Goal: Task Accomplishment & Management: Use online tool/utility

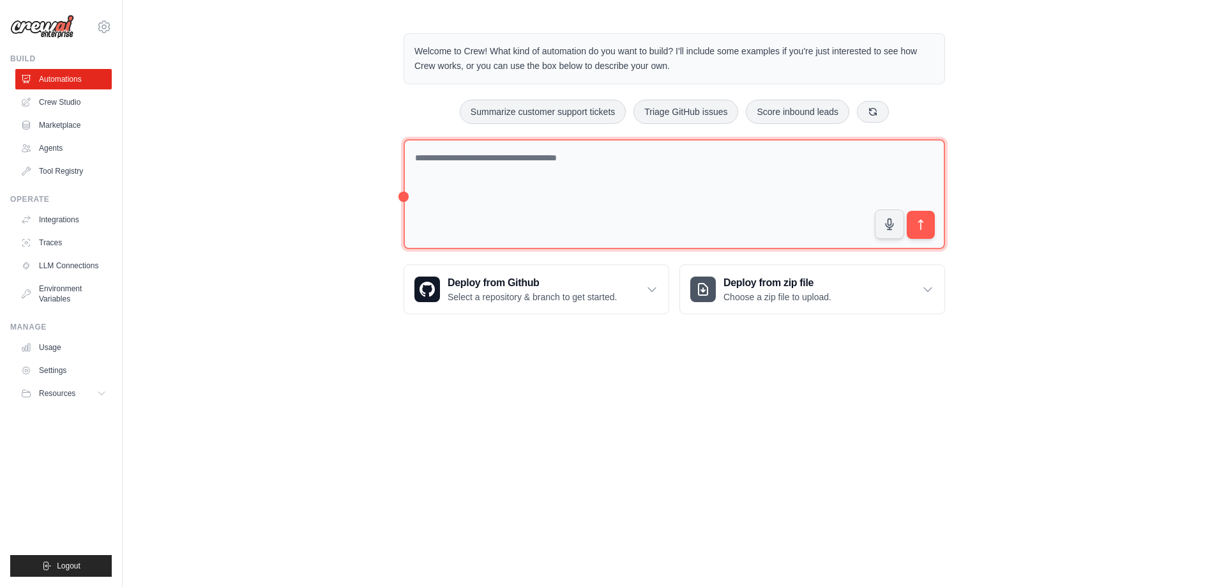
click at [540, 169] on textarea at bounding box center [675, 194] width 542 height 110
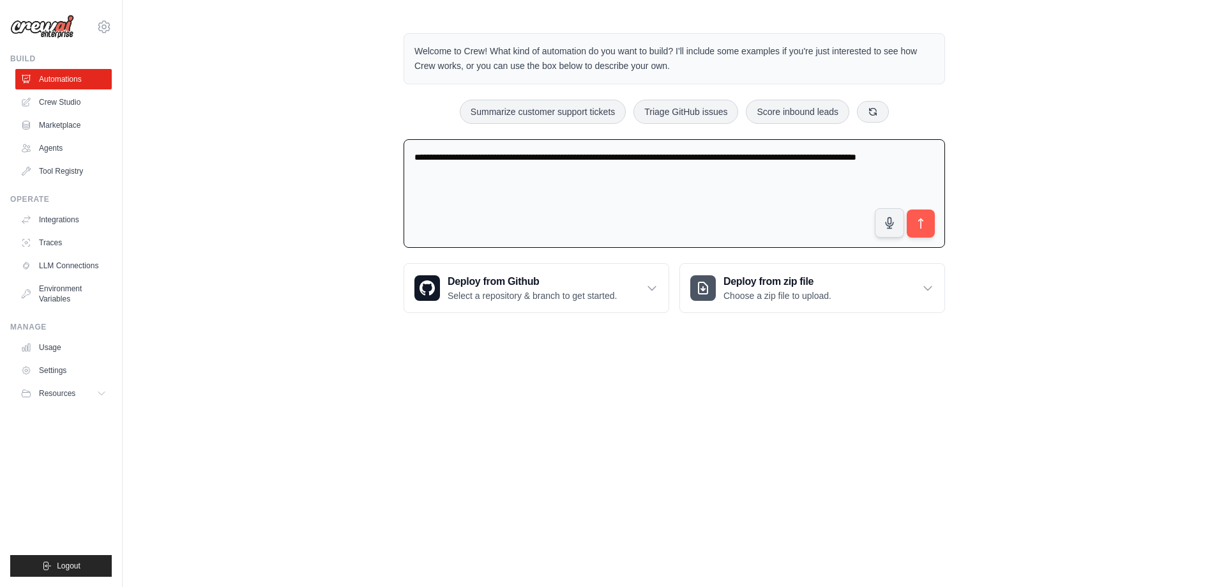
type textarea "**********"
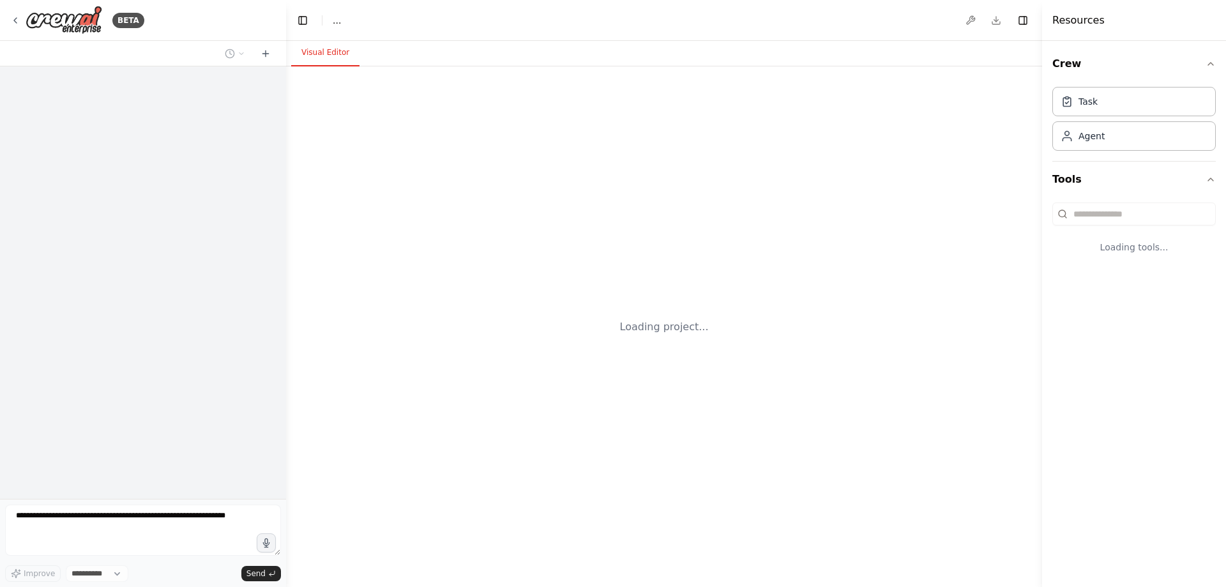
select select "****"
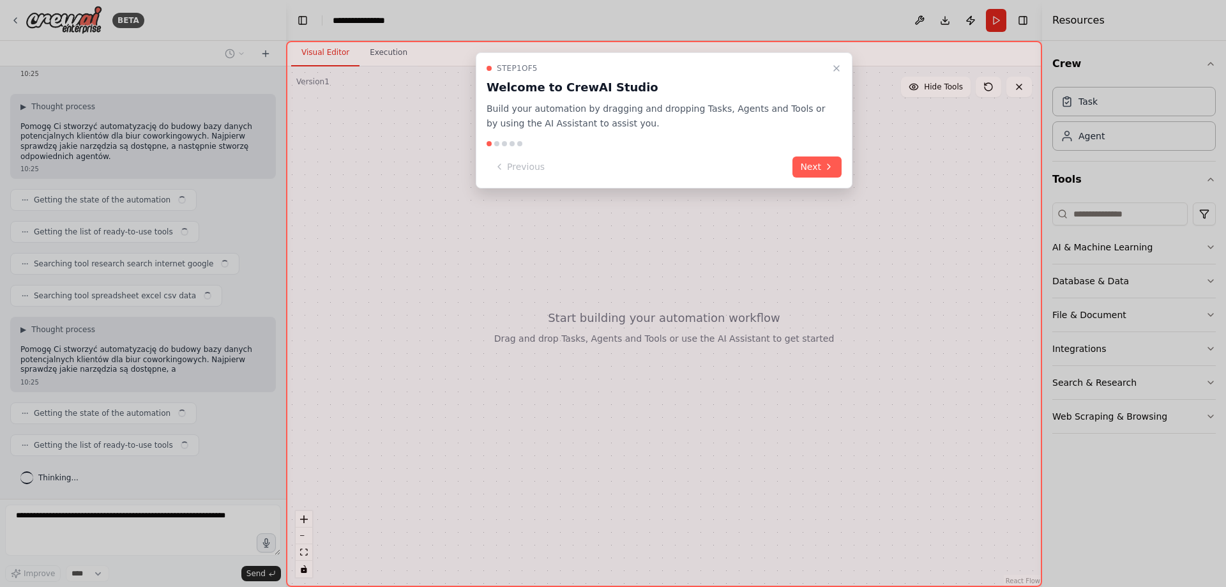
scroll to position [56, 0]
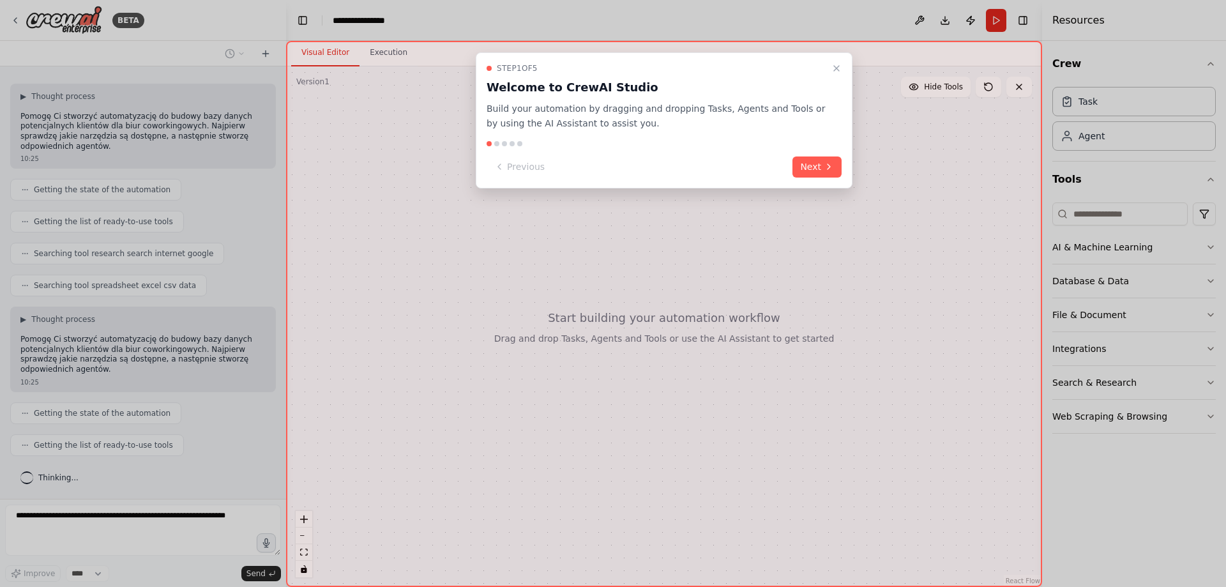
click at [825, 178] on div "Step 1 of 5 Welcome to CrewAI Studio Build your automation by dragging and drop…" at bounding box center [664, 120] width 377 height 136
click at [824, 175] on button "Next" at bounding box center [817, 166] width 49 height 21
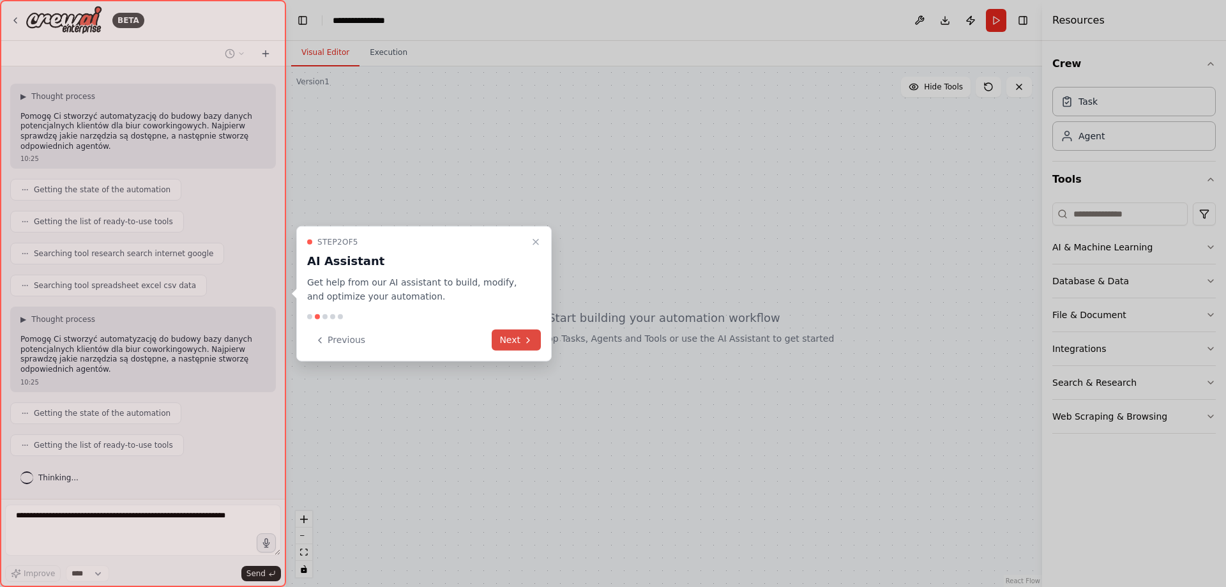
click at [504, 337] on button "Next" at bounding box center [516, 340] width 49 height 21
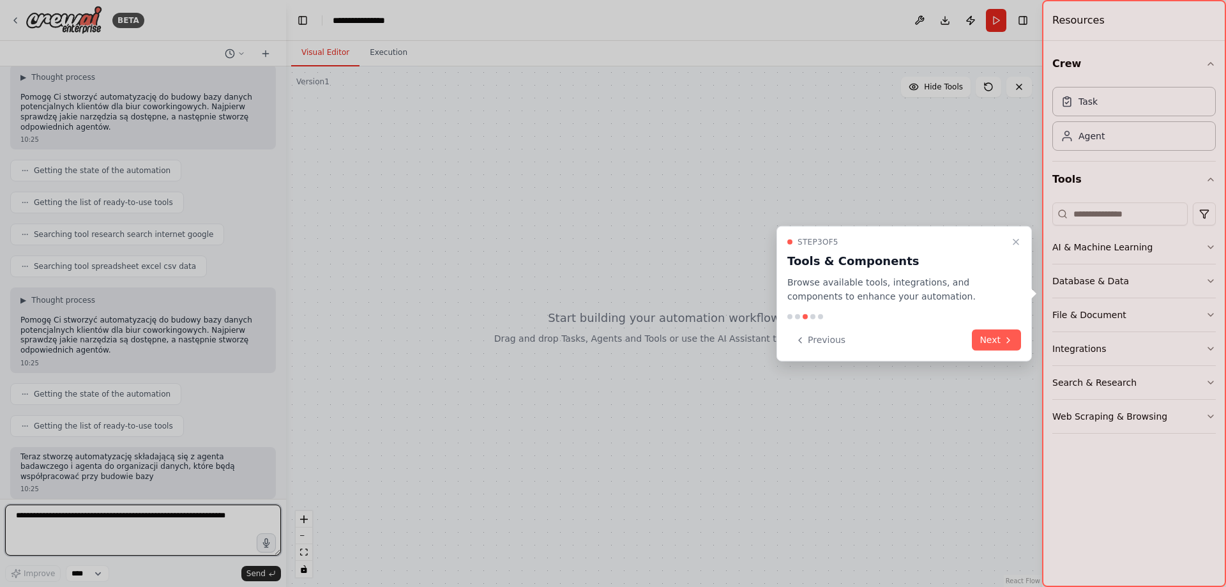
scroll to position [84, 0]
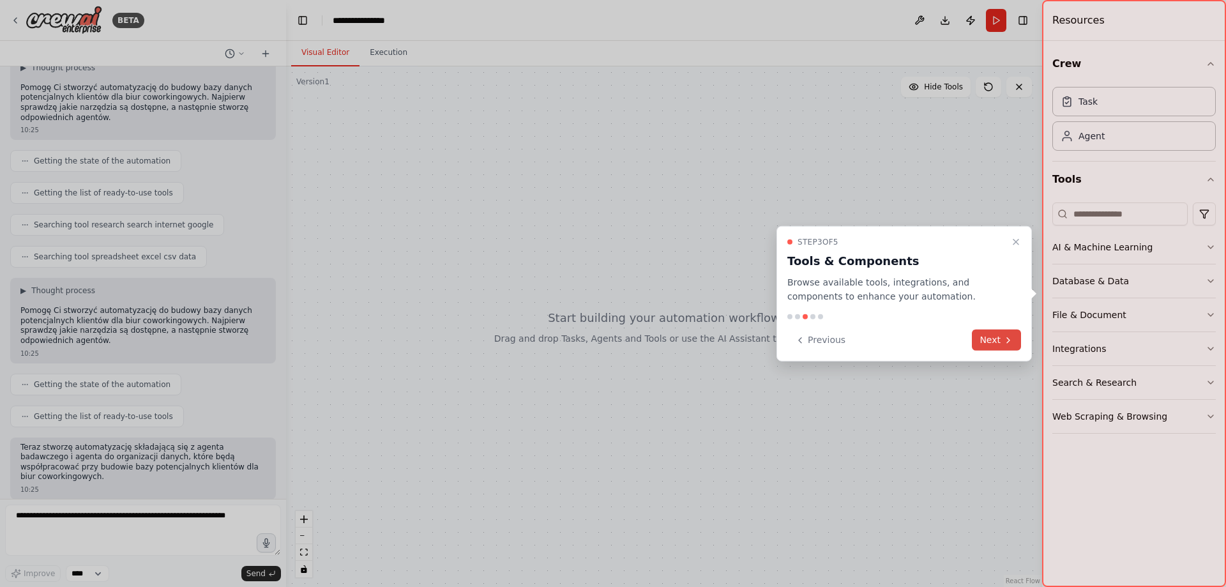
click at [990, 333] on button "Next" at bounding box center [996, 340] width 49 height 21
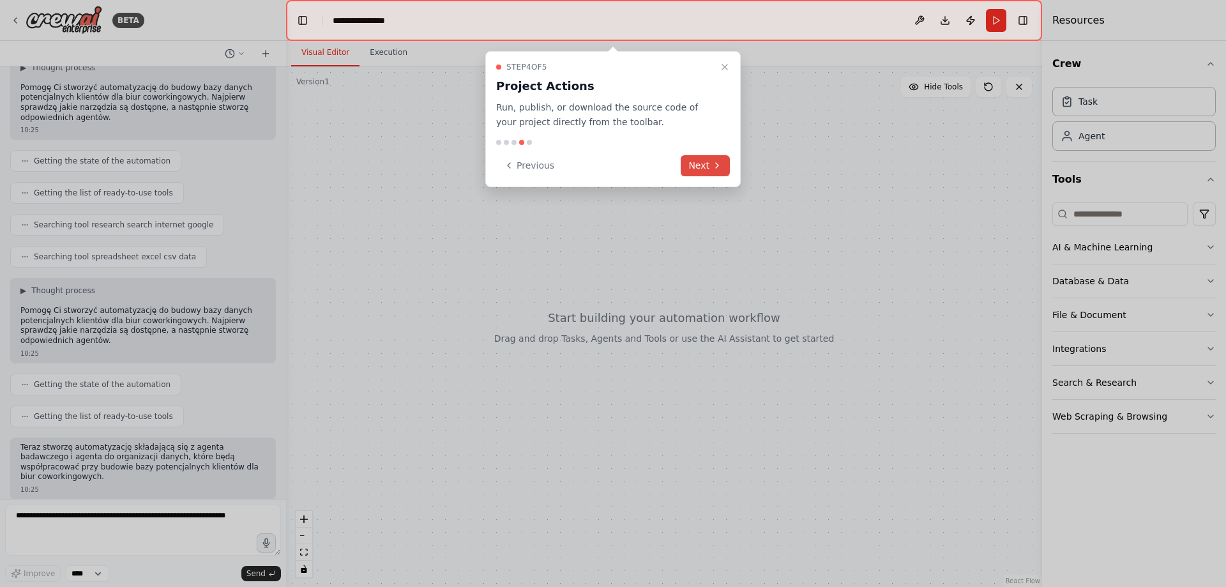
click at [706, 165] on button "Next" at bounding box center [705, 165] width 49 height 21
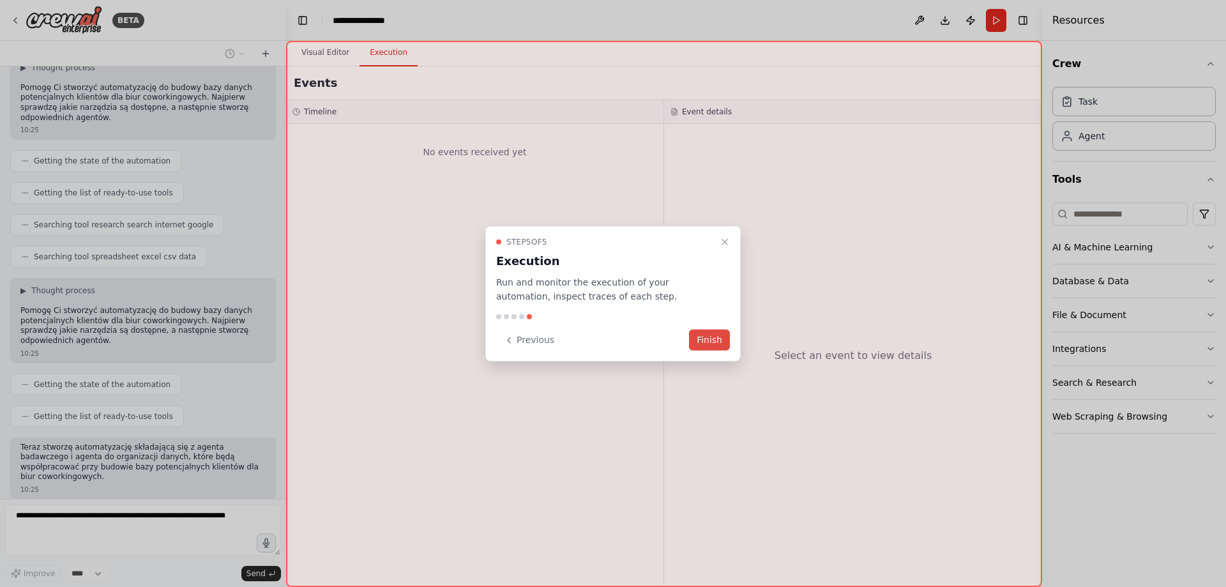
scroll to position [160, 0]
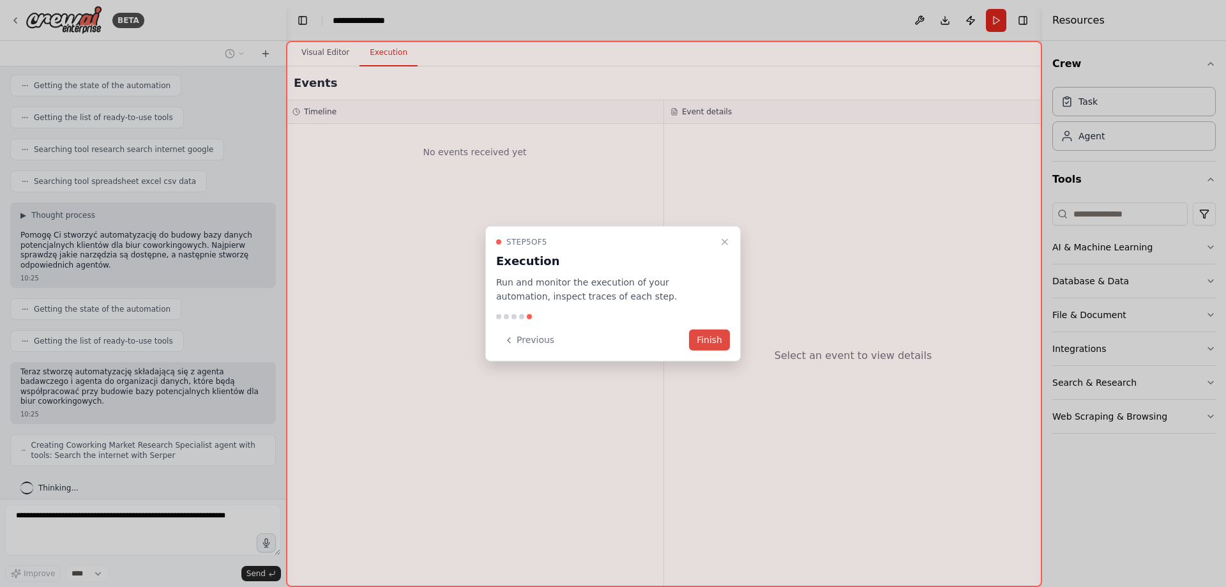
click at [709, 344] on button "Finish" at bounding box center [709, 340] width 41 height 21
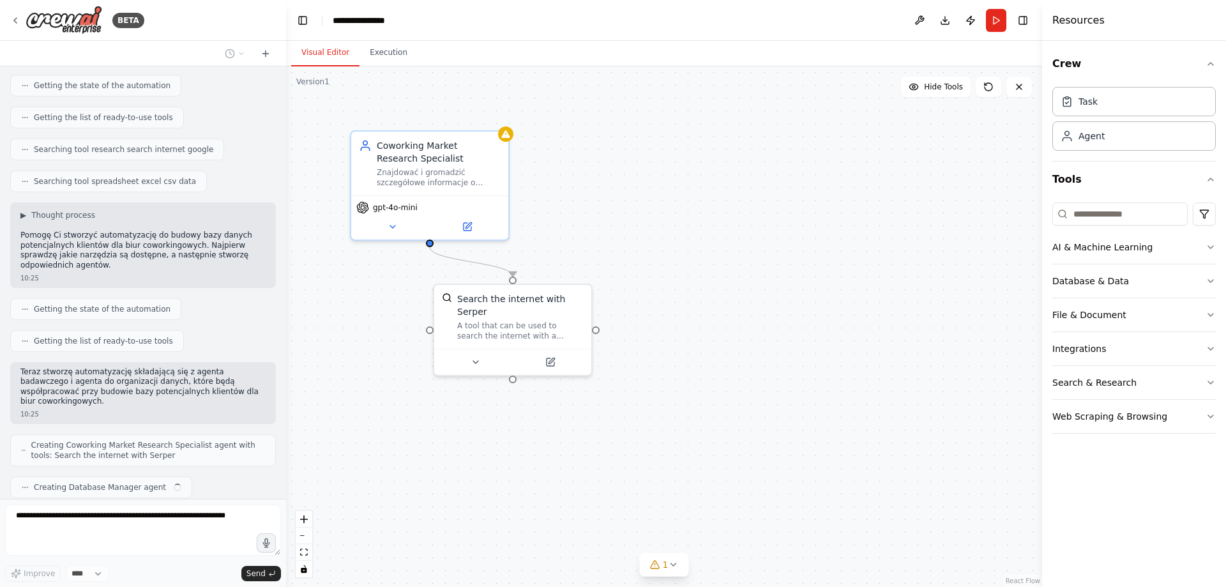
scroll to position [192, 0]
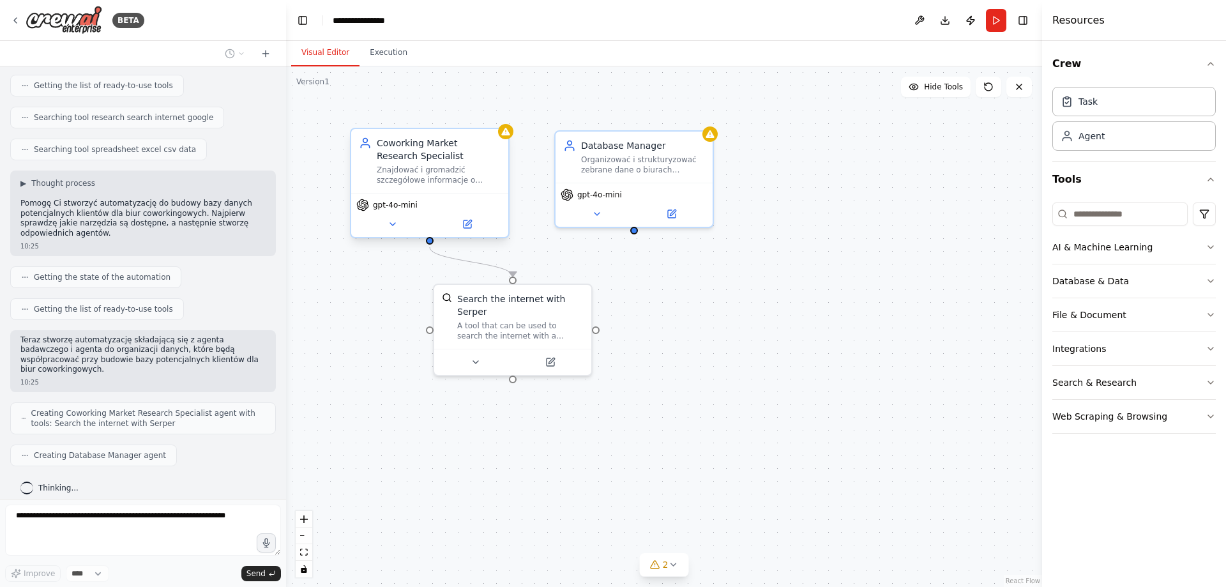
click at [406, 209] on span "gpt-4o-mini" at bounding box center [395, 205] width 45 height 10
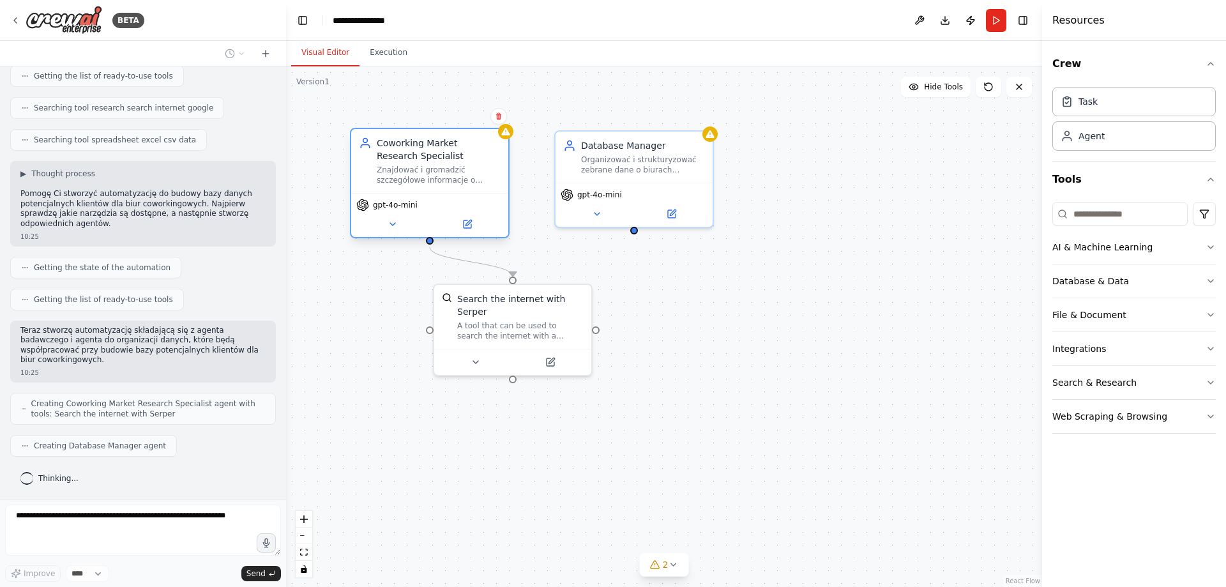
scroll to position [266, 0]
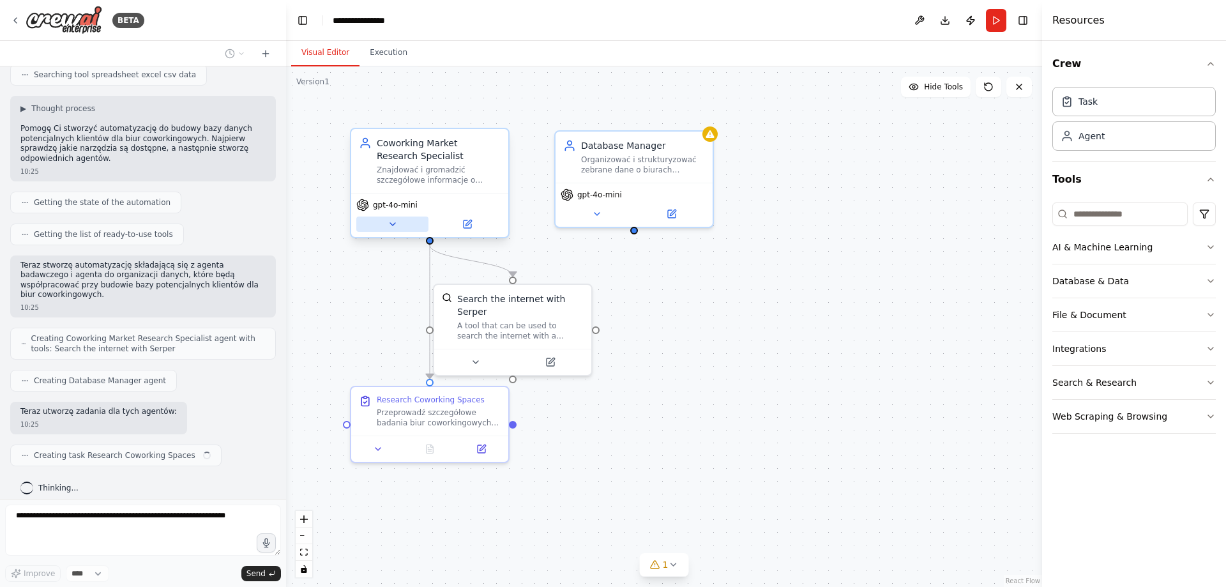
click at [397, 227] on icon at bounding box center [393, 224] width 10 height 10
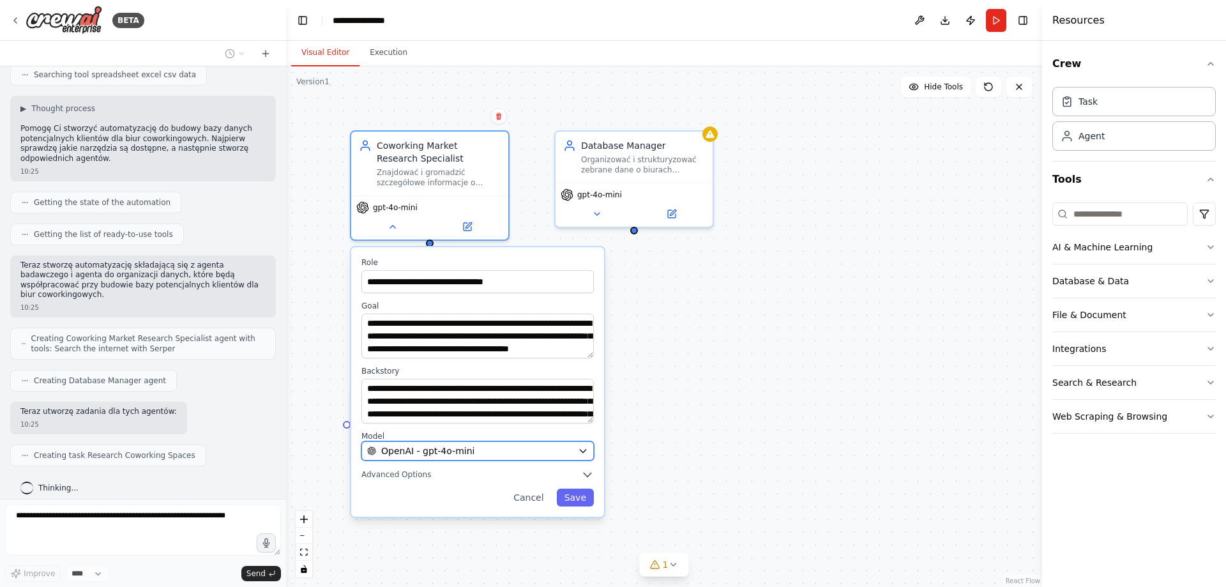
click at [441, 446] on span "OpenAI - gpt-4o-mini" at bounding box center [427, 451] width 93 height 13
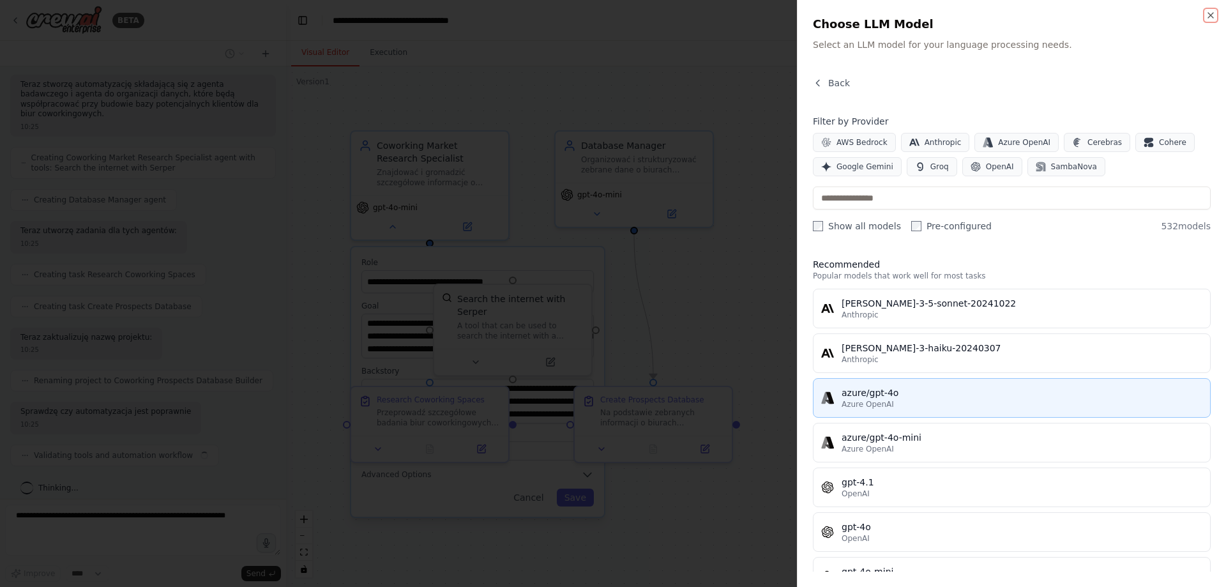
scroll to position [447, 0]
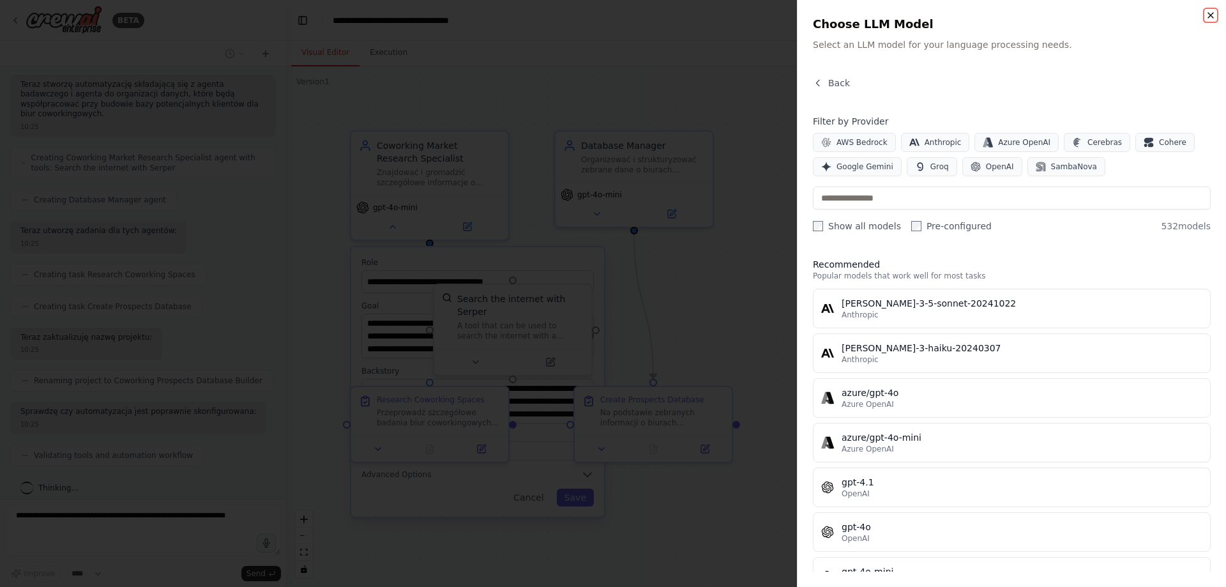
click at [1208, 12] on icon "button" at bounding box center [1211, 15] width 10 height 10
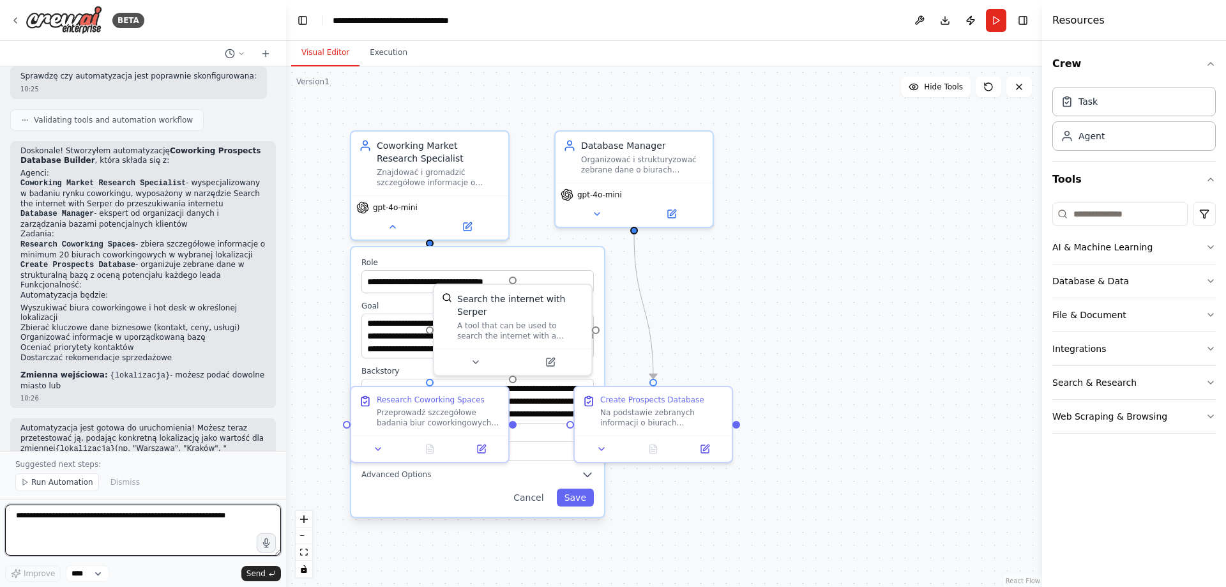
scroll to position [793, 0]
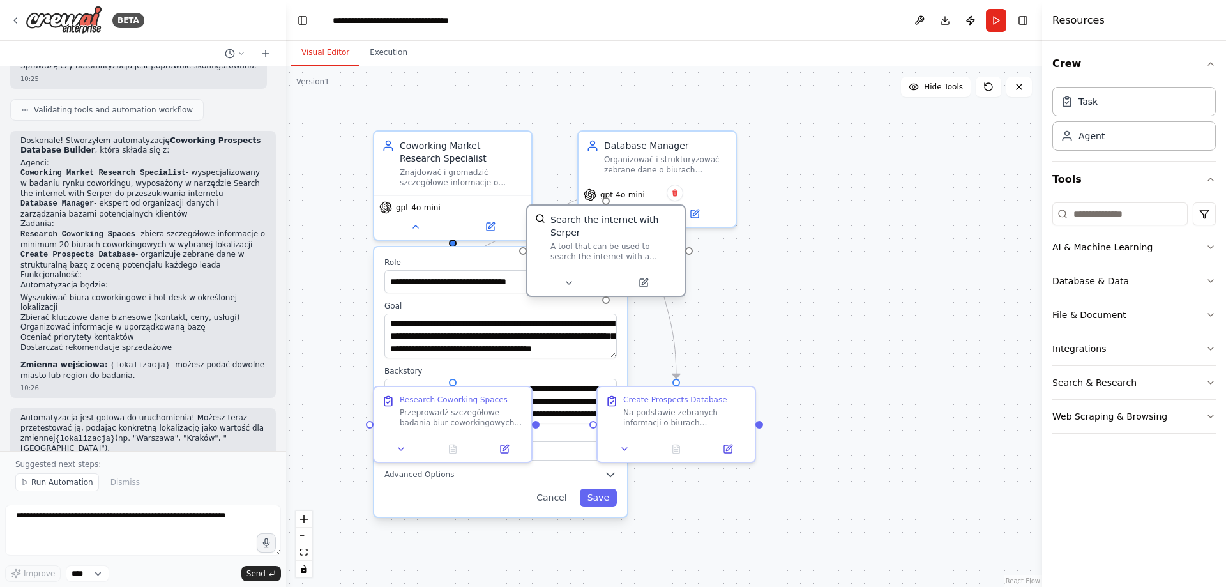
drag, startPoint x: 524, startPoint y: 300, endPoint x: 613, endPoint y: 229, distance: 113.6
click at [613, 229] on div "Search the internet with Serper A tool that can be used to search the internet …" at bounding box center [614, 237] width 126 height 49
click at [155, 514] on textarea at bounding box center [143, 530] width 276 height 51
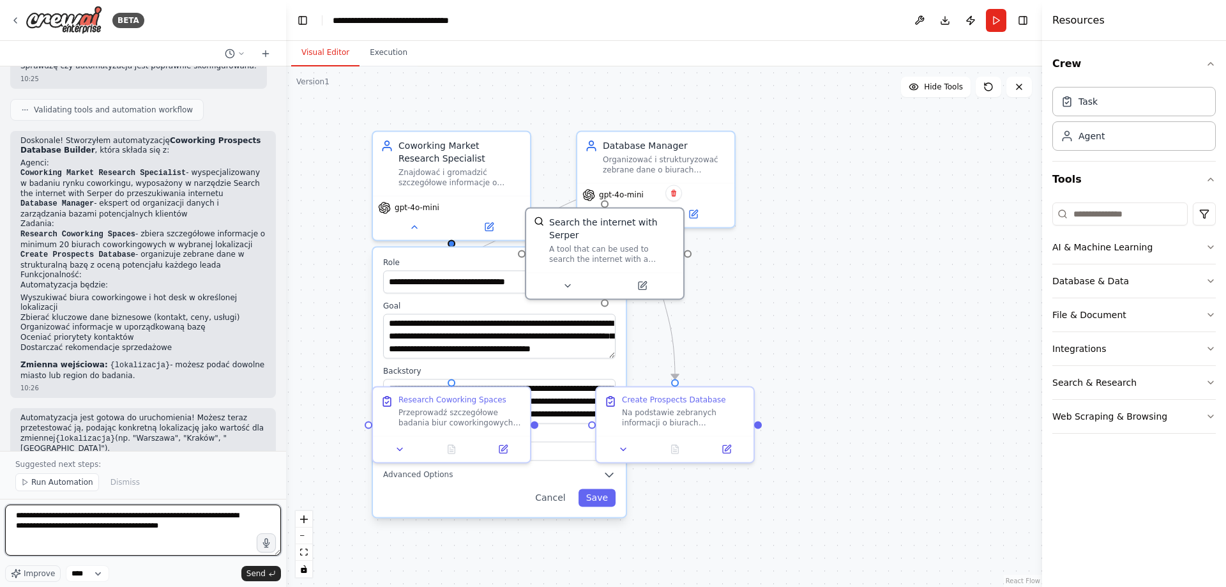
type textarea "**********"
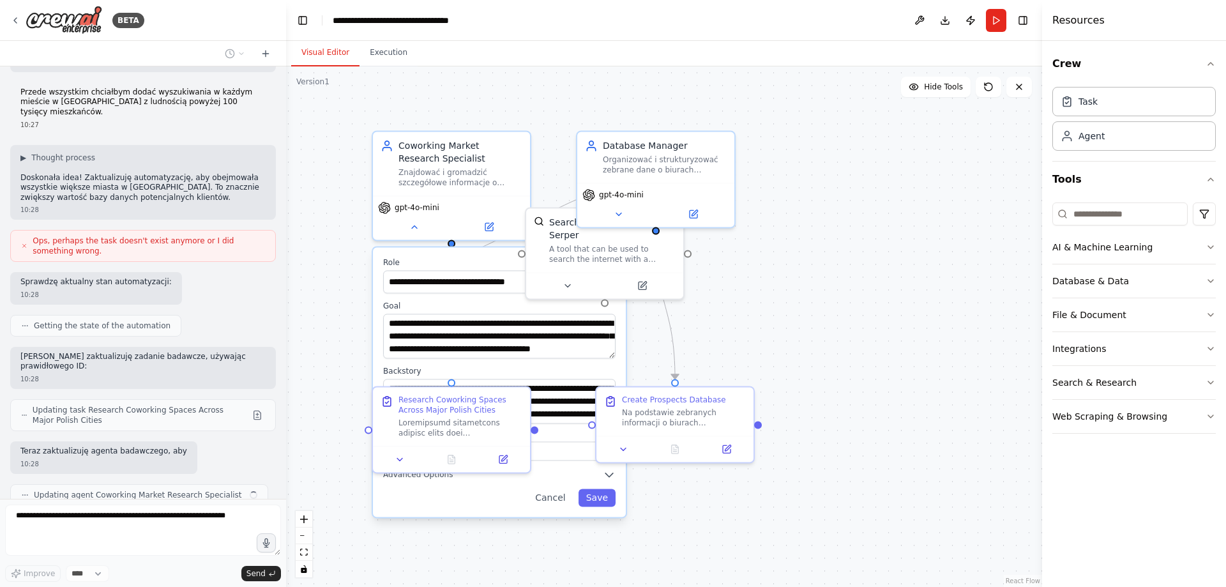
scroll to position [1201, 0]
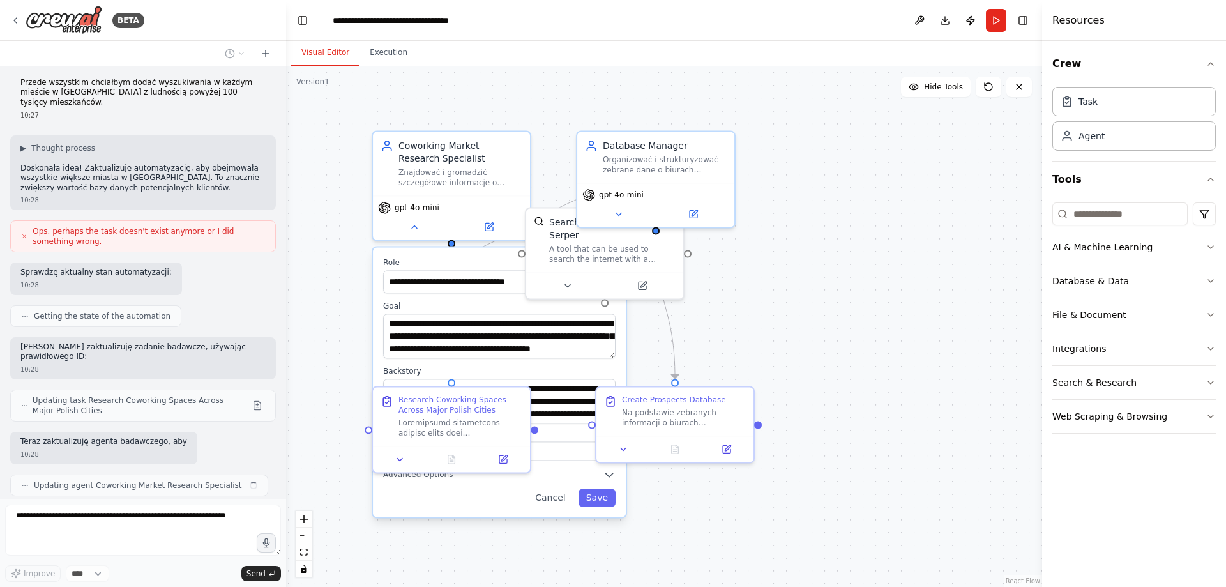
type textarea "**********"
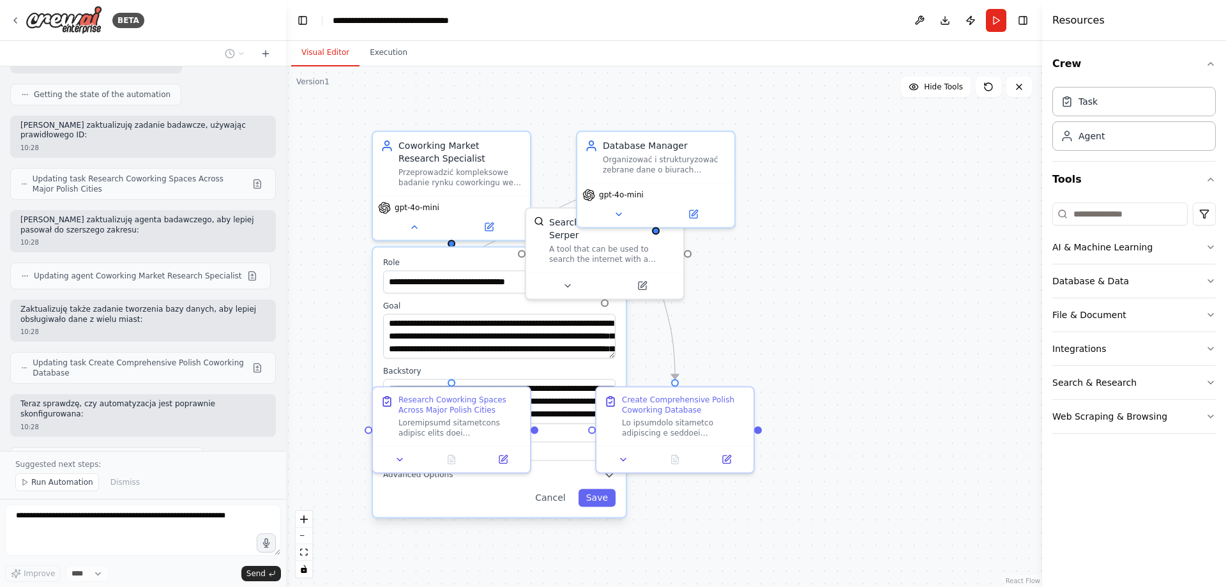
scroll to position [1424, 0]
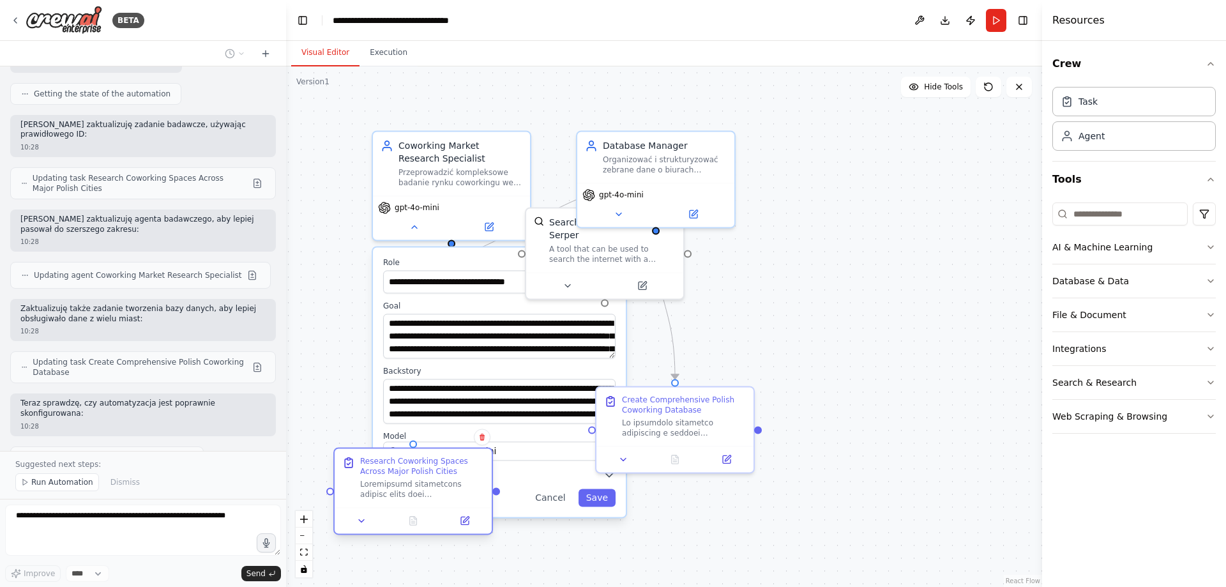
drag, startPoint x: 489, startPoint y: 399, endPoint x: 450, endPoint y: 463, distance: 75.1
click at [450, 463] on div "Research Coworking Spaces Across Major Polish Cities" at bounding box center [422, 466] width 124 height 20
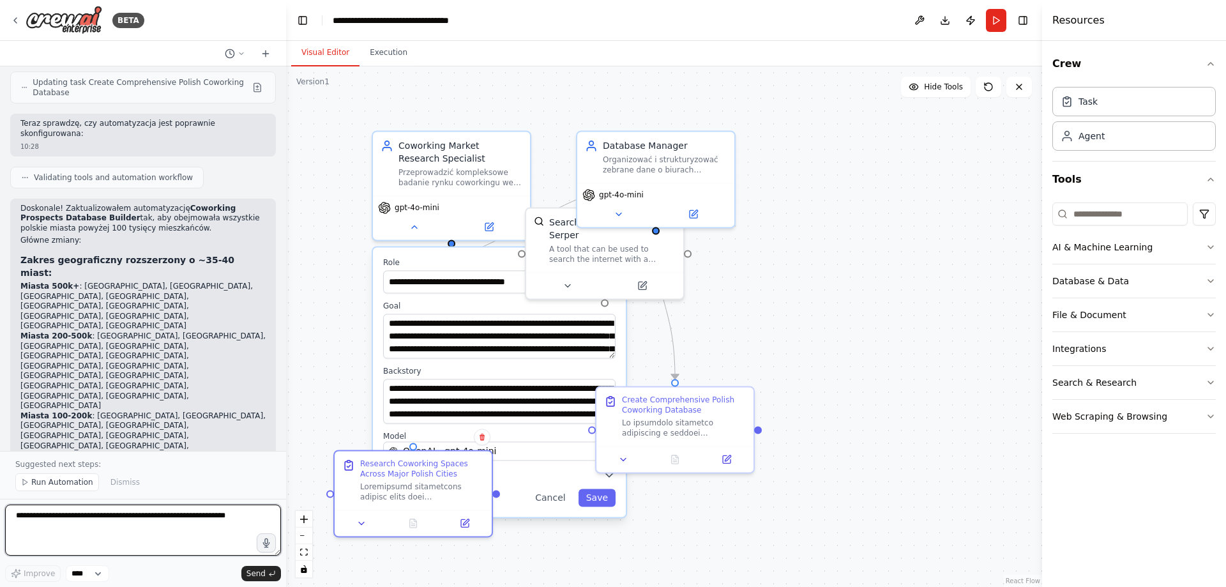
scroll to position [1732, 0]
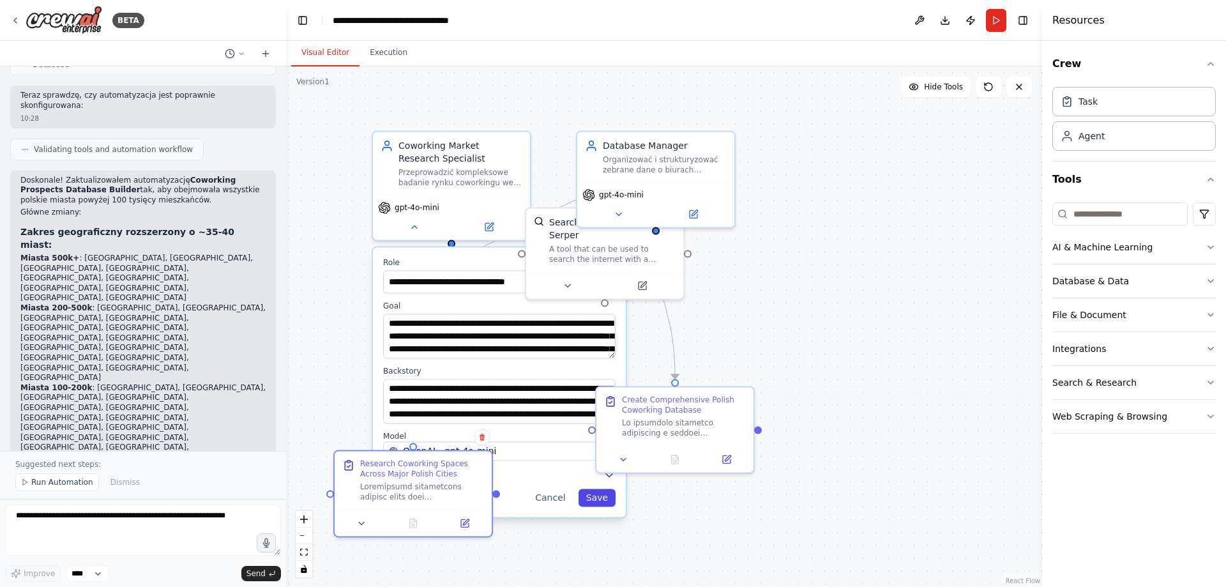
click at [602, 501] on button "Save" at bounding box center [597, 498] width 37 height 18
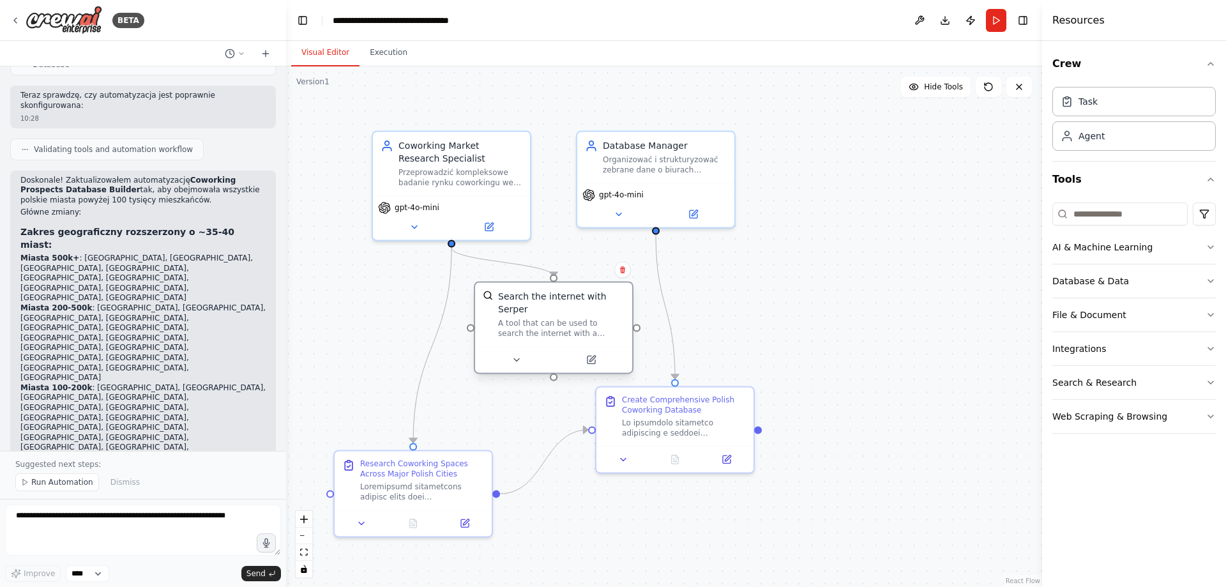
drag, startPoint x: 573, startPoint y: 289, endPoint x: 519, endPoint y: 324, distance: 64.3
click at [519, 324] on div "A tool that can be used to search the internet with a search_query. Supports di…" at bounding box center [561, 328] width 126 height 20
click at [164, 515] on textarea at bounding box center [143, 530] width 276 height 51
type textarea "**********"
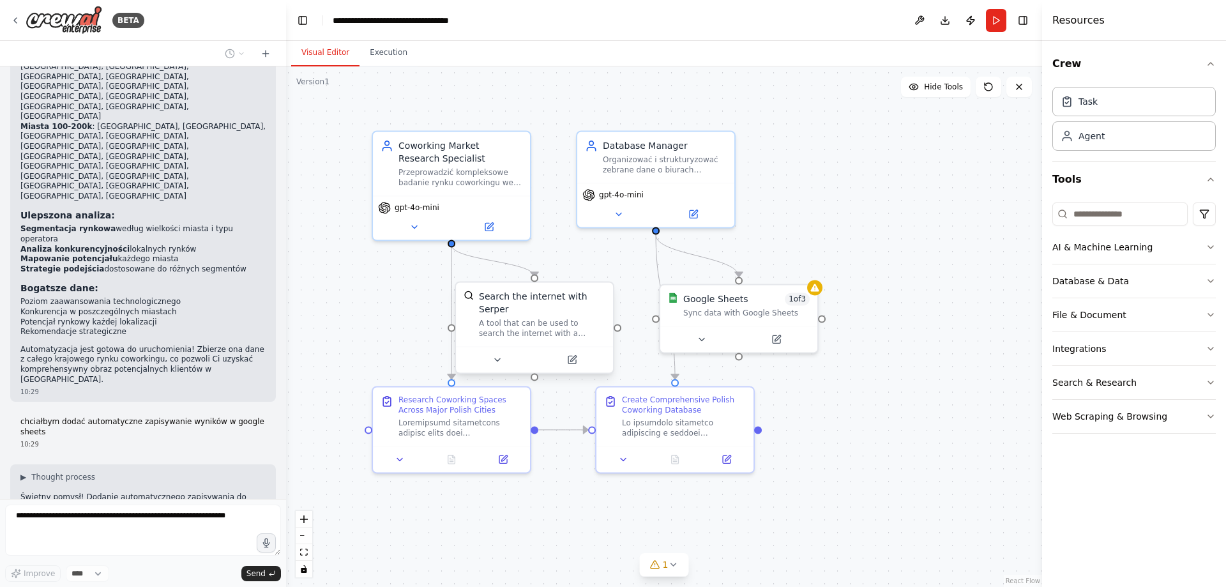
scroll to position [2087, 0]
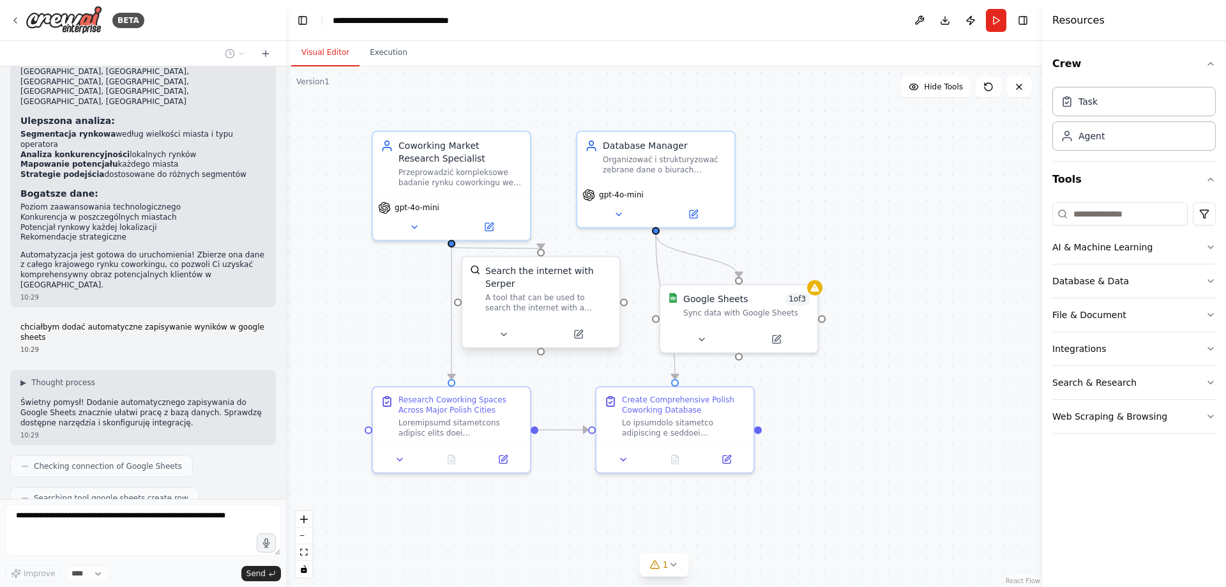
drag, startPoint x: 529, startPoint y: 311, endPoint x: 540, endPoint y: 279, distance: 33.7
click at [540, 279] on div "Search the internet with Serper A tool that can be used to search the internet …" at bounding box center [548, 288] width 126 height 49
drag, startPoint x: 542, startPoint y: 274, endPoint x: 564, endPoint y: 273, distance: 22.4
click at [564, 273] on div "Search the internet with Serper" at bounding box center [574, 277] width 126 height 26
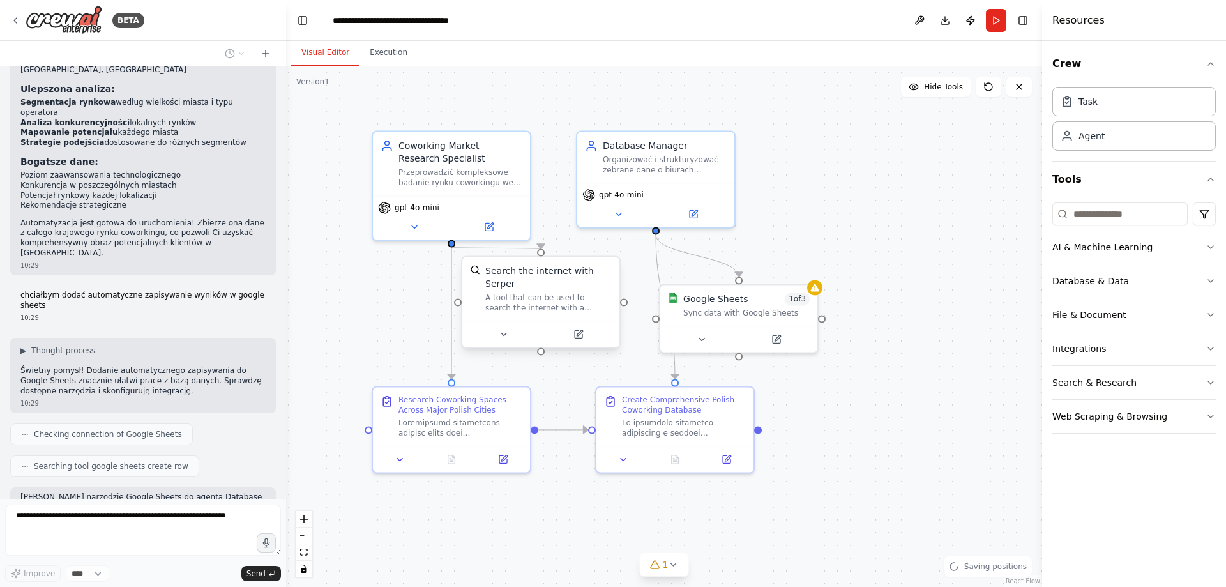
drag, startPoint x: 555, startPoint y: 274, endPoint x: 550, endPoint y: 278, distance: 6.8
click at [550, 278] on div "Search the internet with Serper A tool that can be used to search the internet …" at bounding box center [548, 288] width 126 height 49
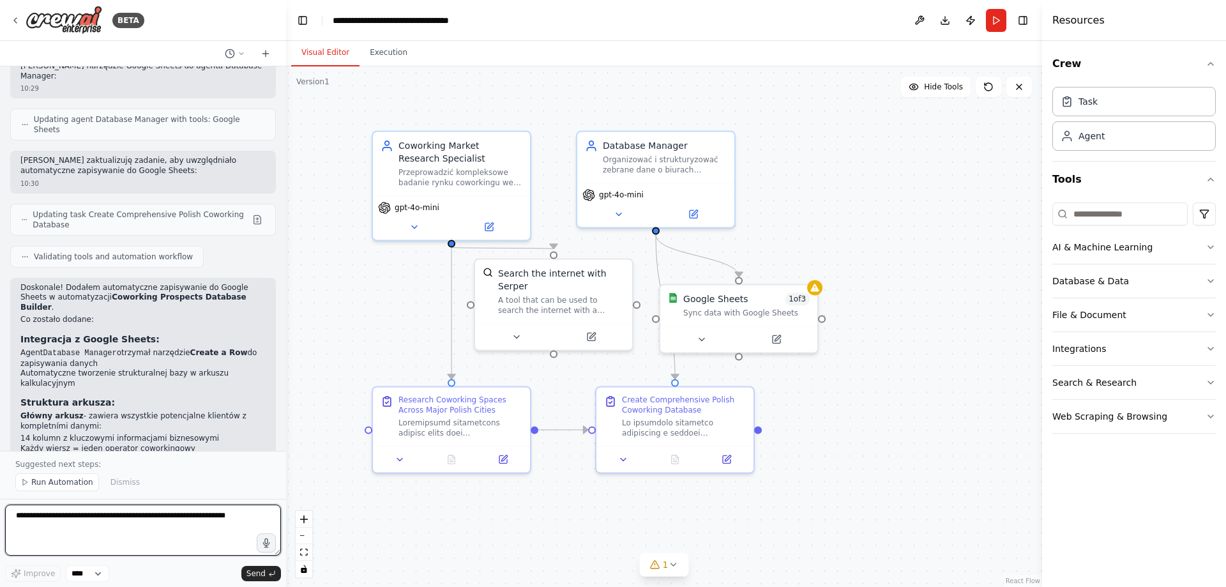
scroll to position [2591, 0]
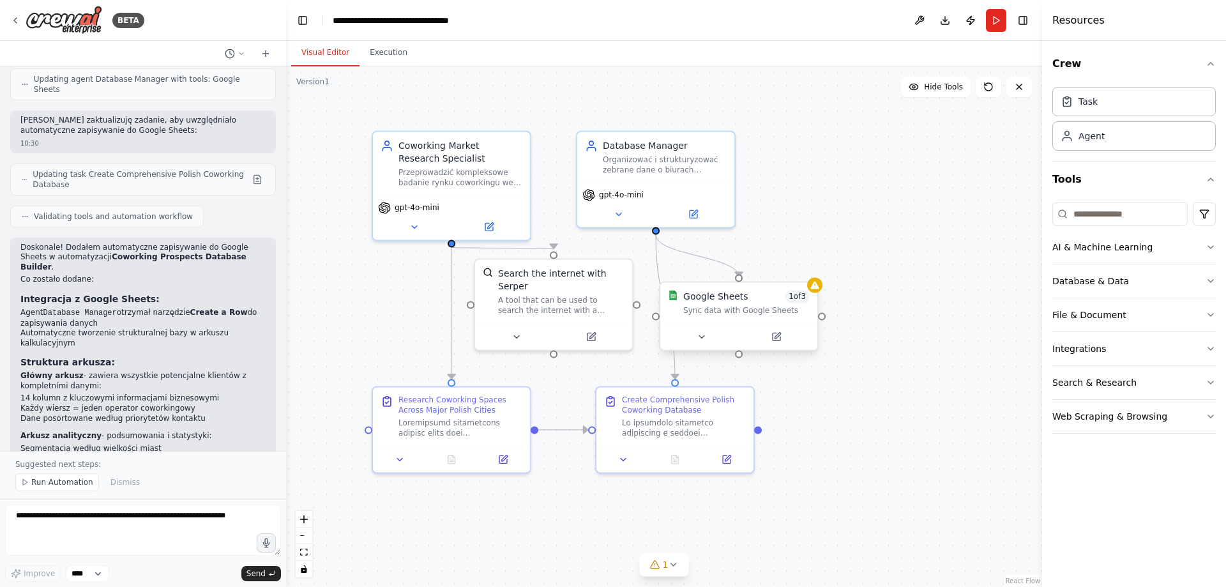
click at [818, 294] on div "Google Sheets 1 of 3 Sync data with Google Sheets" at bounding box center [738, 302] width 157 height 41
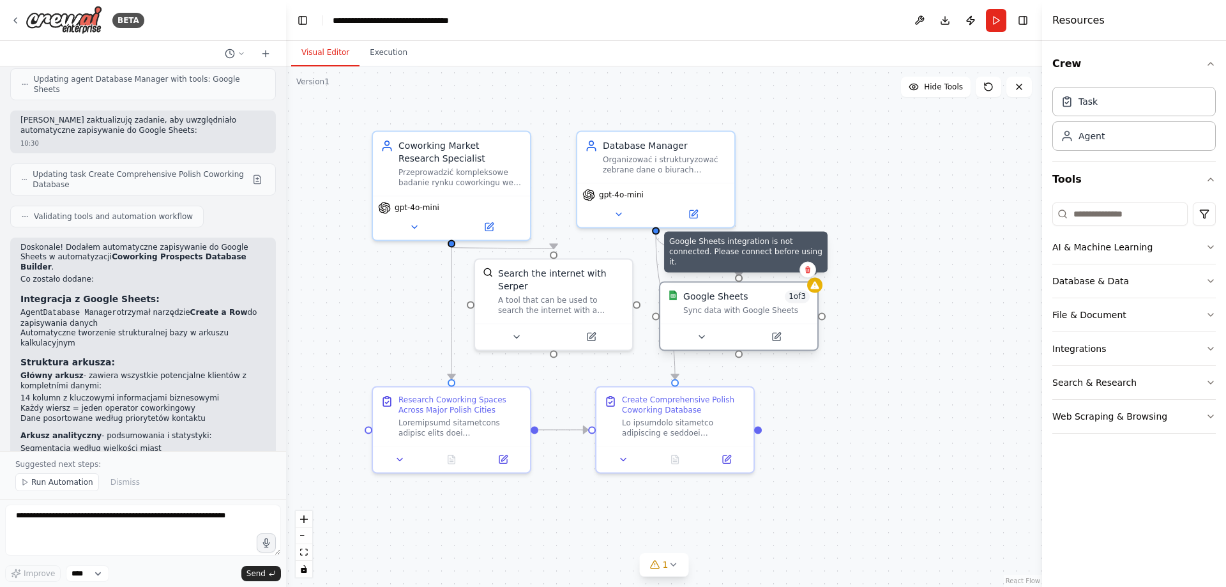
click at [819, 289] on icon at bounding box center [815, 285] width 8 height 8
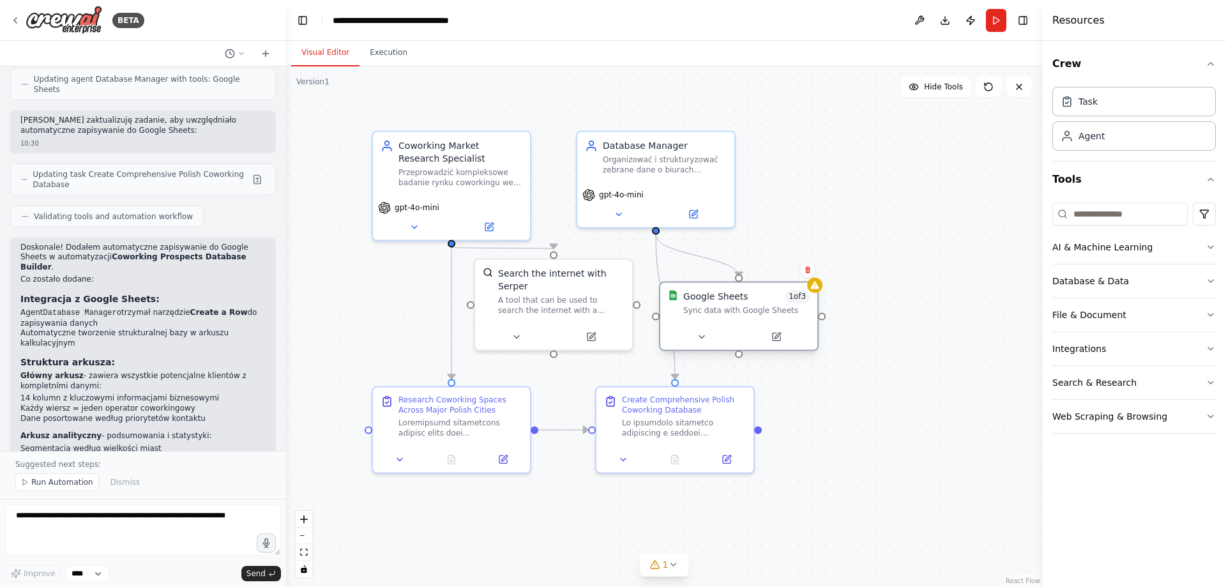
click at [712, 317] on div "Google Sheets 1 of 3 Sync data with Google Sheets" at bounding box center [738, 302] width 157 height 41
click at [710, 340] on button at bounding box center [702, 336] width 72 height 15
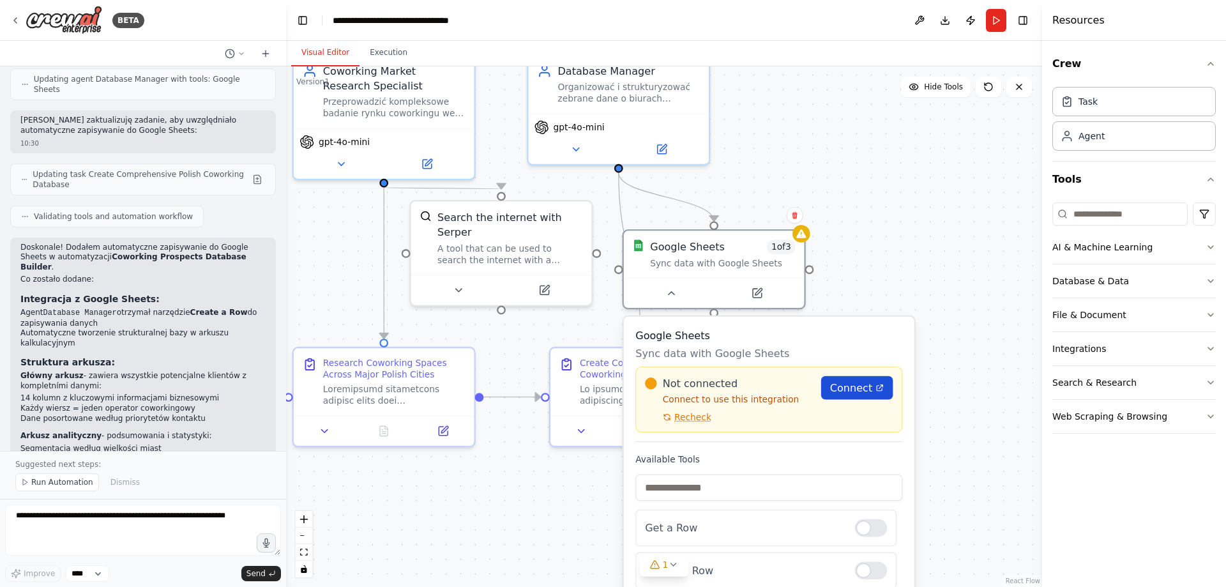
click at [844, 392] on span "Connect" at bounding box center [851, 388] width 42 height 15
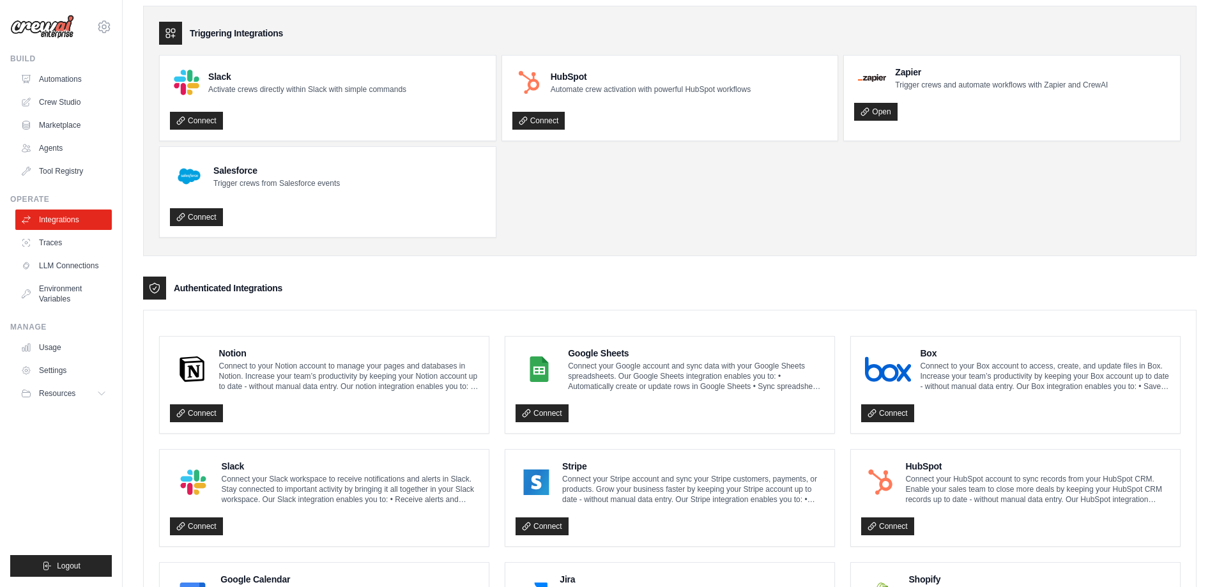
scroll to position [128, 0]
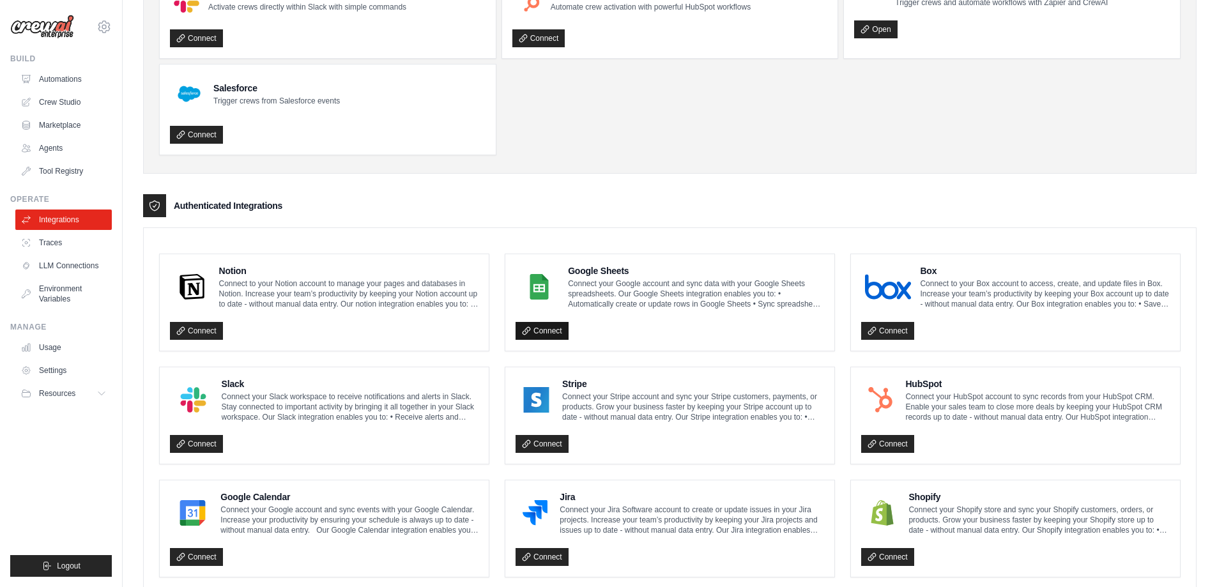
click at [545, 330] on link "Connect" at bounding box center [541, 331] width 53 height 18
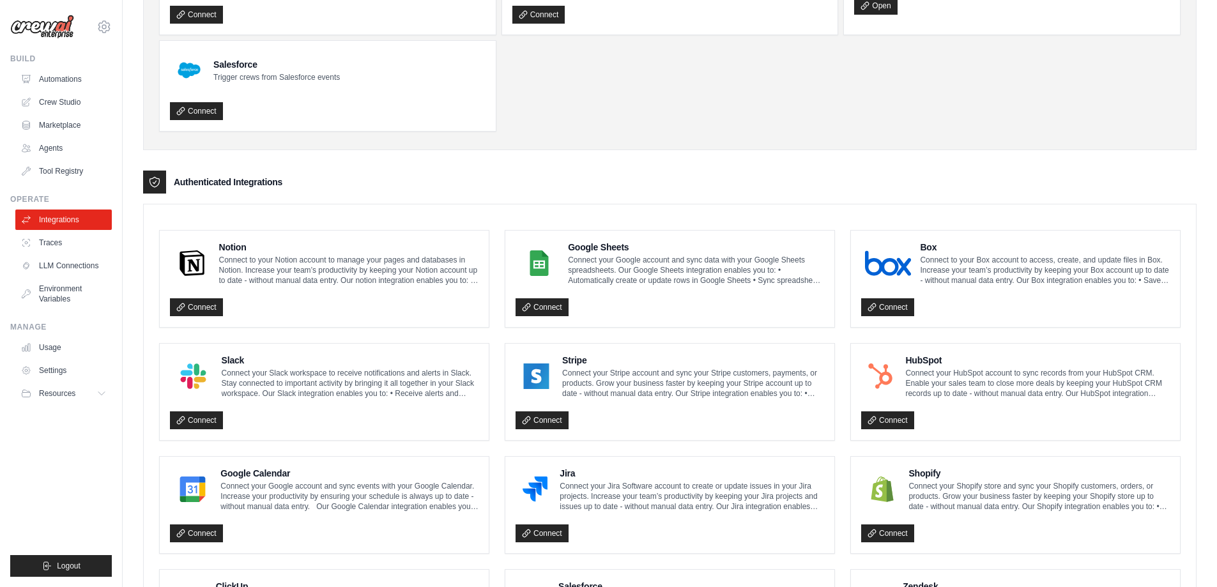
scroll to position [192, 0]
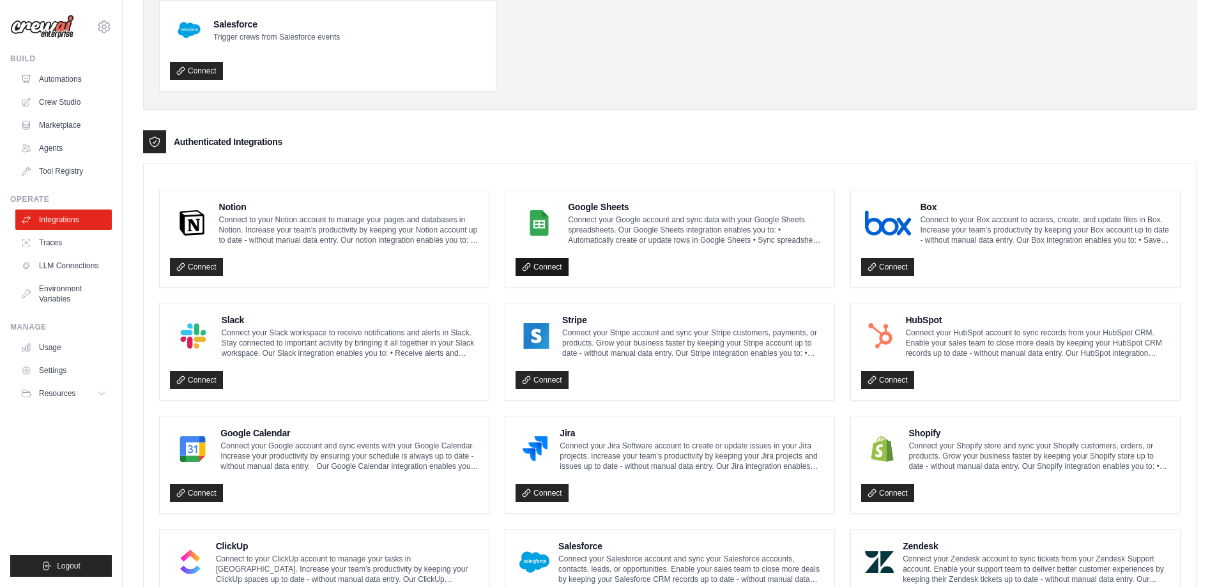
click at [551, 268] on link "Connect" at bounding box center [541, 267] width 53 height 18
click at [542, 224] on img at bounding box center [539, 223] width 40 height 26
click at [601, 238] on p "Connect your Google account and sync data with your Google Sheets spreadsheets.…" at bounding box center [696, 230] width 256 height 31
click at [546, 220] on img at bounding box center [539, 223] width 40 height 26
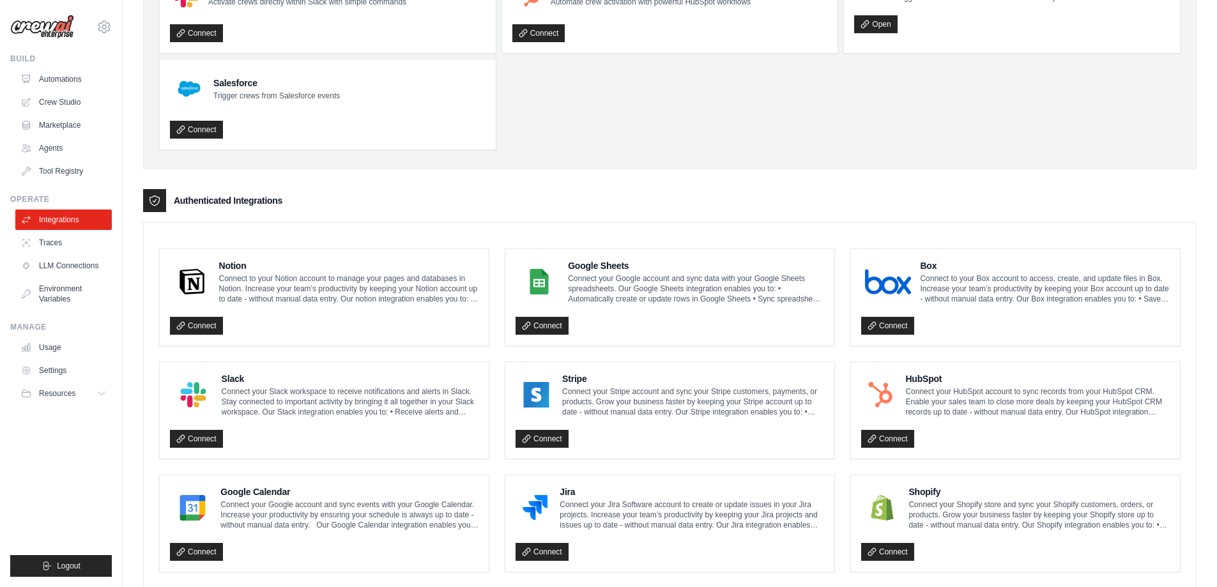
scroll to position [128, 0]
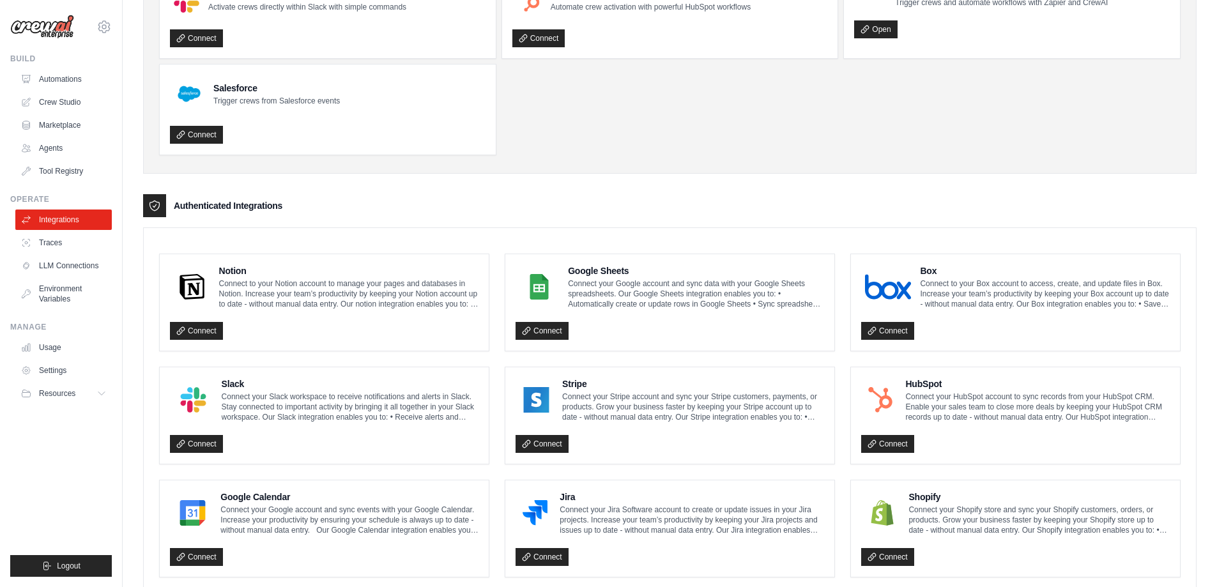
click at [558, 289] on img at bounding box center [539, 287] width 40 height 26
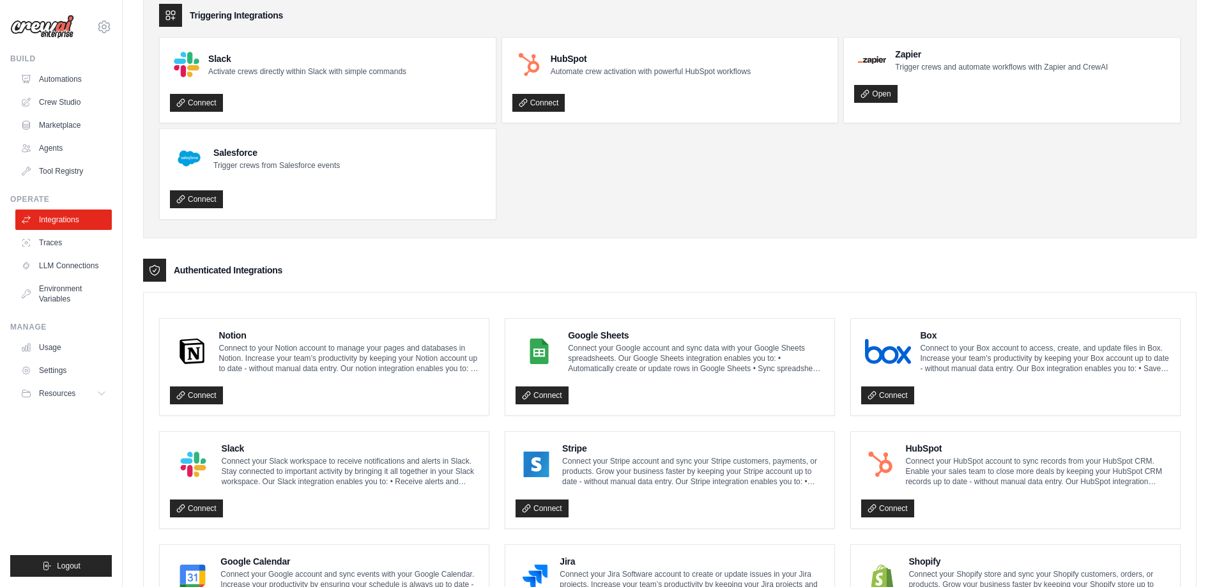
scroll to position [0, 0]
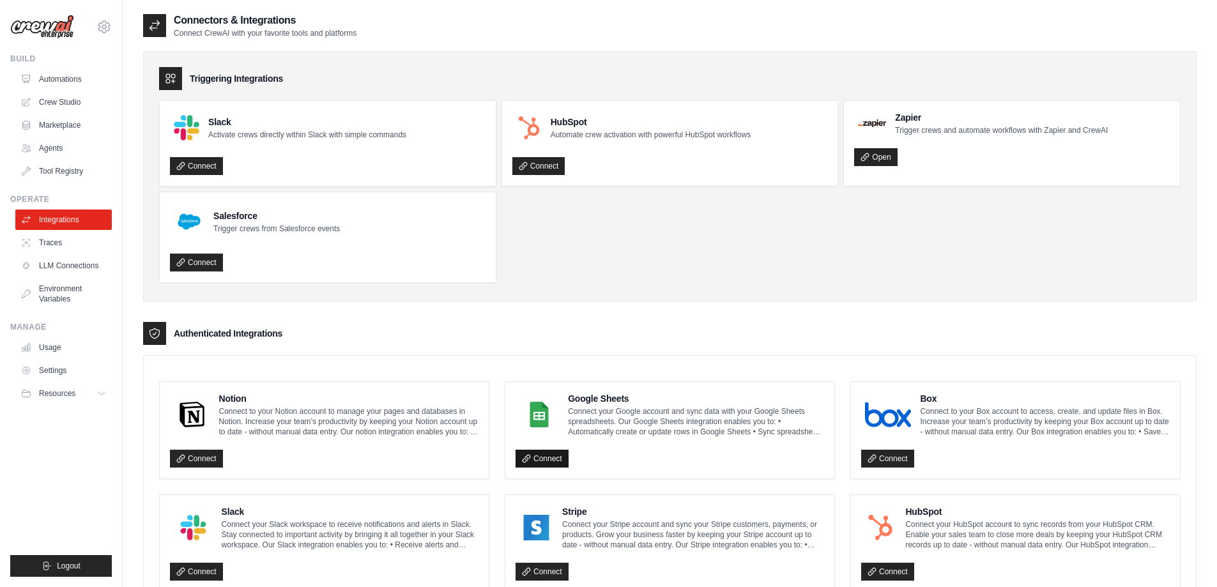
click at [538, 457] on link "Connect" at bounding box center [541, 459] width 53 height 18
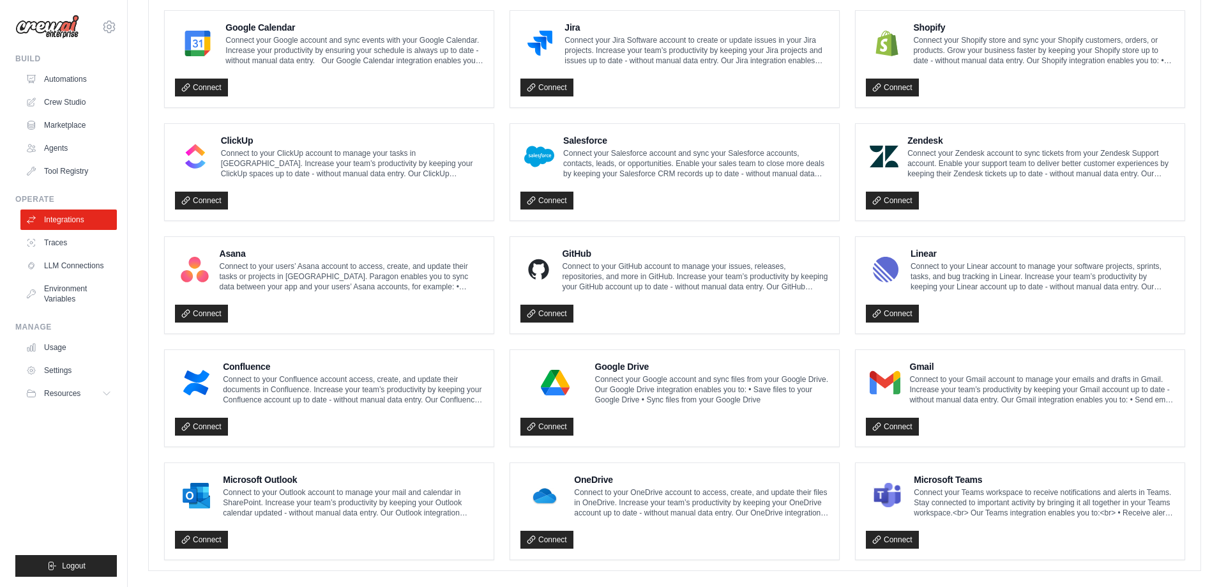
scroll to position [614, 0]
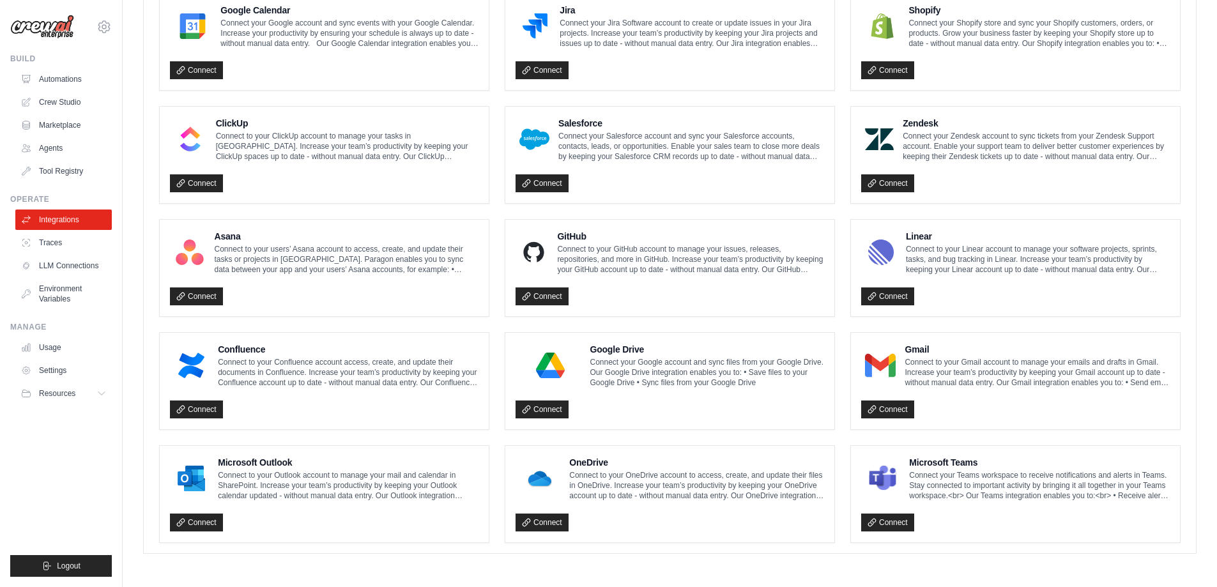
click at [560, 369] on img at bounding box center [550, 366] width 62 height 26
click at [546, 379] on div at bounding box center [550, 365] width 70 height 33
click at [546, 408] on link "Connect" at bounding box center [541, 409] width 53 height 18
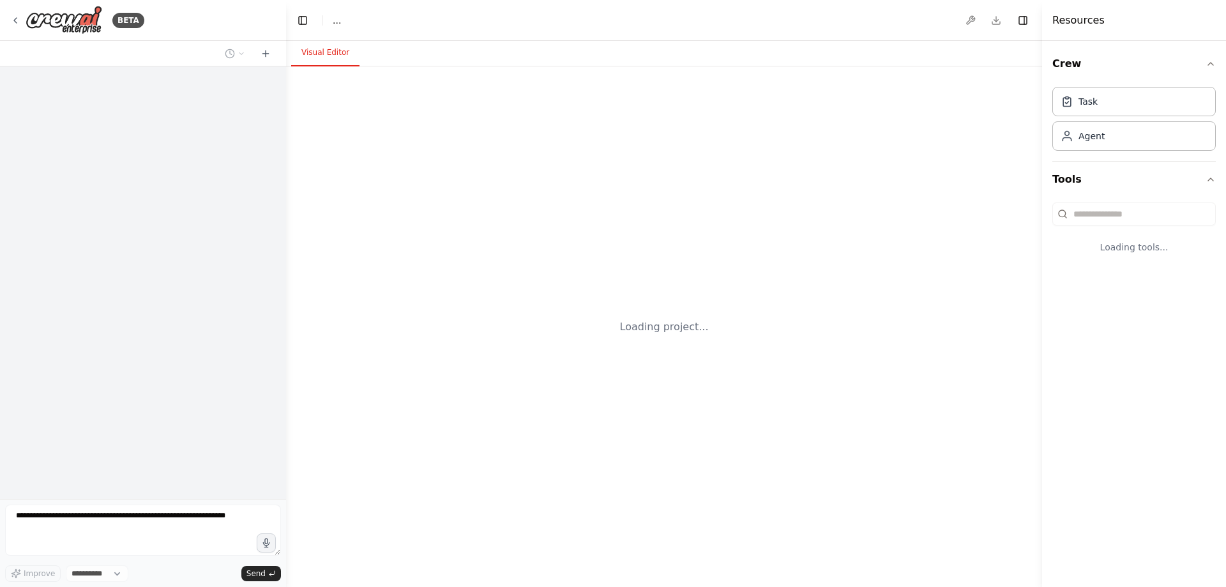
select select "****"
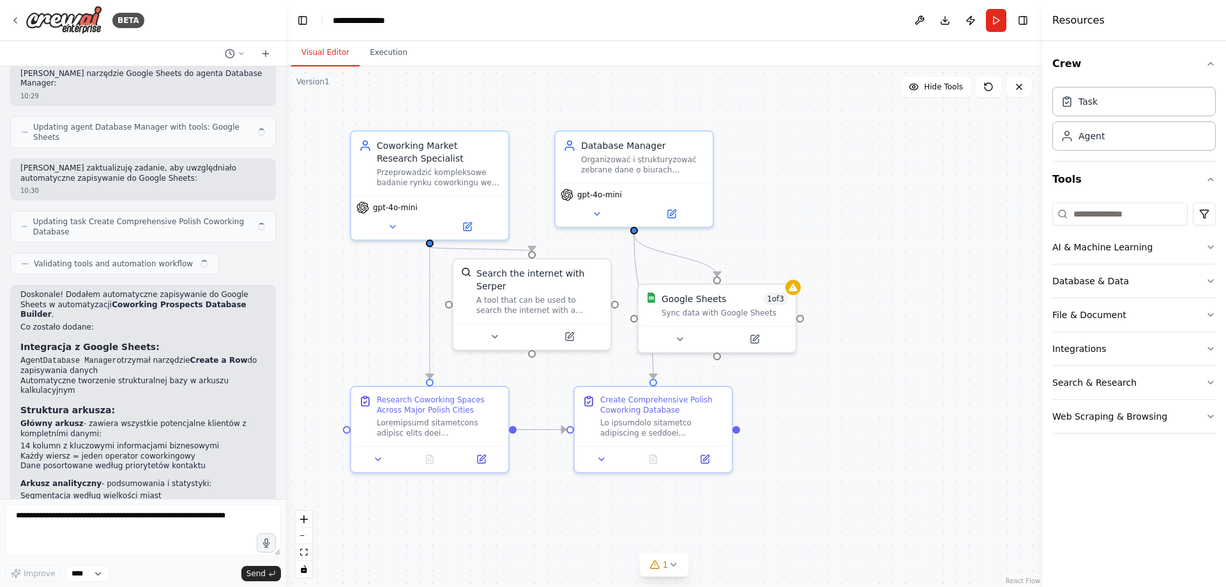
scroll to position [2384, 0]
click at [159, 512] on textarea at bounding box center [143, 530] width 276 height 51
type textarea "**********"
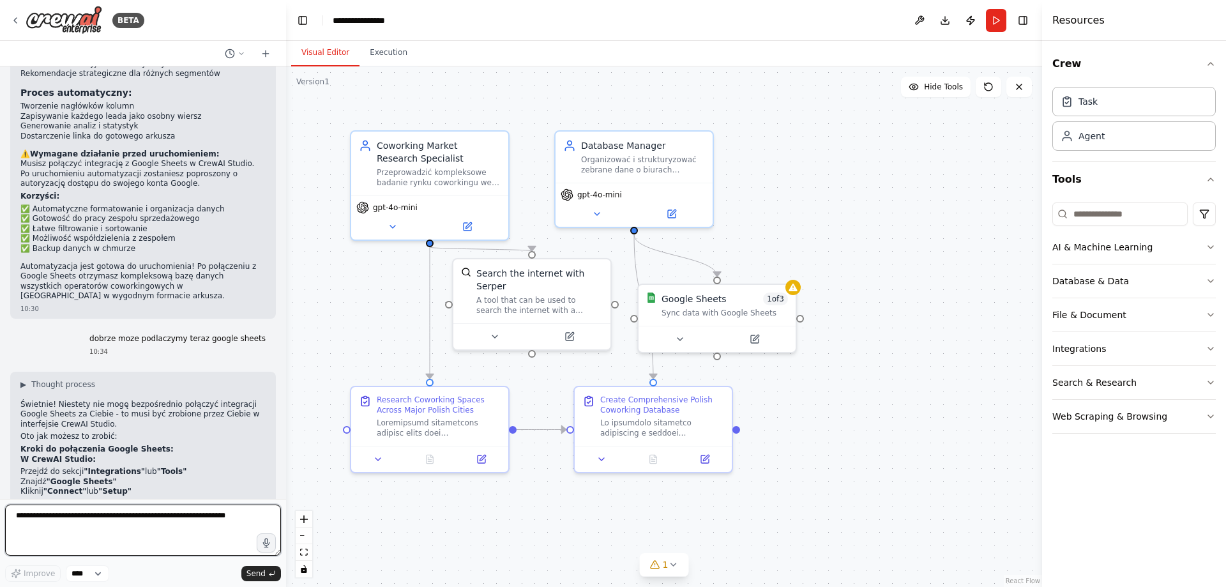
scroll to position [2836, 0]
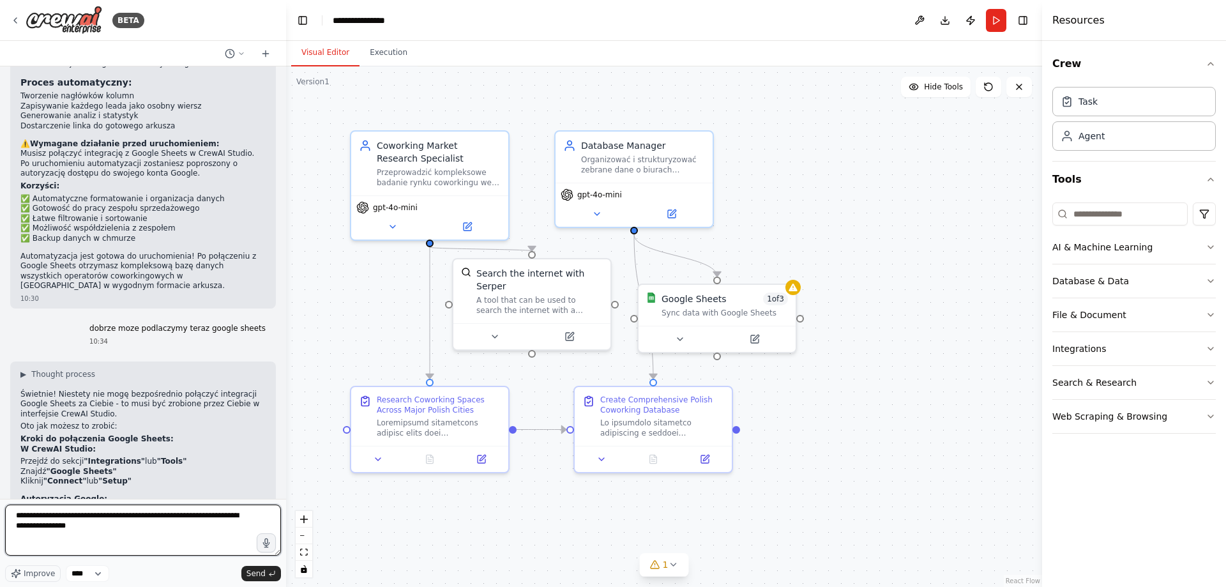
type textarea "**********"
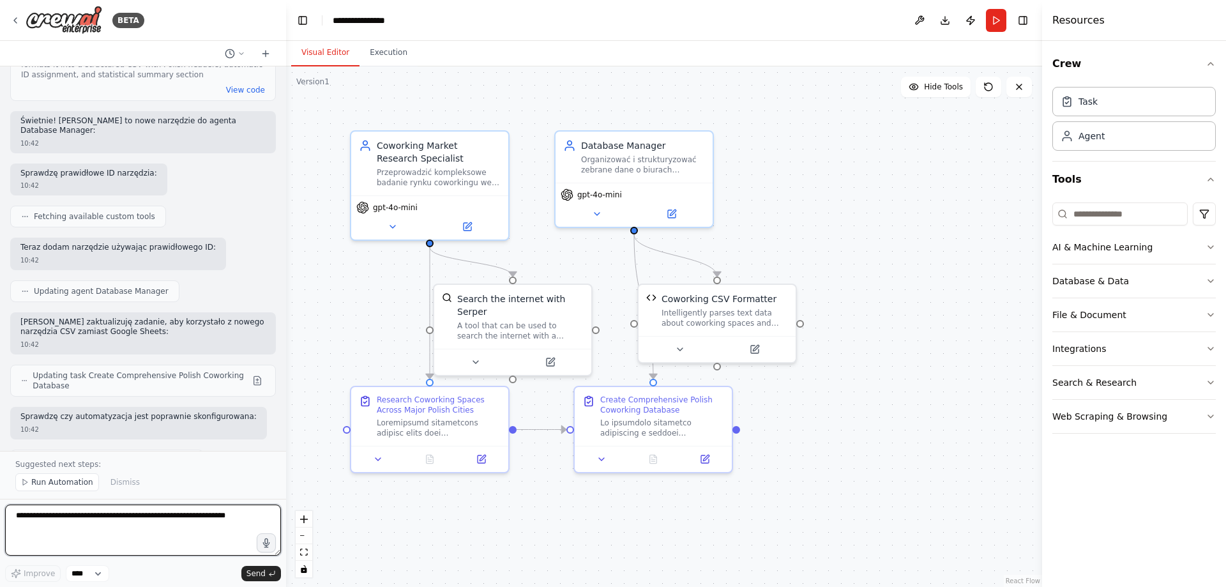
scroll to position [4687, 0]
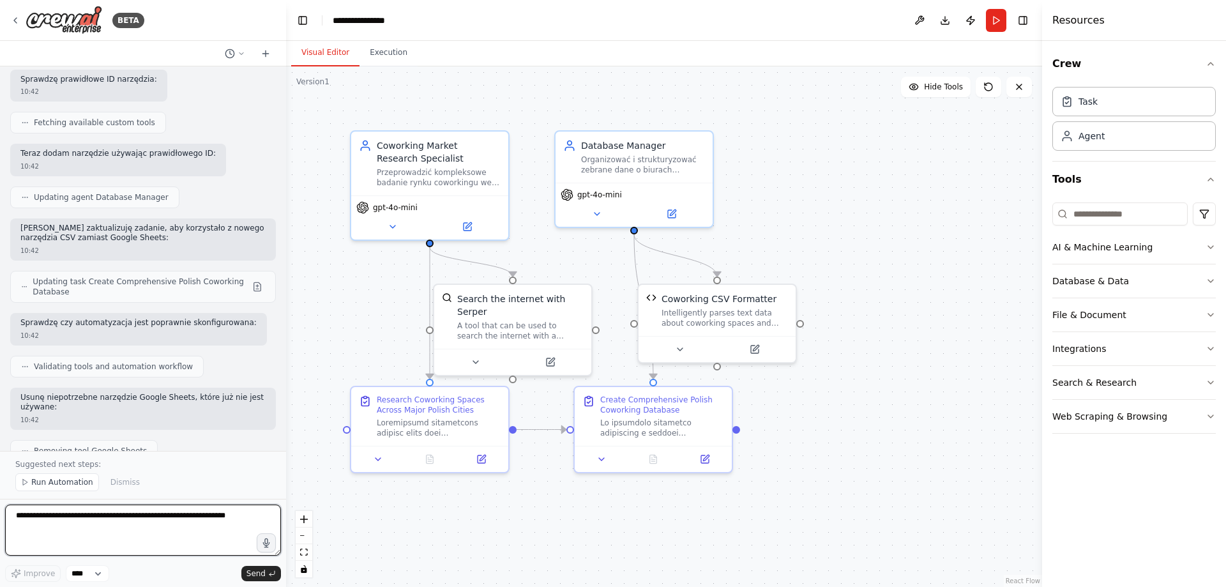
click at [170, 509] on textarea at bounding box center [143, 530] width 276 height 51
type textarea "**********"
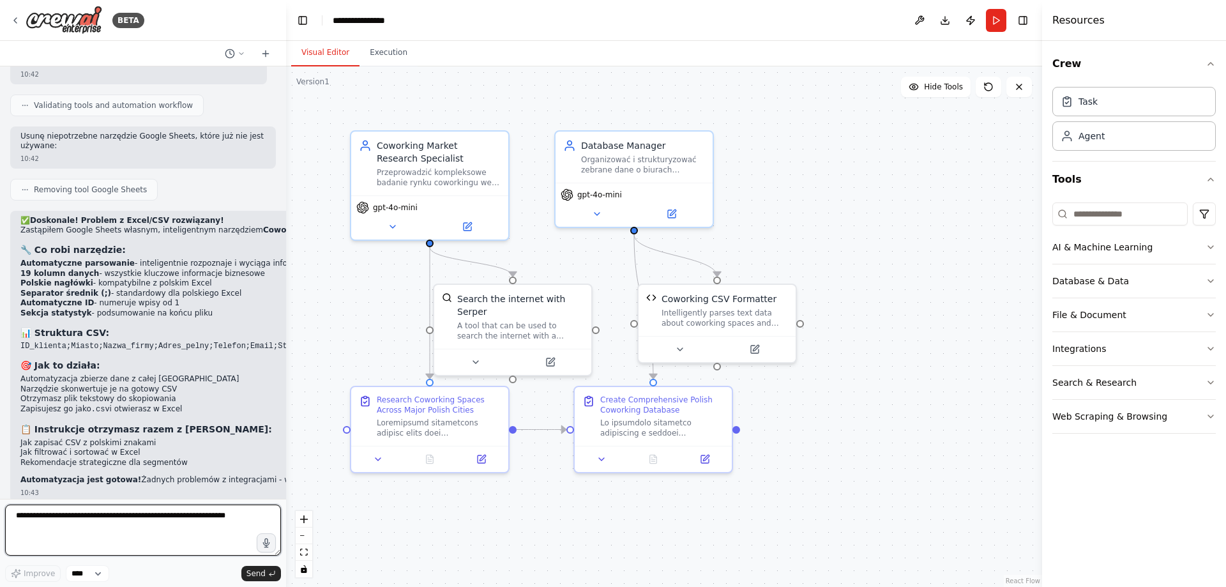
scroll to position [4982, 0]
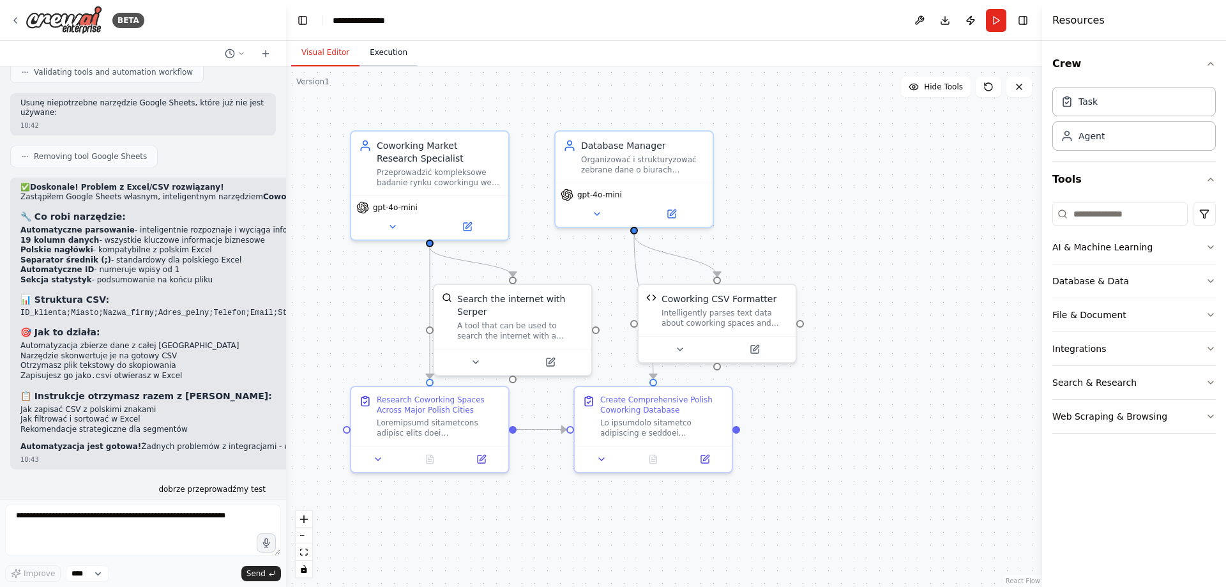
click at [379, 63] on button "Execution" at bounding box center [389, 53] width 58 height 27
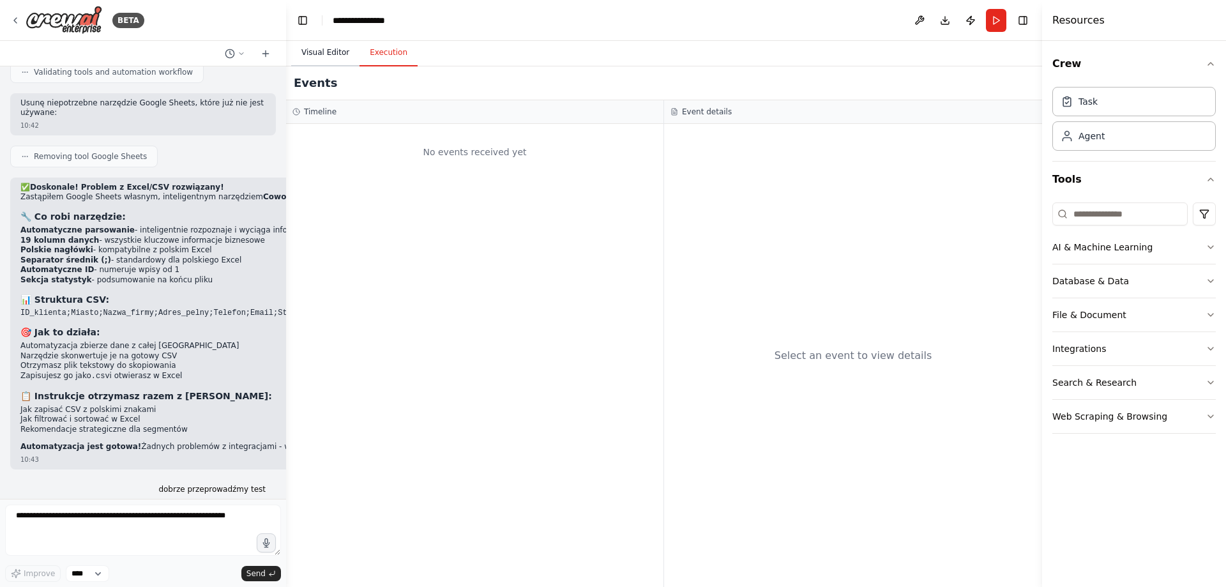
click at [313, 48] on button "Visual Editor" at bounding box center [325, 53] width 68 height 27
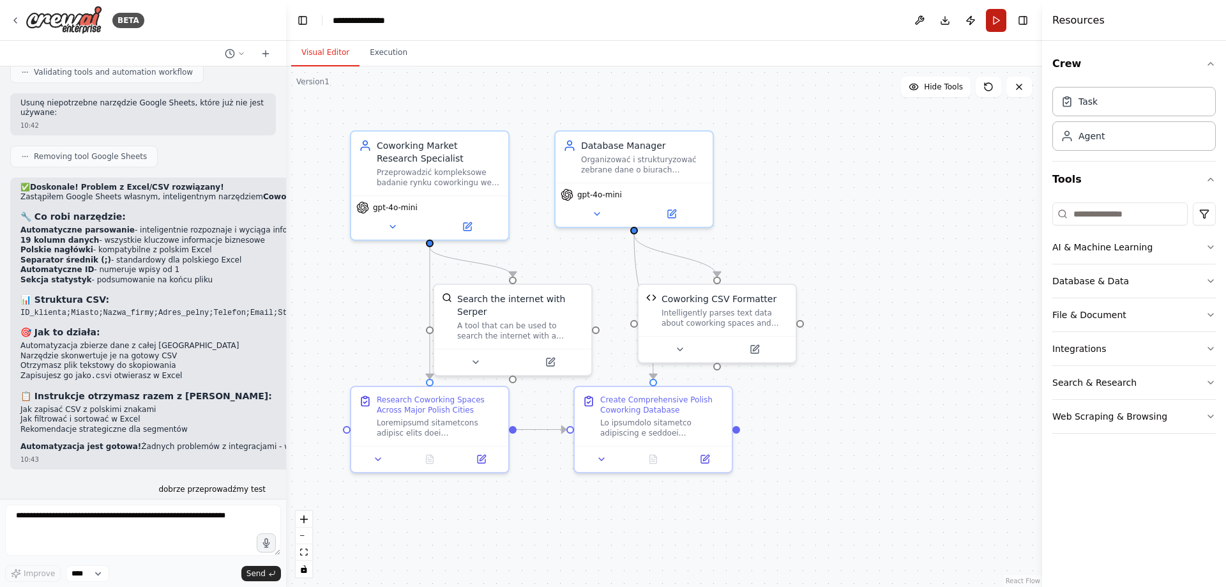
click at [994, 20] on button "Run" at bounding box center [996, 20] width 20 height 23
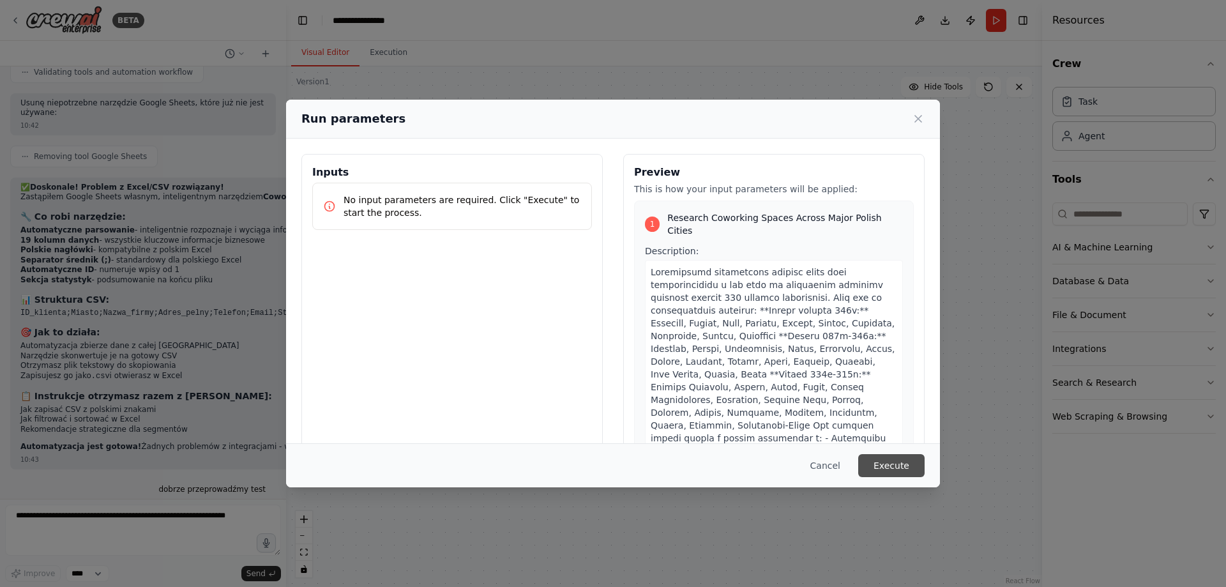
click at [894, 473] on button "Execute" at bounding box center [891, 465] width 66 height 23
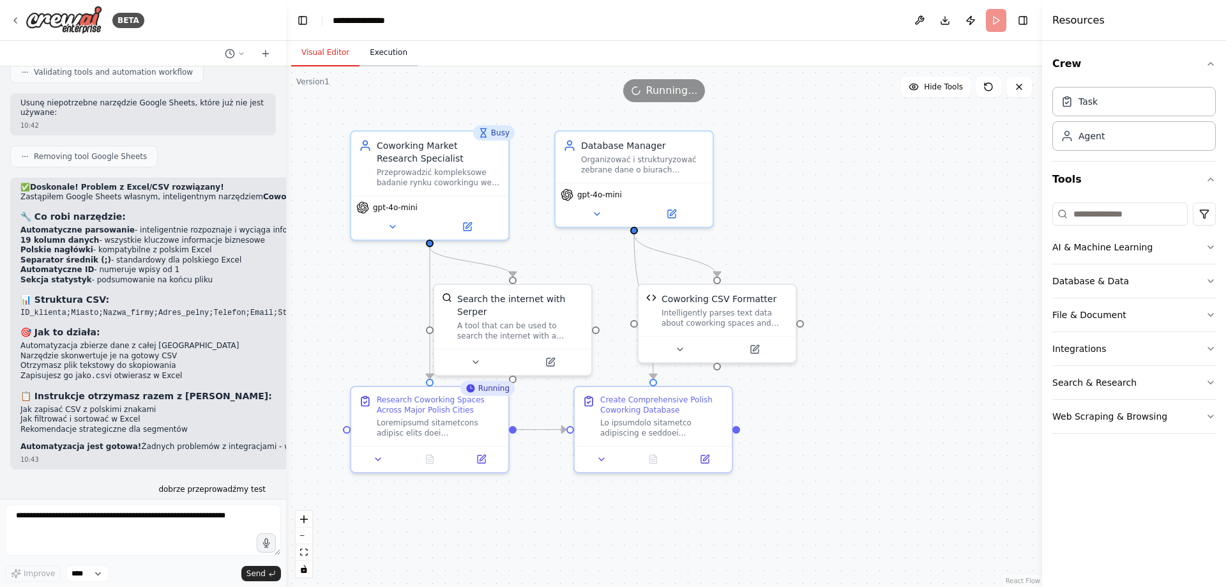
click at [388, 50] on button "Execution" at bounding box center [389, 53] width 58 height 27
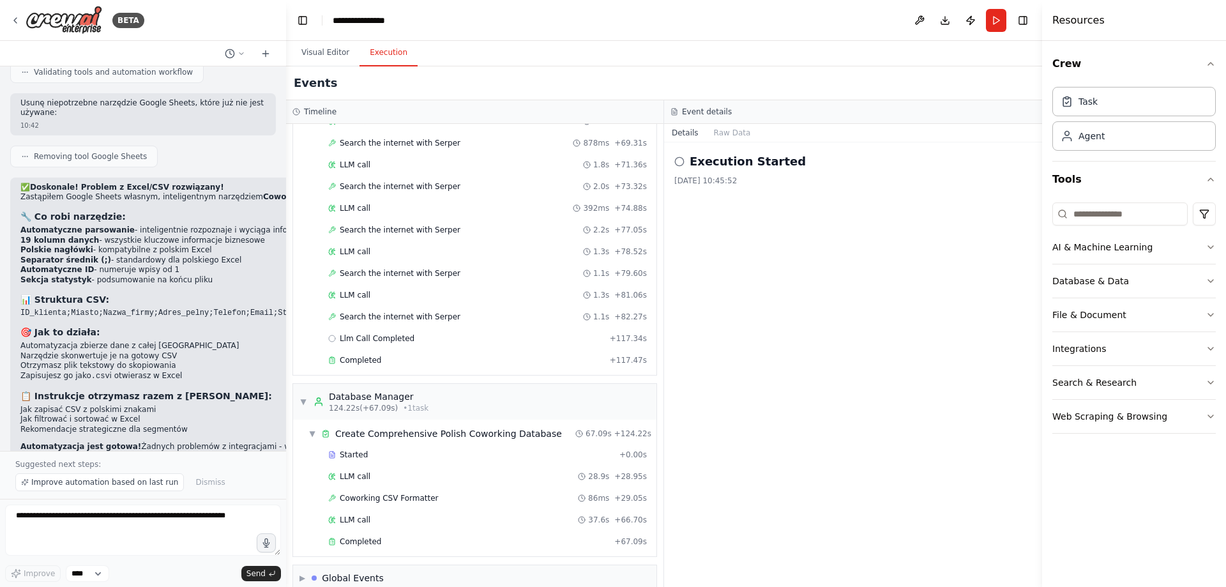
scroll to position [989, 0]
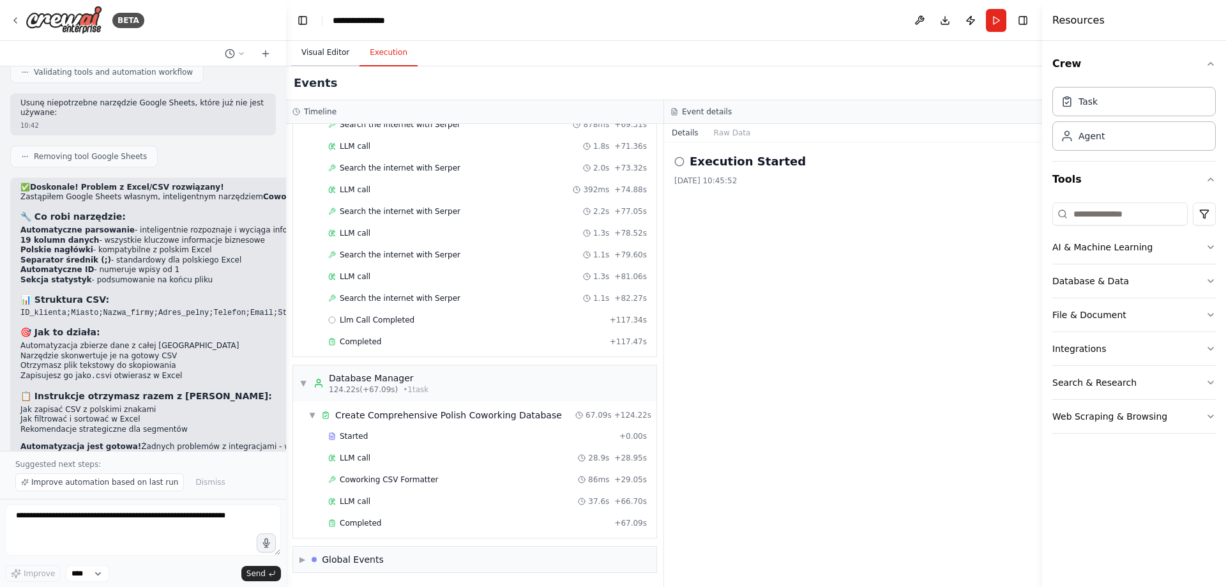
click at [344, 59] on button "Visual Editor" at bounding box center [325, 53] width 68 height 27
drag, startPoint x: 390, startPoint y: 61, endPoint x: 393, endPoint y: 54, distance: 6.9
click at [393, 54] on button "Execution" at bounding box center [389, 53] width 58 height 27
click at [727, 132] on button "Raw Data" at bounding box center [732, 133] width 52 height 18
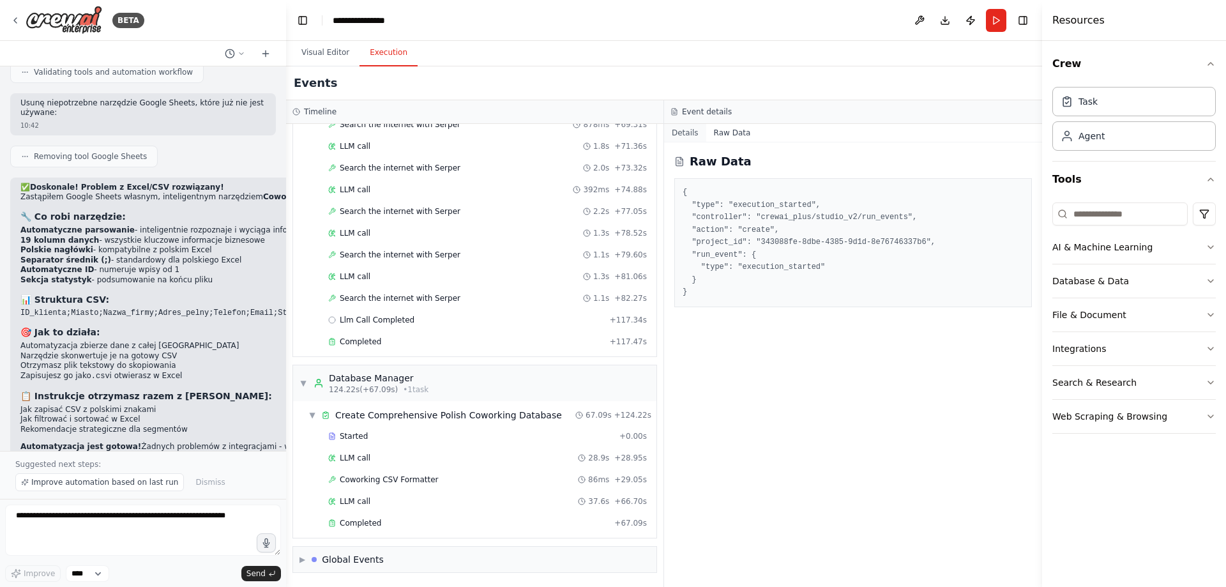
click at [687, 135] on button "Details" at bounding box center [685, 133] width 42 height 18
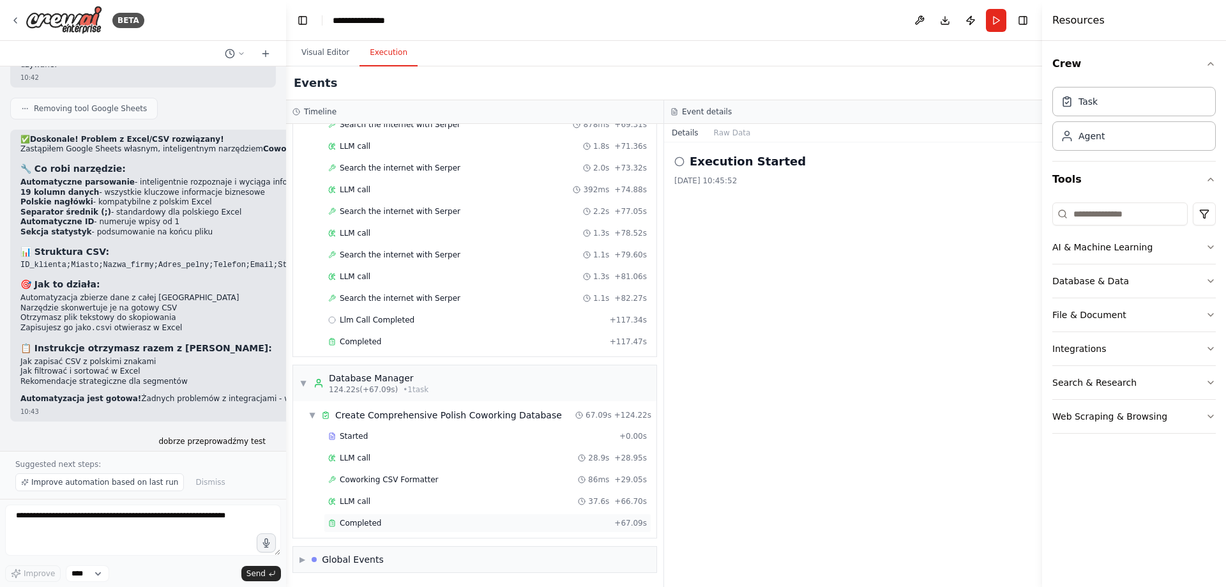
click at [375, 529] on div "Completed + 67.09s" at bounding box center [488, 523] width 328 height 19
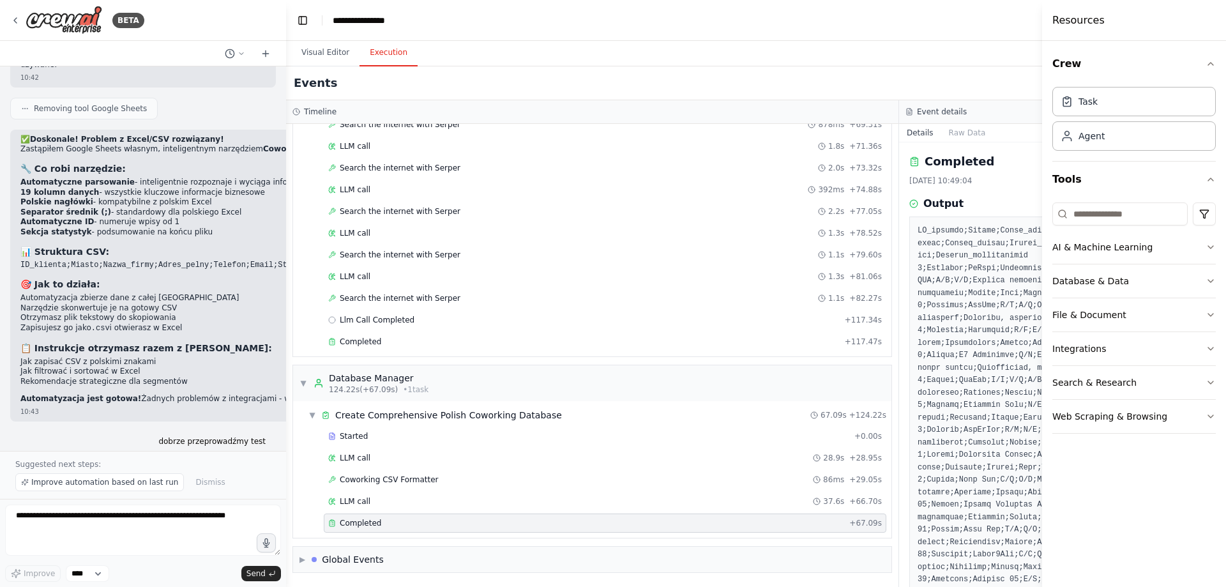
click at [386, 525] on div "Completed" at bounding box center [586, 523] width 516 height 10
drag, startPoint x: 386, startPoint y: 525, endPoint x: 377, endPoint y: 526, distance: 9.0
click at [377, 526] on span "Completed" at bounding box center [361, 523] width 42 height 10
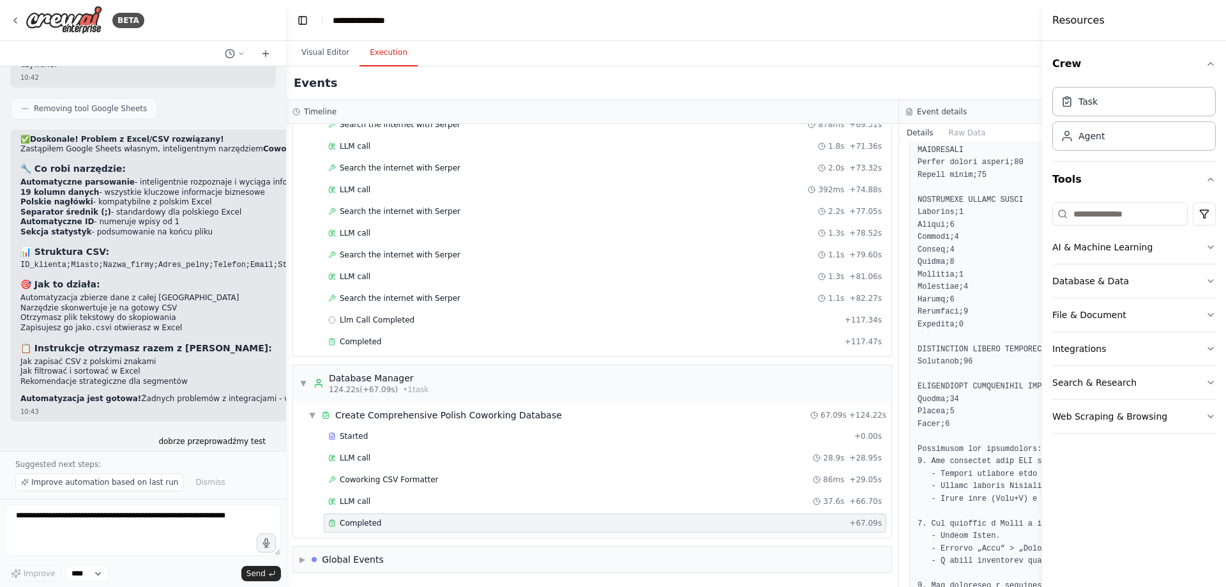
scroll to position [800, 0]
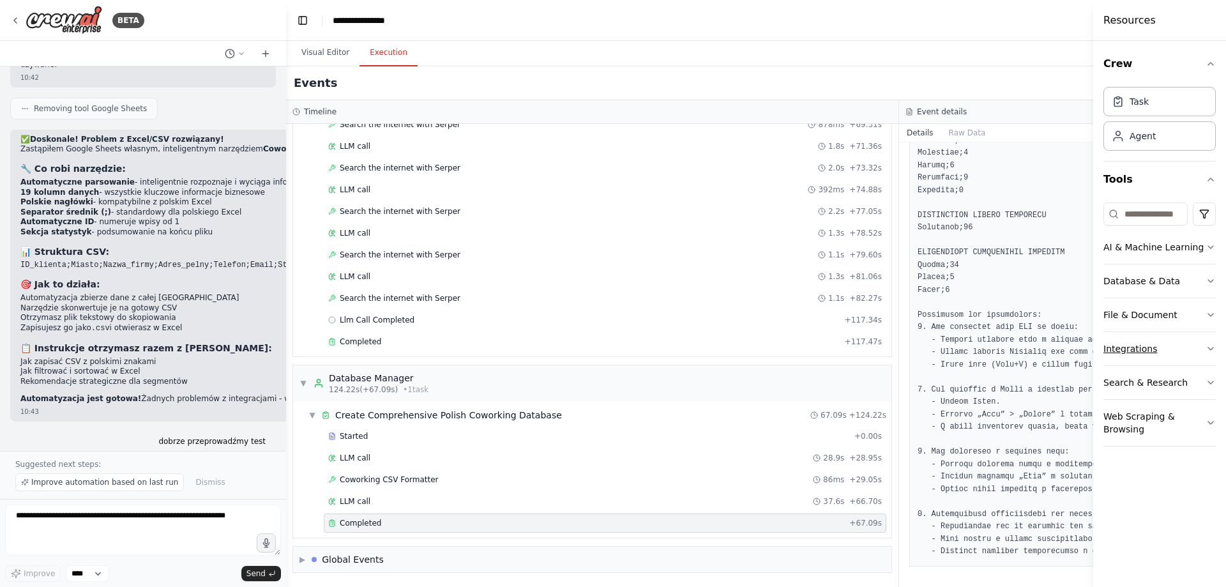
drag, startPoint x: 1043, startPoint y: 344, endPoint x: 1127, endPoint y: 342, distance: 83.7
click at [1127, 342] on div "Resources Crew Task Agent Tools AI & Machine Learning Database & Data File & Do…" at bounding box center [1159, 293] width 133 height 587
click at [927, 116] on h3 "Event details" at bounding box center [942, 112] width 50 height 10
click at [1088, 173] on div "BETA Chciałbym stworzyć agenta do budowy bazy danych na temat potencjalnych kli…" at bounding box center [613, 293] width 1226 height 587
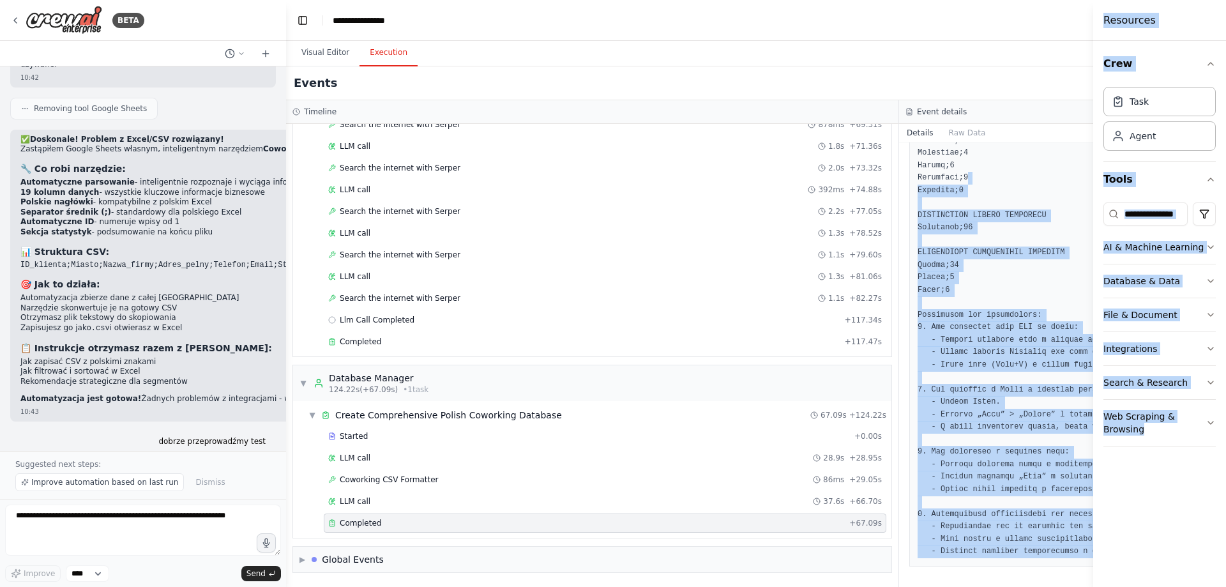
click at [1091, 174] on button "Toggle Sidebar" at bounding box center [1093, 293] width 10 height 587
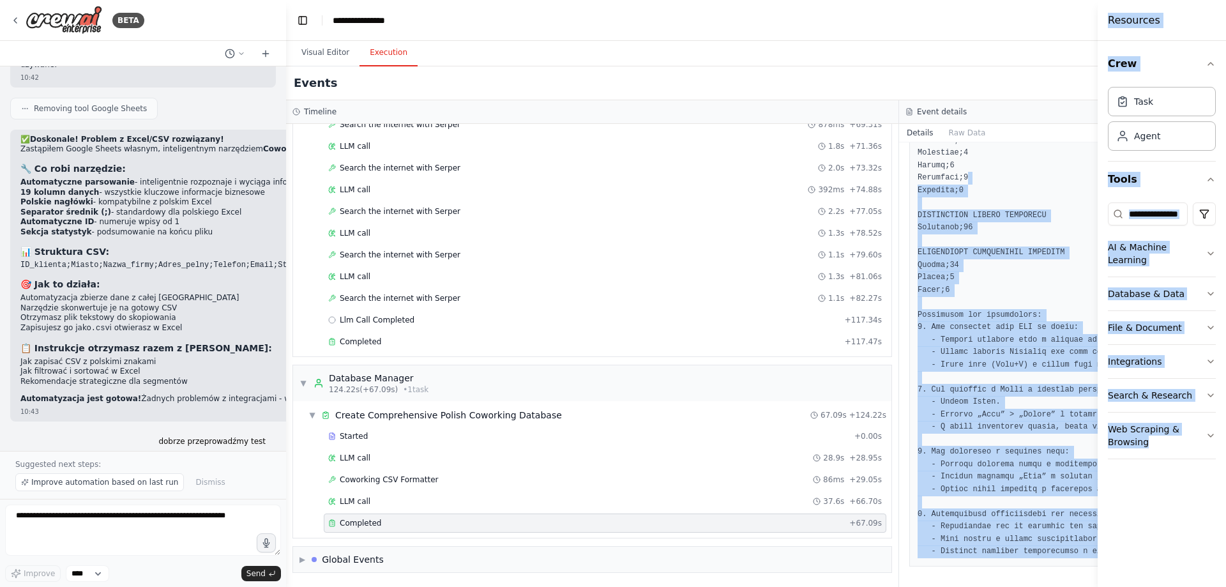
click at [1098, 178] on div at bounding box center [1100, 293] width 5 height 587
drag, startPoint x: 1098, startPoint y: 178, endPoint x: 1108, endPoint y: 178, distance: 9.6
click at [1108, 178] on div "Resources Crew Task Agent Tools AI & Machine Learning Database & Data File & Do…" at bounding box center [1163, 293] width 128 height 587
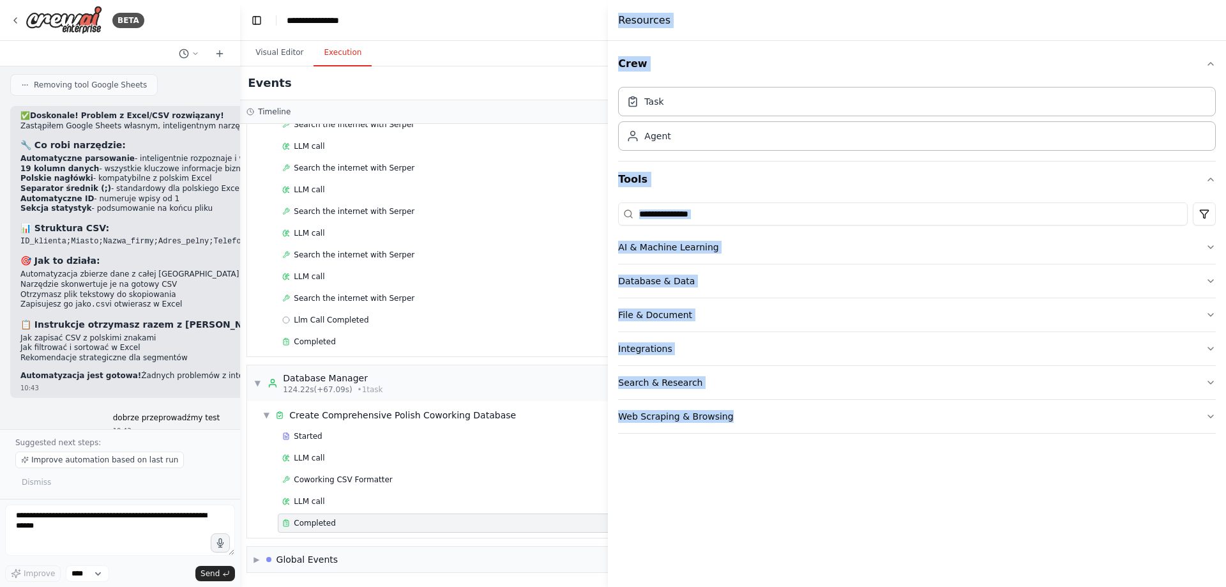
scroll to position [5030, 0]
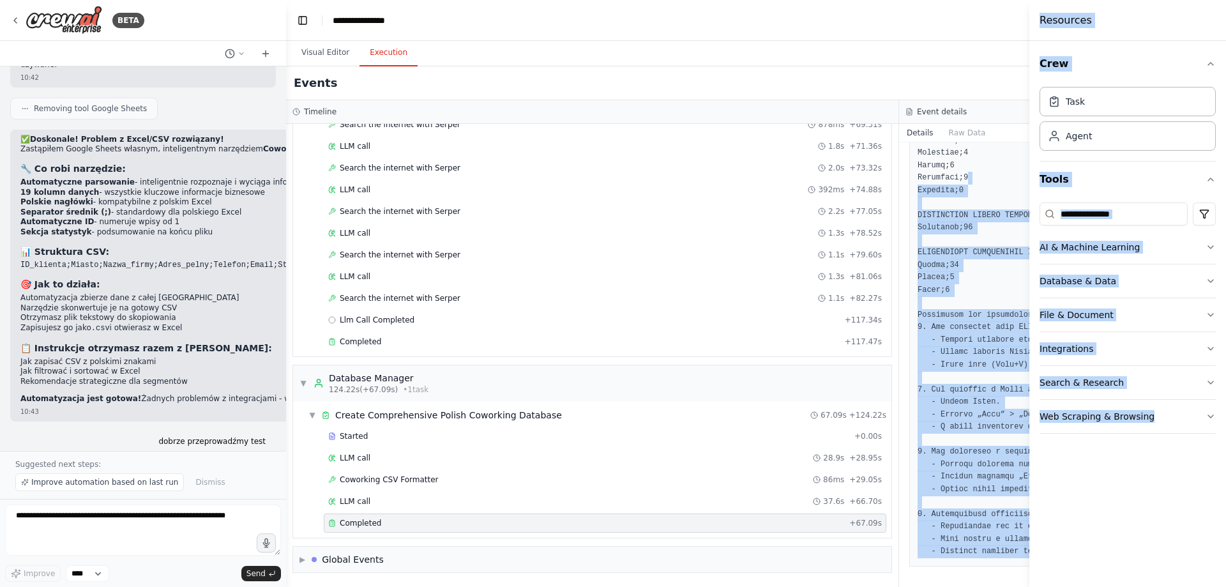
drag, startPoint x: 1099, startPoint y: 178, endPoint x: 1226, endPoint y: 331, distance: 199.1
click at [1226, 331] on div "Resources Crew Task Agent Tools AI & Machine Learning Database & Data File & Do…" at bounding box center [1128, 293] width 197 height 587
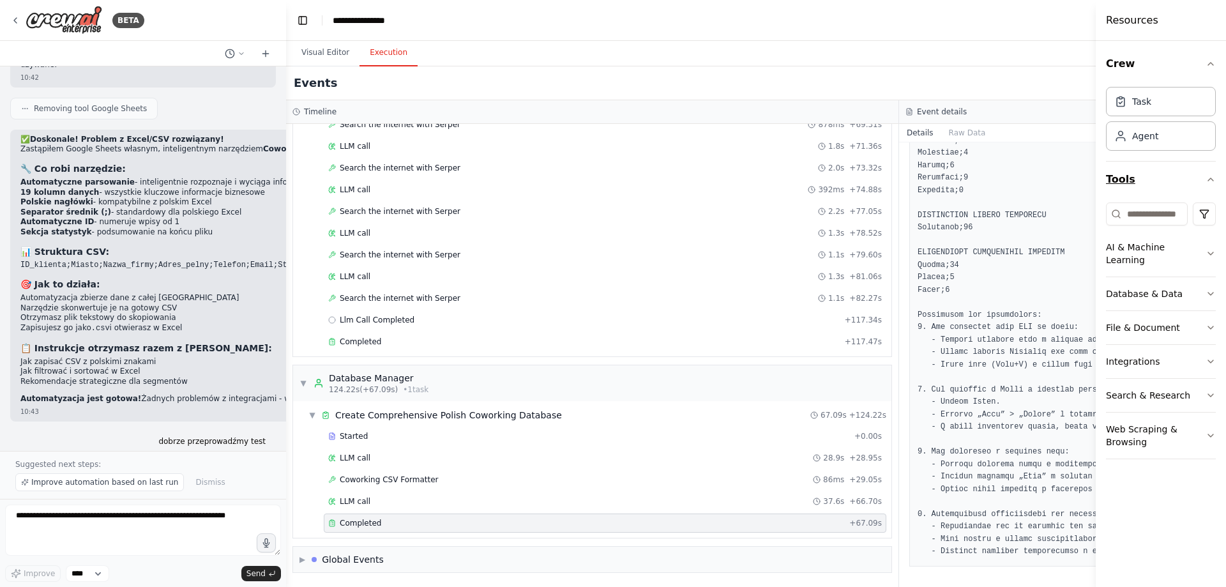
drag, startPoint x: 1033, startPoint y: 199, endPoint x: 1141, endPoint y: 188, distance: 108.4
click at [1141, 188] on div "Resources Crew Task Agent Tools AI & Machine Learning Database & Data File & Do…" at bounding box center [1161, 293] width 130 height 587
drag, startPoint x: 1097, startPoint y: 199, endPoint x: 1127, endPoint y: 200, distance: 29.4
click at [1127, 200] on div "Resources Crew Task Agent Tools AI & Machine Learning Database & Data File & Do…" at bounding box center [1162, 293] width 128 height 587
drag, startPoint x: 1098, startPoint y: 200, endPoint x: 1125, endPoint y: 197, distance: 27.6
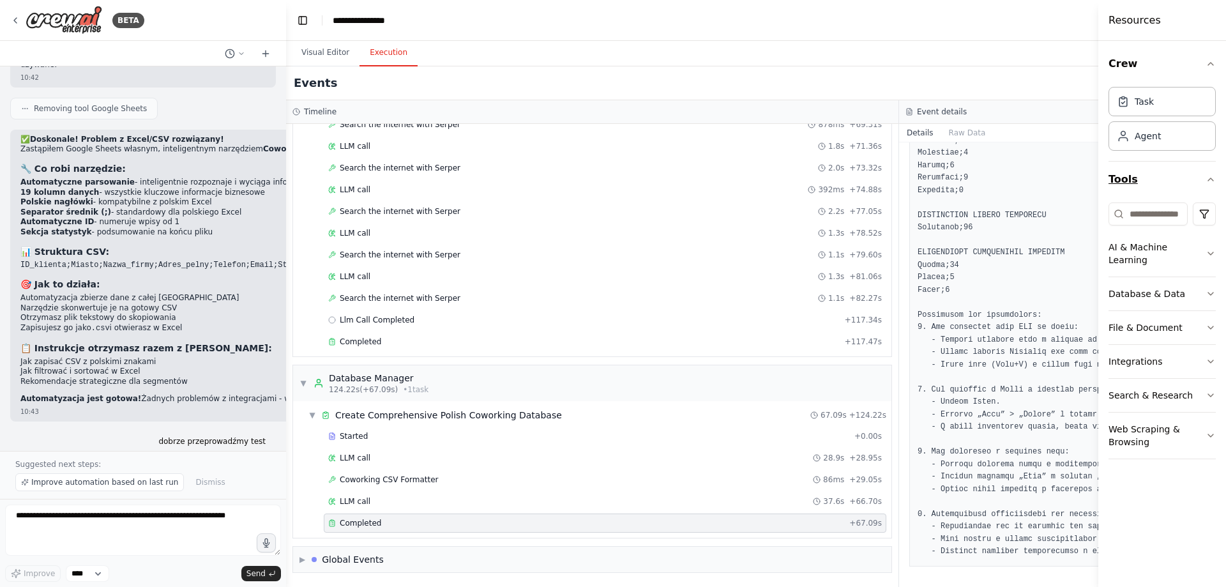
click at [1125, 197] on div "Resources Crew Task Agent Tools AI & Machine Learning Database & Data File & Do…" at bounding box center [1163, 293] width 128 height 587
drag, startPoint x: 1099, startPoint y: 203, endPoint x: 1118, endPoint y: 203, distance: 19.2
click at [1118, 203] on div "Resources Crew Task Agent Tools AI & Machine Learning Database & Data File & Do…" at bounding box center [1163, 293] width 128 height 587
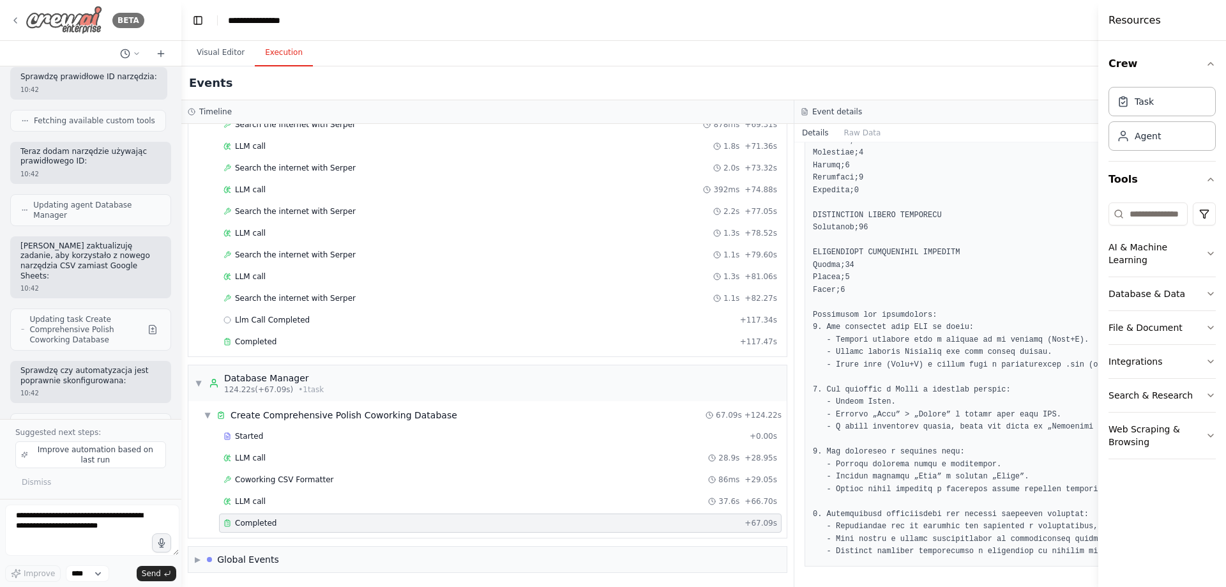
scroll to position [9010, 0]
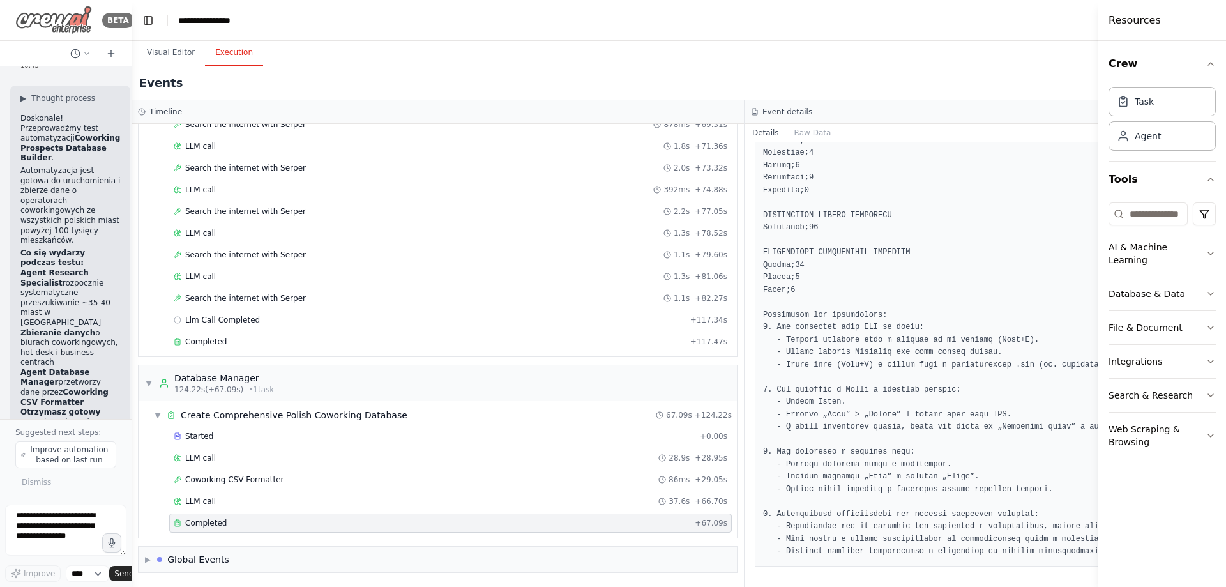
drag, startPoint x: 285, startPoint y: 26, endPoint x: 77, endPoint y: 25, distance: 208.2
click at [77, 25] on div "BETA Chciałbym stworzyć agenta do budowy bazy danych na temat potencjalnych kli…" at bounding box center [66, 293] width 132 height 587
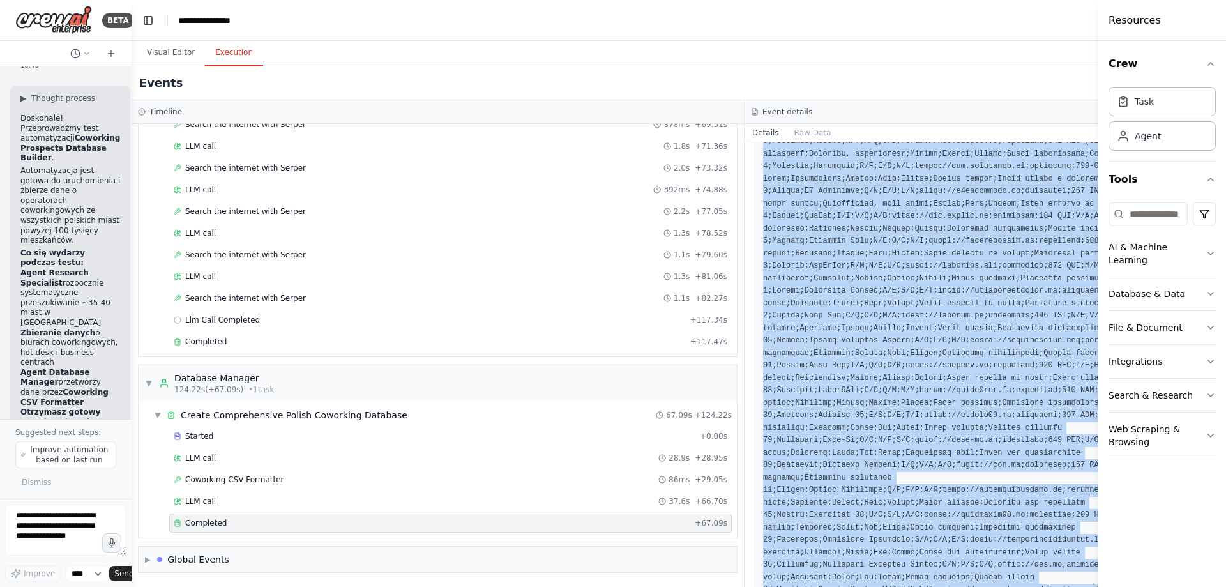
scroll to position [378, 0]
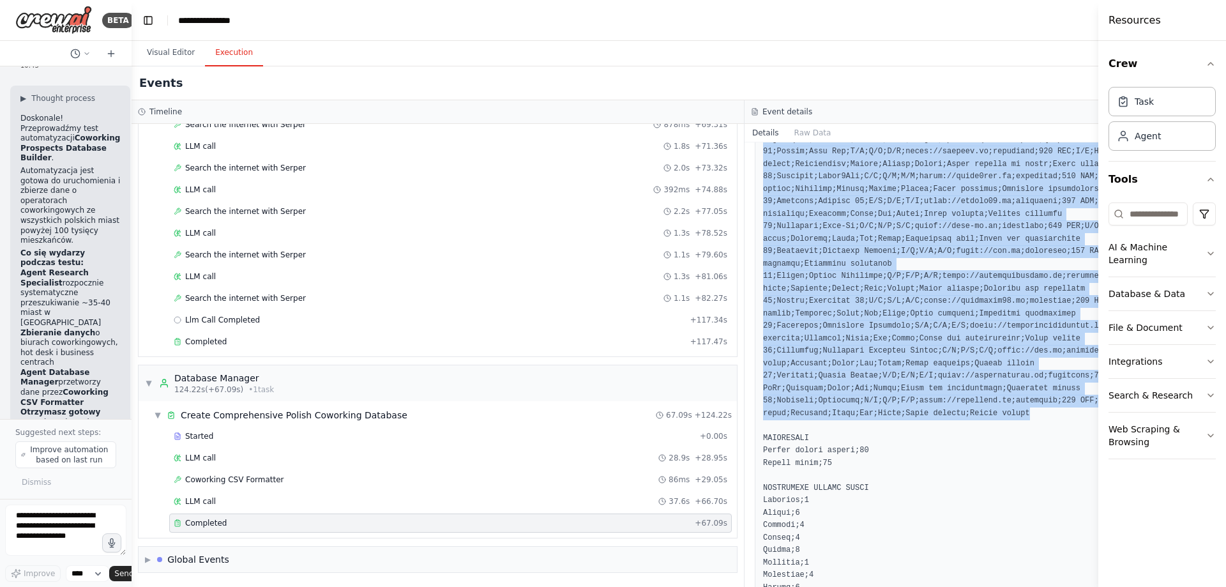
drag, startPoint x: 764, startPoint y: 231, endPoint x: 934, endPoint y: 418, distance: 252.8
click at [934, 418] on pre at bounding box center [1051, 414] width 576 height 1134
copy pre "ID_klienta;Miasto;Nazwa_firmy;Adres_pelny;Telefon;Email;Strona_www;Kategoria;Ce…"
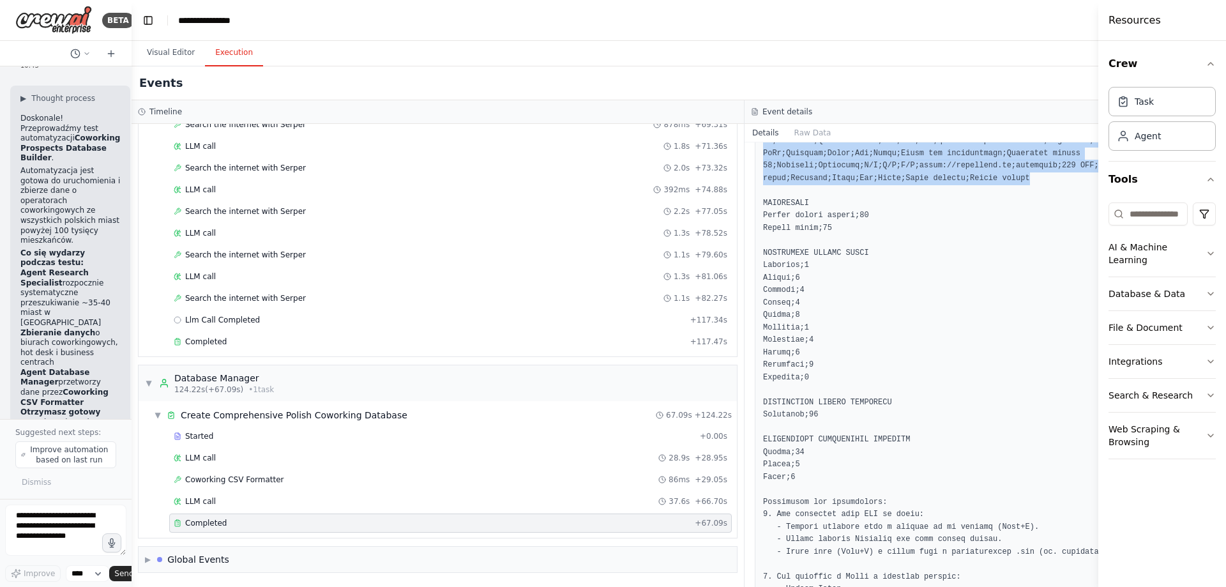
scroll to position [697, 0]
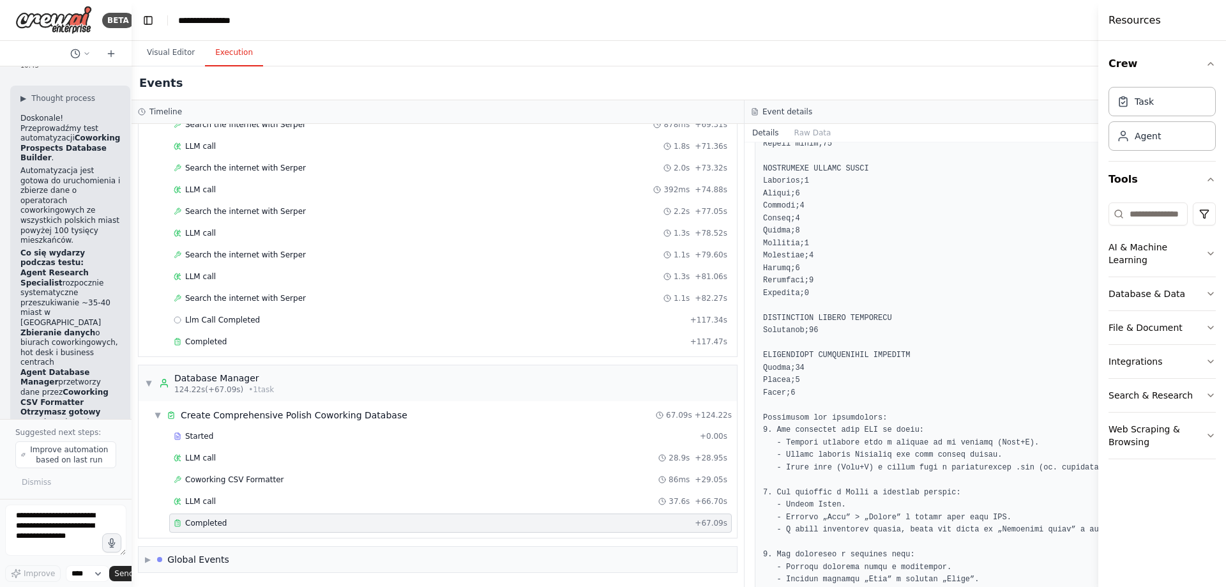
click at [947, 353] on pre at bounding box center [1051, 94] width 576 height 1134
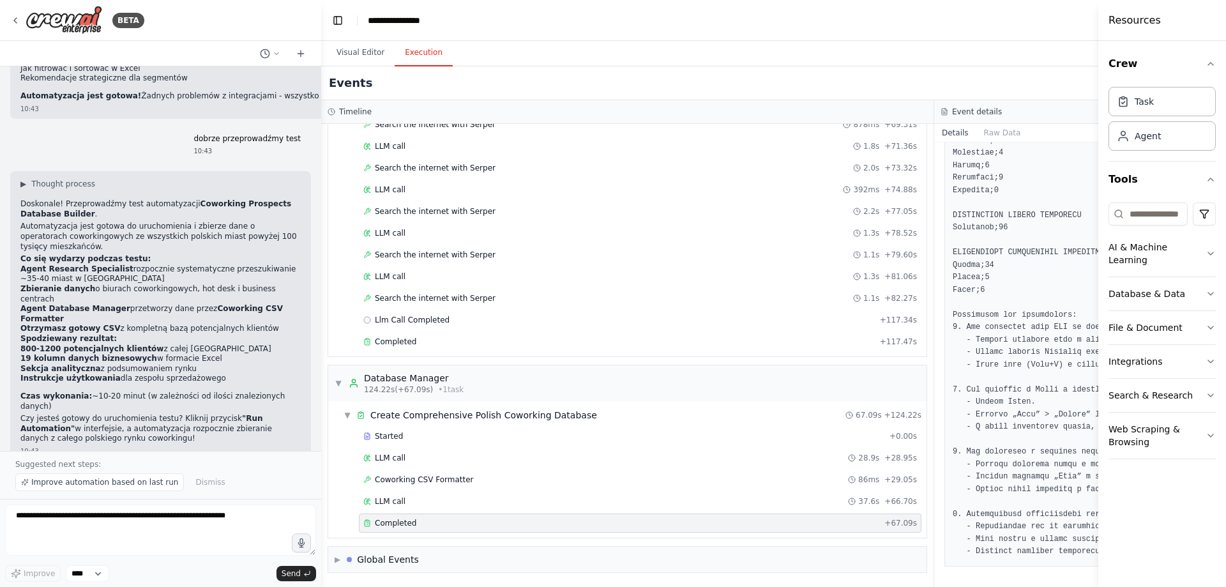
scroll to position [4819, 0]
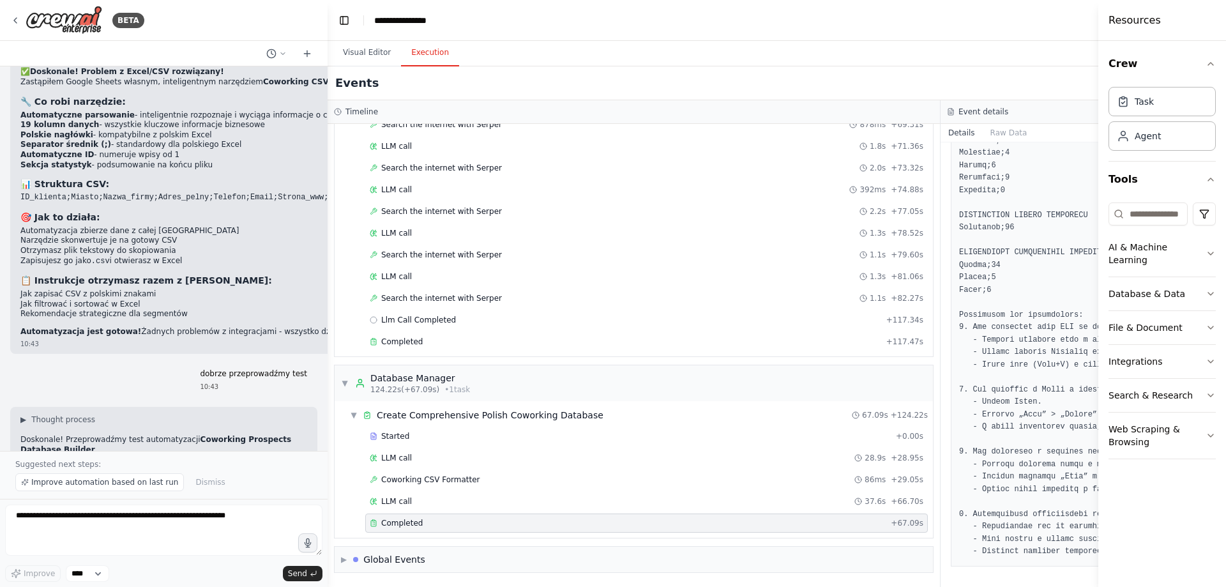
drag, startPoint x: 130, startPoint y: 145, endPoint x: 328, endPoint y: 156, distance: 197.7
click at [328, 156] on div "BETA Chciałbym stworzyć agenta do budowy bazy danych na temat potencjalnych kli…" at bounding box center [613, 293] width 1226 height 587
click at [139, 540] on textarea at bounding box center [163, 530] width 317 height 51
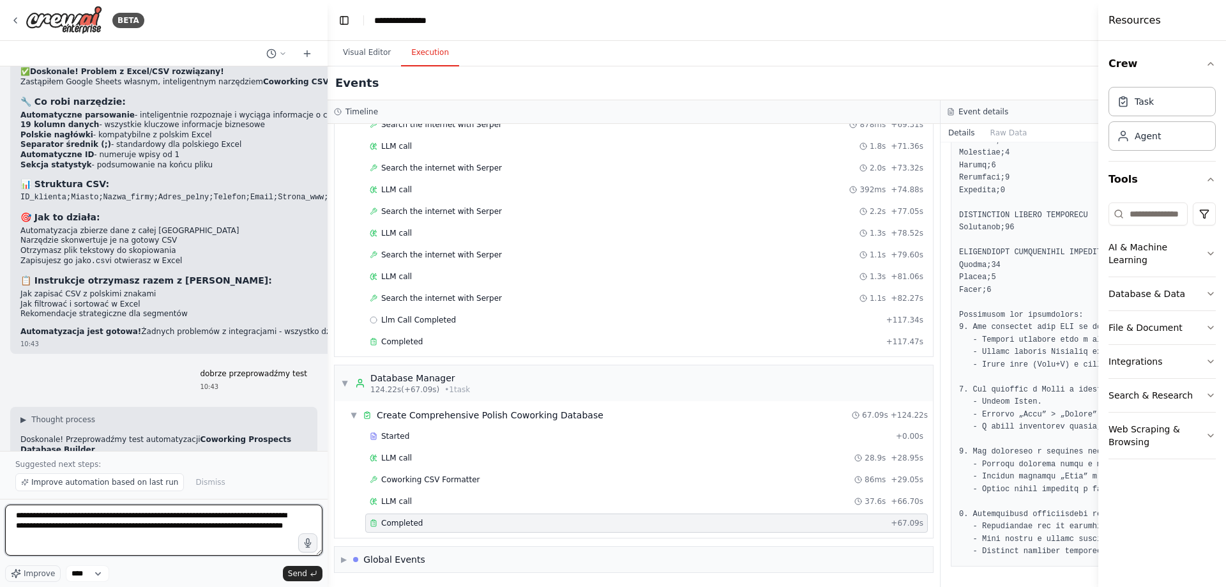
type textarea "**********"
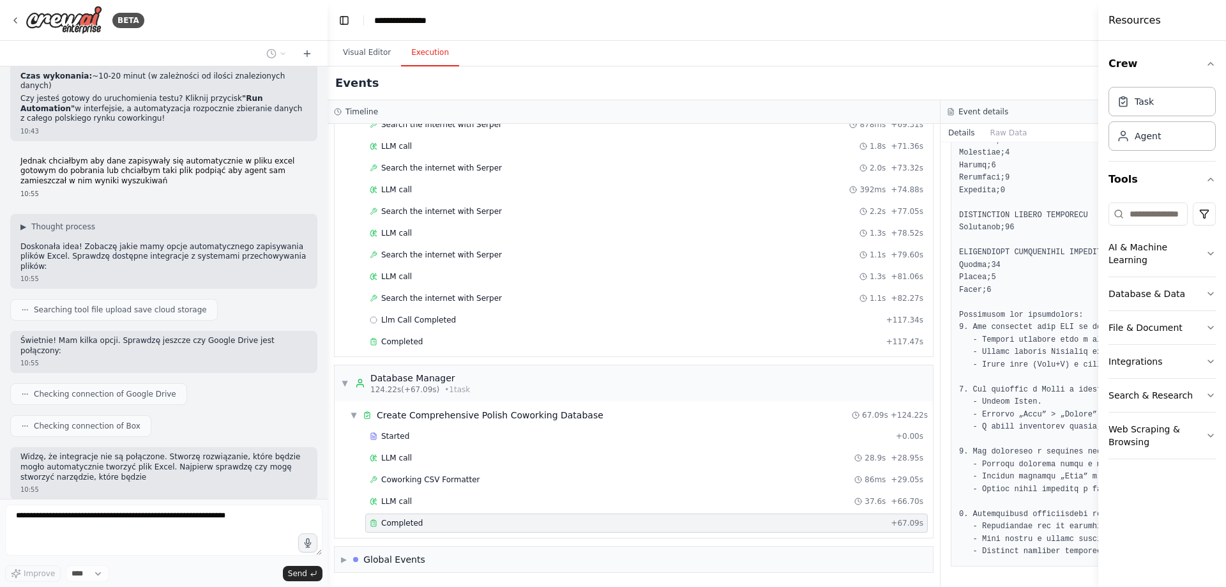
scroll to position [5385, 0]
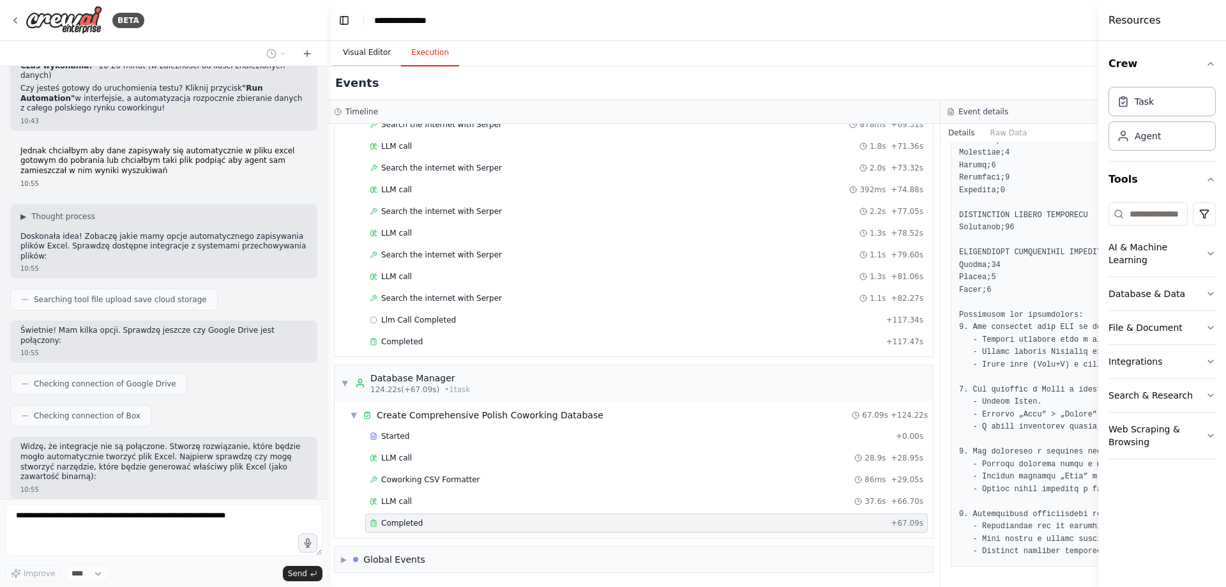
click at [360, 47] on button "Visual Editor" at bounding box center [367, 53] width 68 height 27
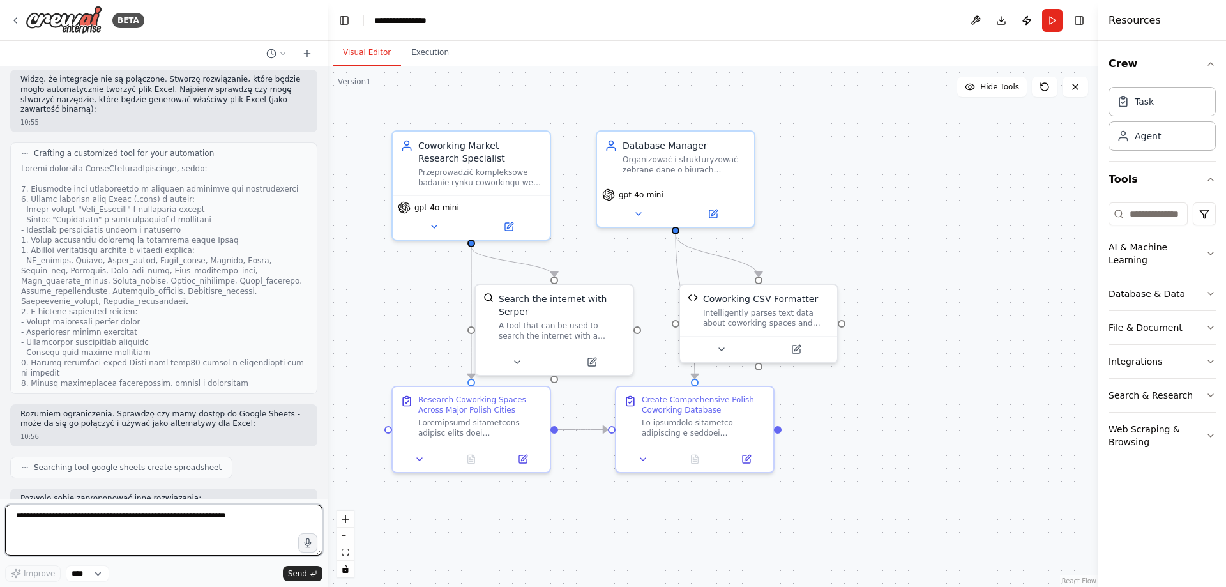
scroll to position [5762, 0]
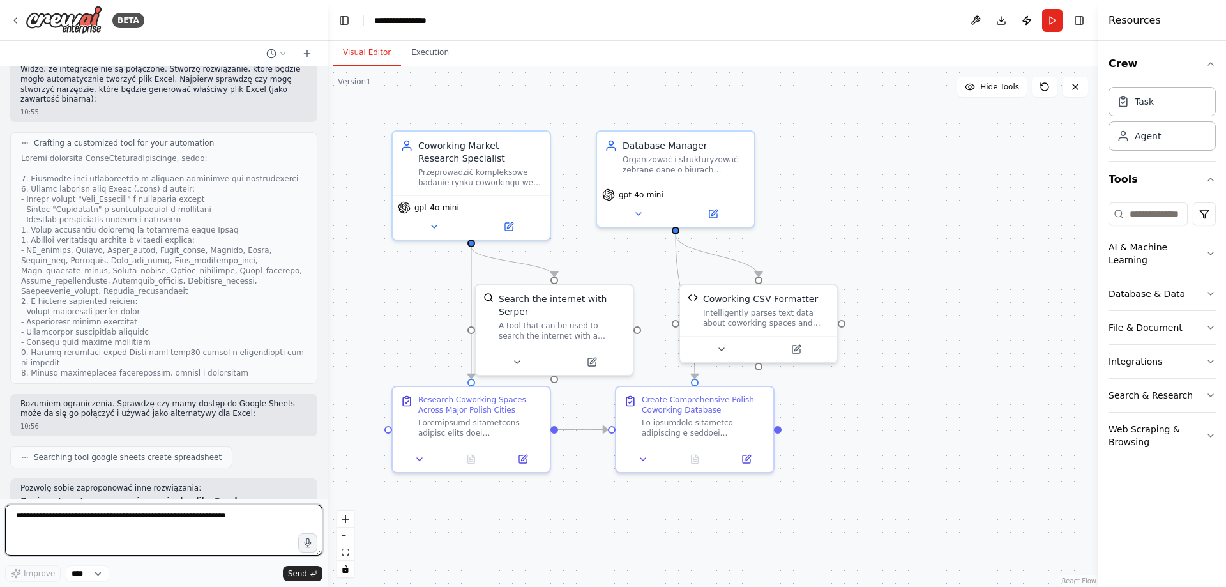
drag, startPoint x: 153, startPoint y: 452, endPoint x: 222, endPoint y: 514, distance: 93.6
click at [222, 514] on textarea at bounding box center [163, 530] width 317 height 51
click at [98, 529] on textarea at bounding box center [163, 530] width 317 height 51
type textarea "*******"
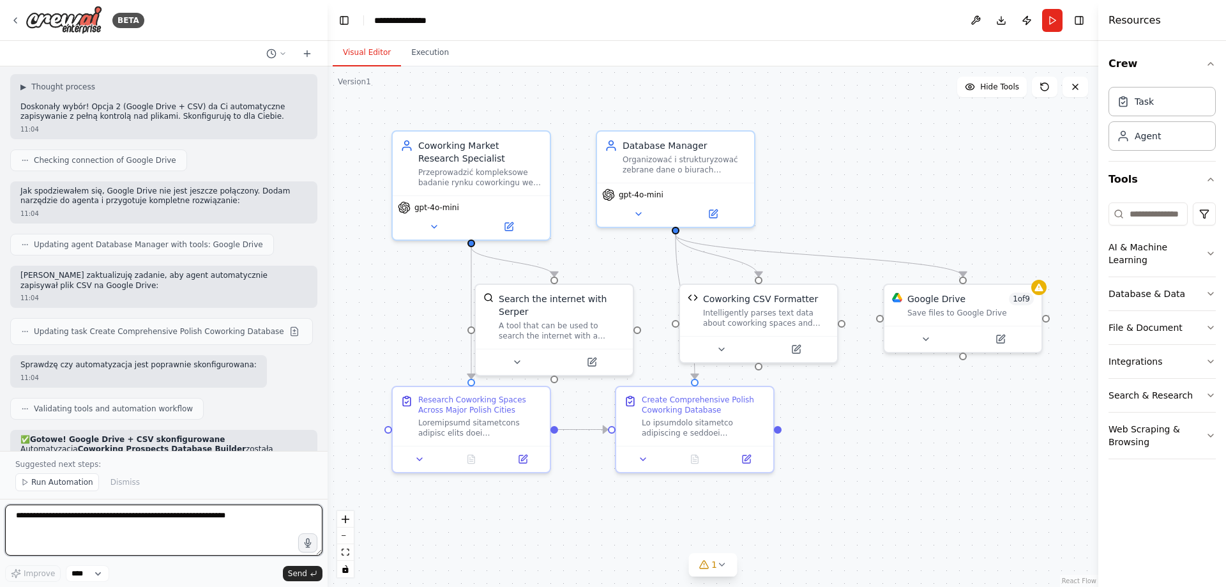
scroll to position [6578, 0]
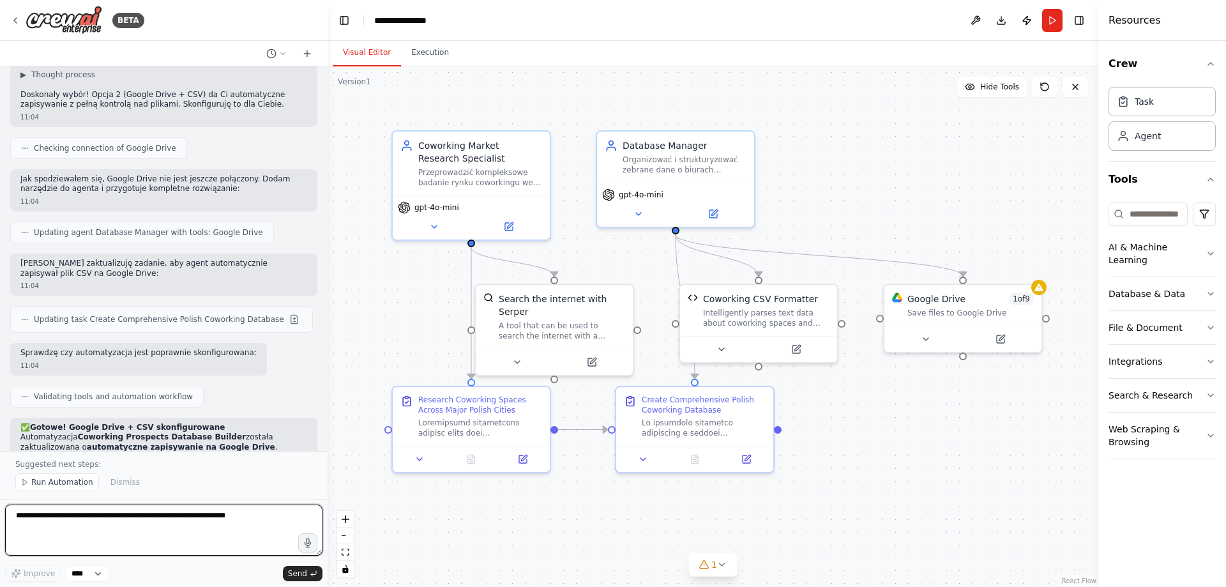
click at [148, 538] on textarea at bounding box center [163, 530] width 317 height 51
type textarea "***"
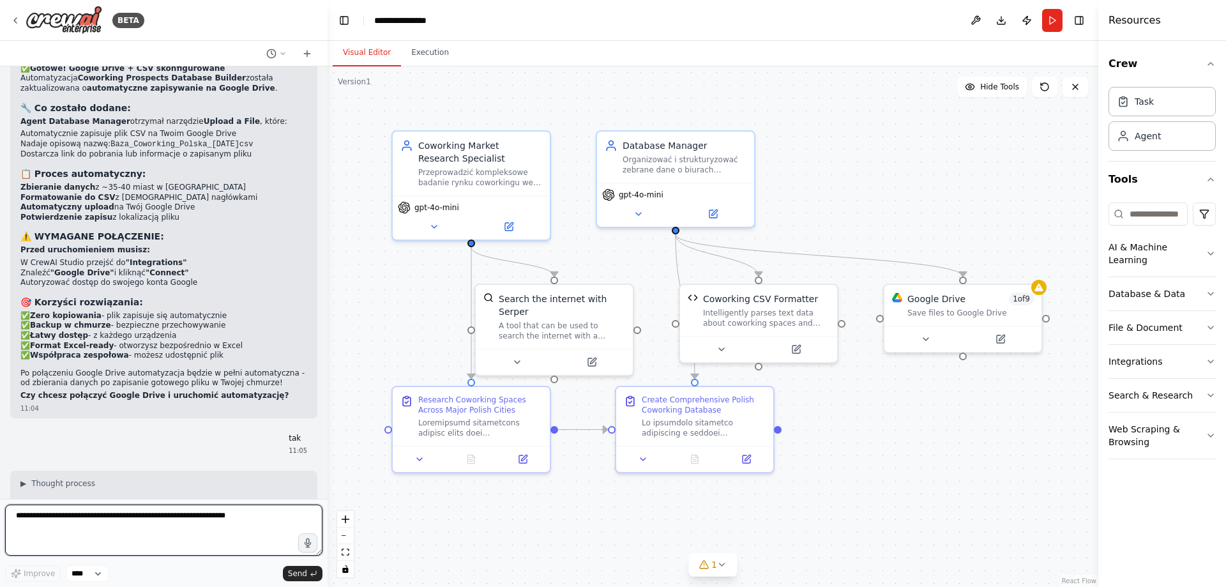
scroll to position [6947, 0]
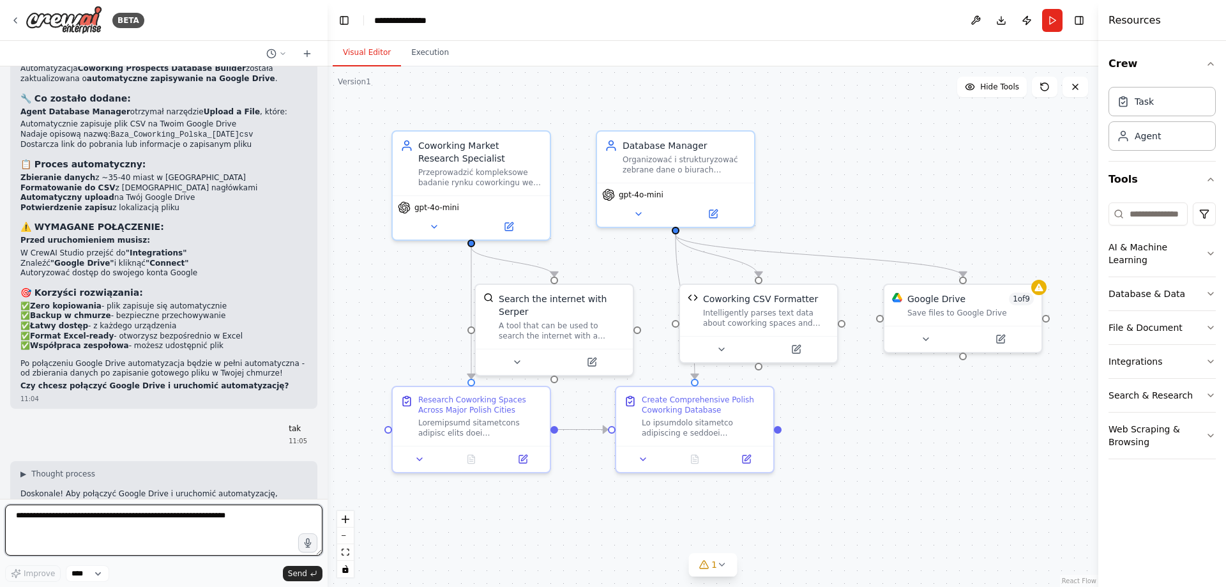
drag, startPoint x: 199, startPoint y: 525, endPoint x: 193, endPoint y: 533, distance: 10.0
click at [193, 533] on textarea at bounding box center [163, 530] width 317 height 51
type textarea "**********"
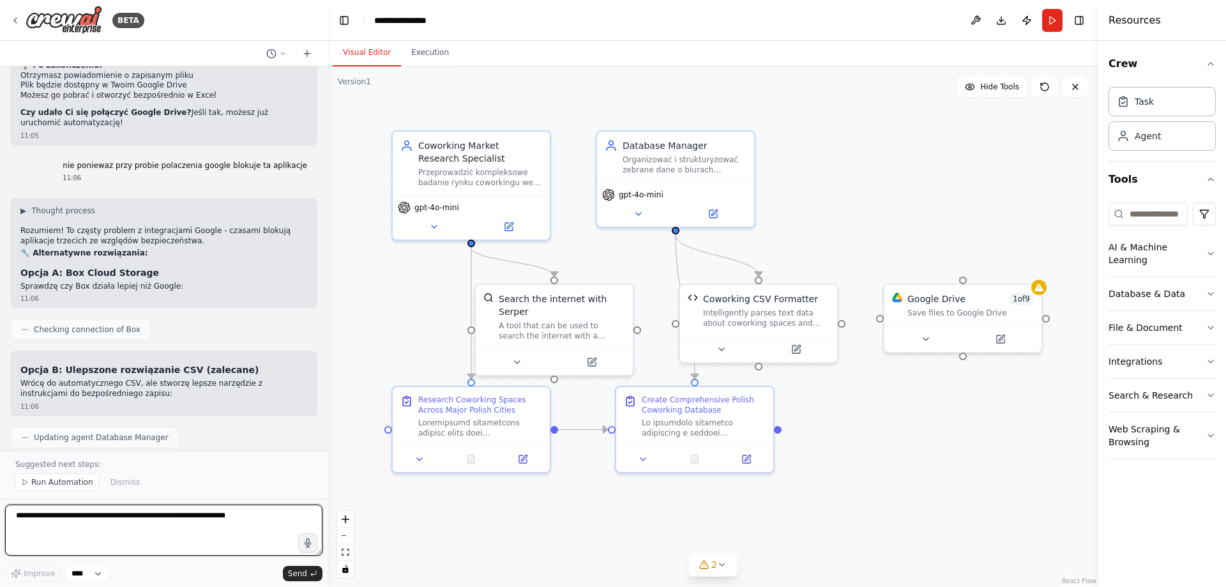
scroll to position [7659, 0]
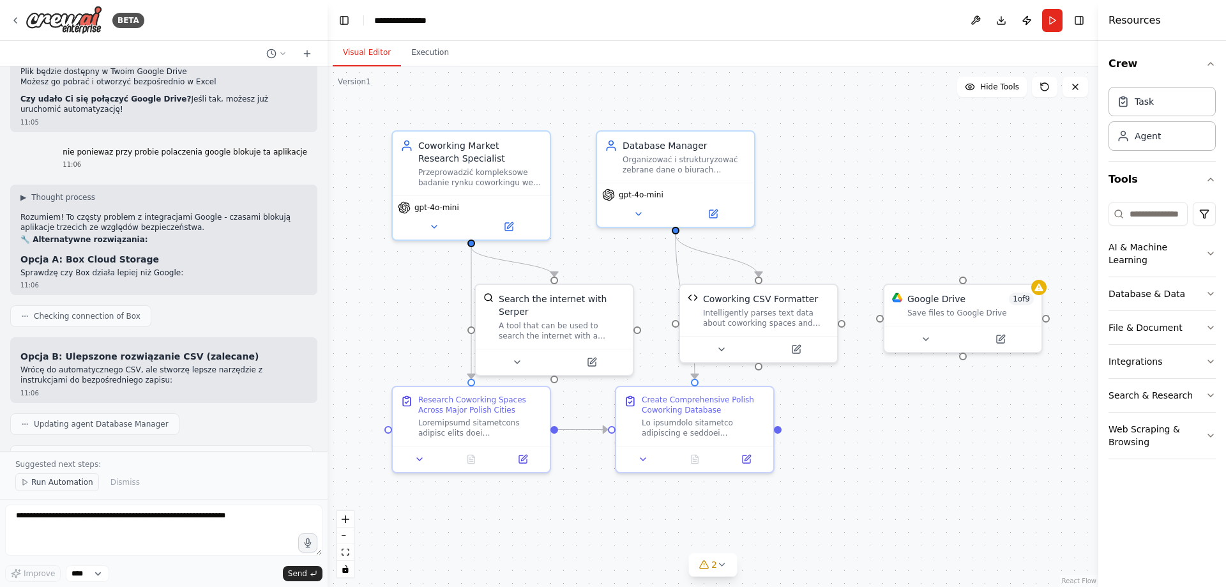
click at [82, 483] on span "Run Automation" at bounding box center [62, 482] width 62 height 10
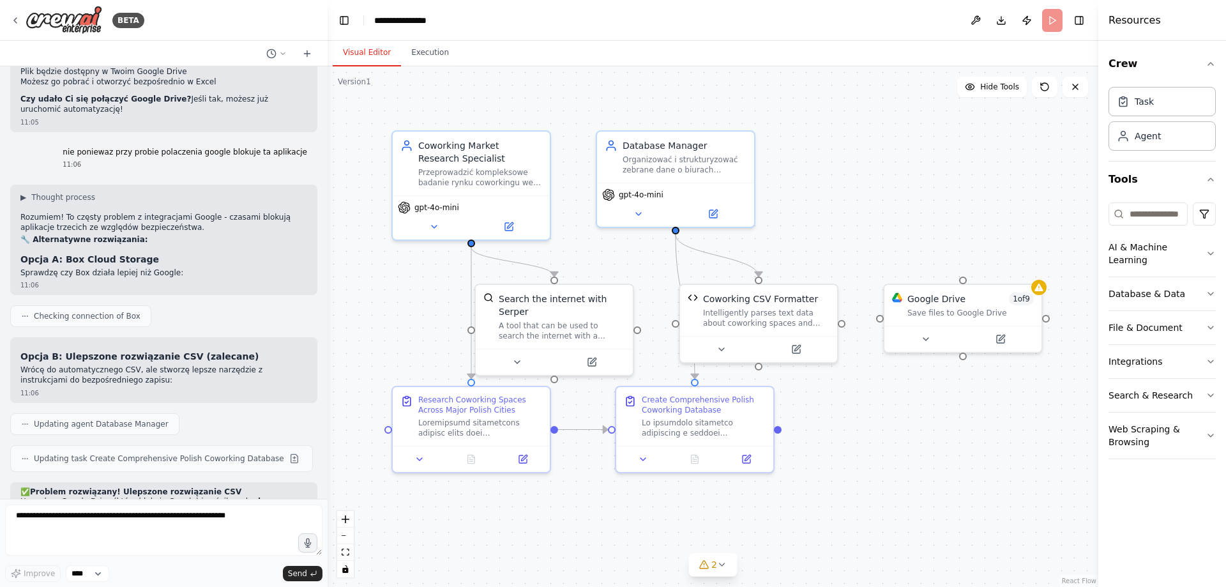
scroll to position [7611, 0]
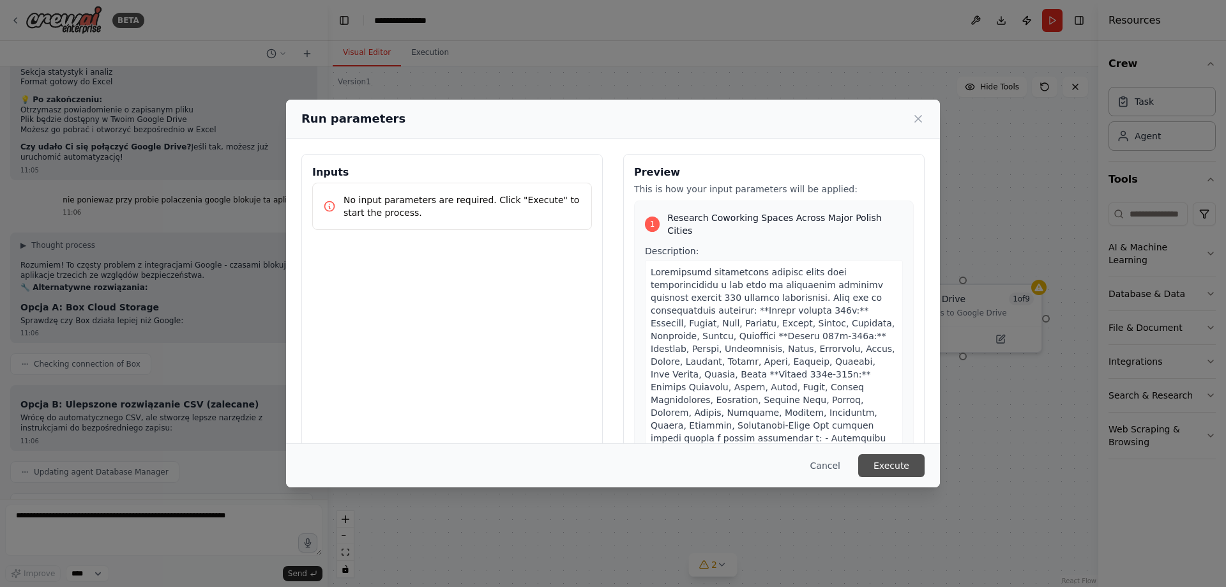
click at [903, 473] on button "Execute" at bounding box center [891, 465] width 66 height 23
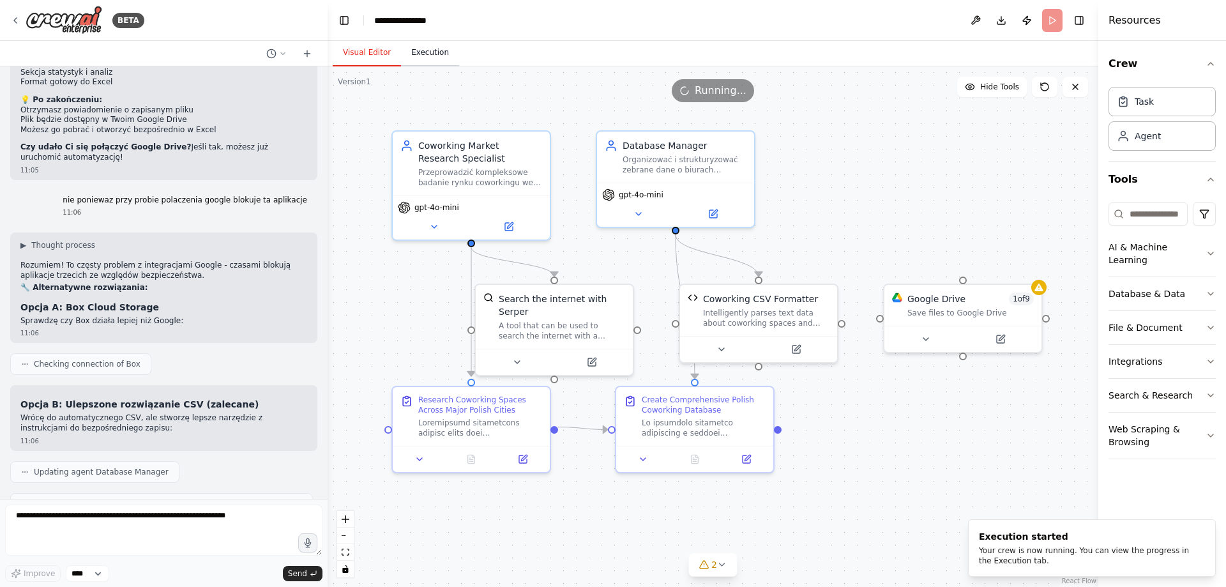
click at [432, 61] on button "Execution" at bounding box center [430, 53] width 58 height 27
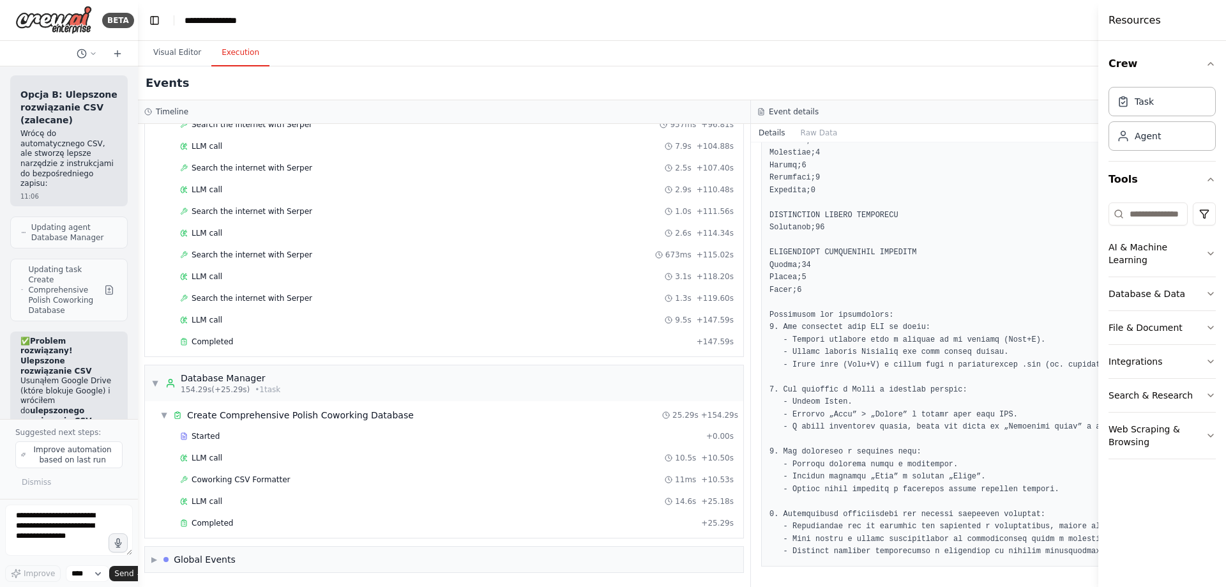
scroll to position [13646, 0]
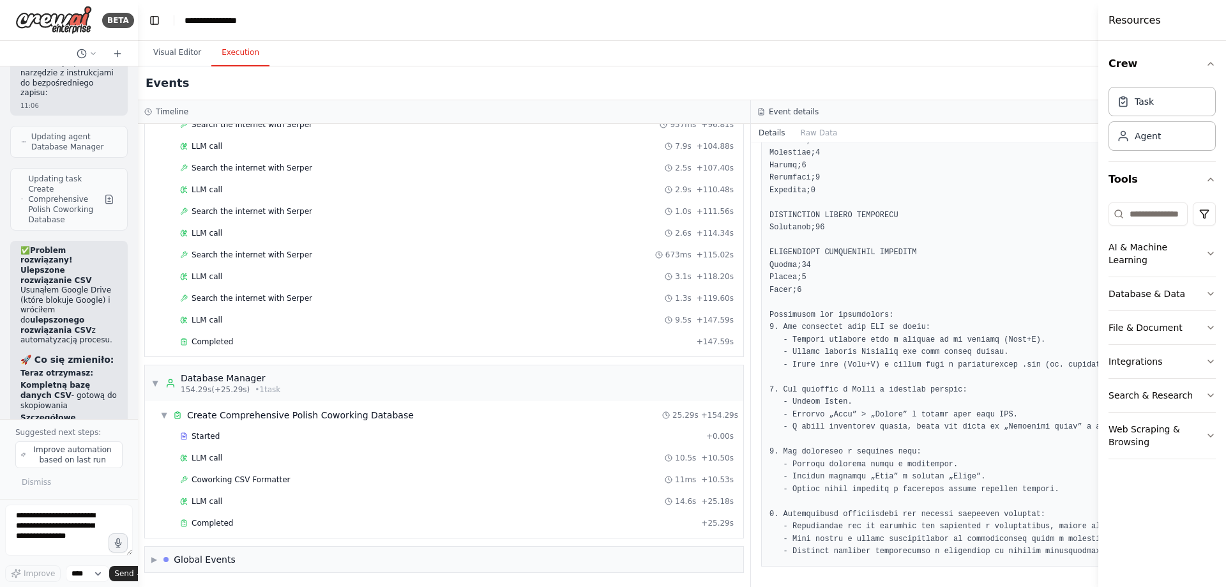
drag, startPoint x: 327, startPoint y: 329, endPoint x: 80, endPoint y: 320, distance: 247.3
click at [80, 320] on div "BETA Chciałbym stworzyć agenta do budowy bazy danych na temat potencjalnych kli…" at bounding box center [69, 293] width 138 height 587
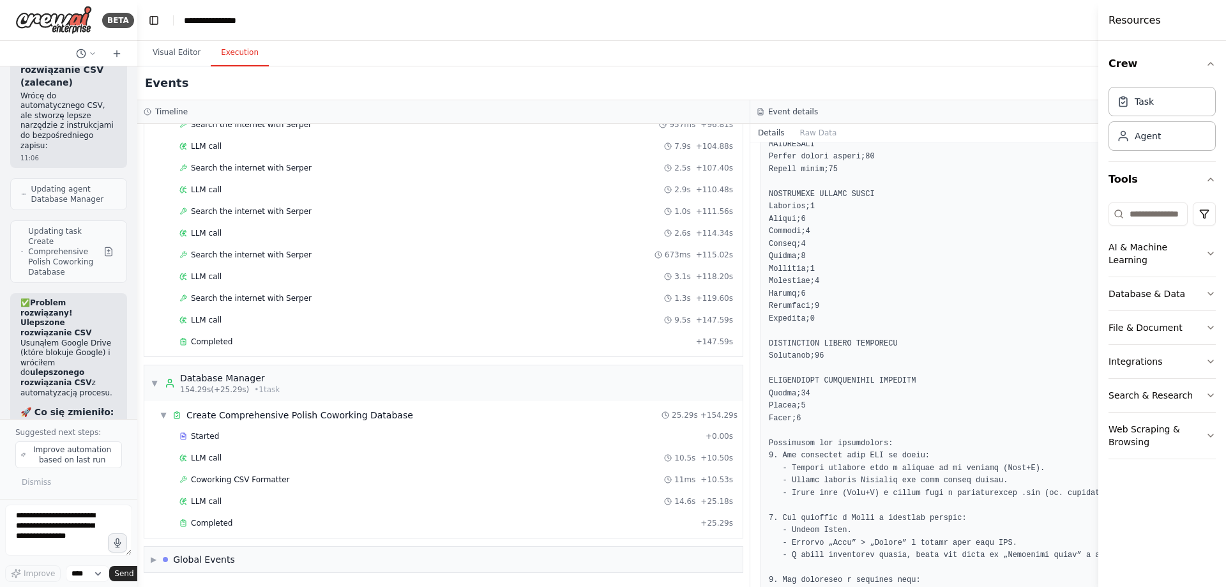
scroll to position [800, 0]
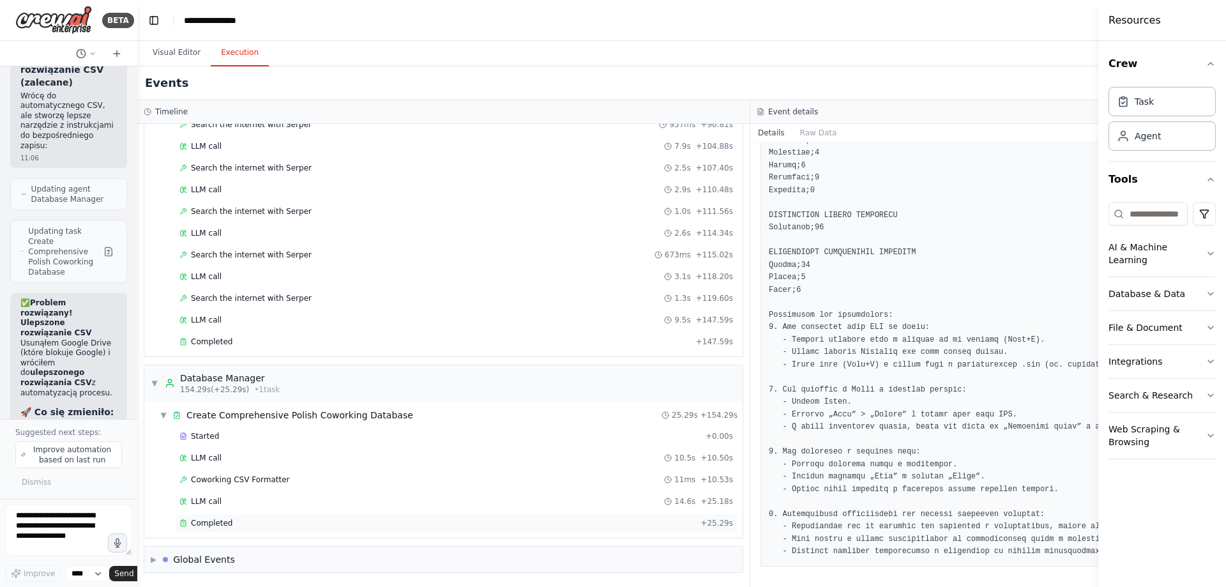
click at [245, 515] on div "Completed + 25.29s" at bounding box center [456, 523] width 563 height 19
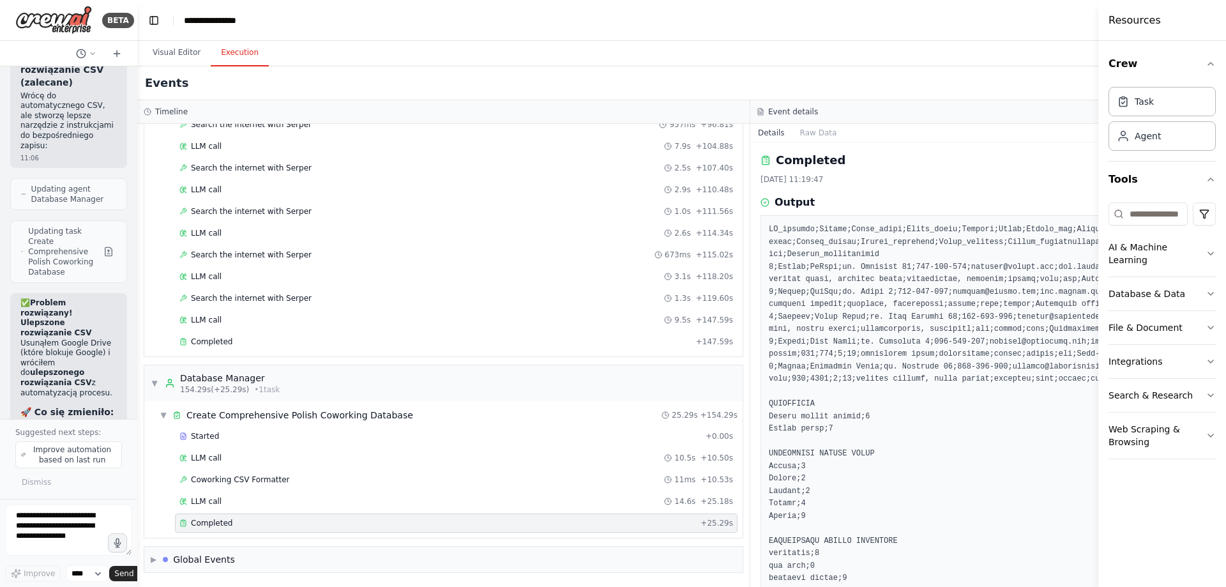
scroll to position [0, 0]
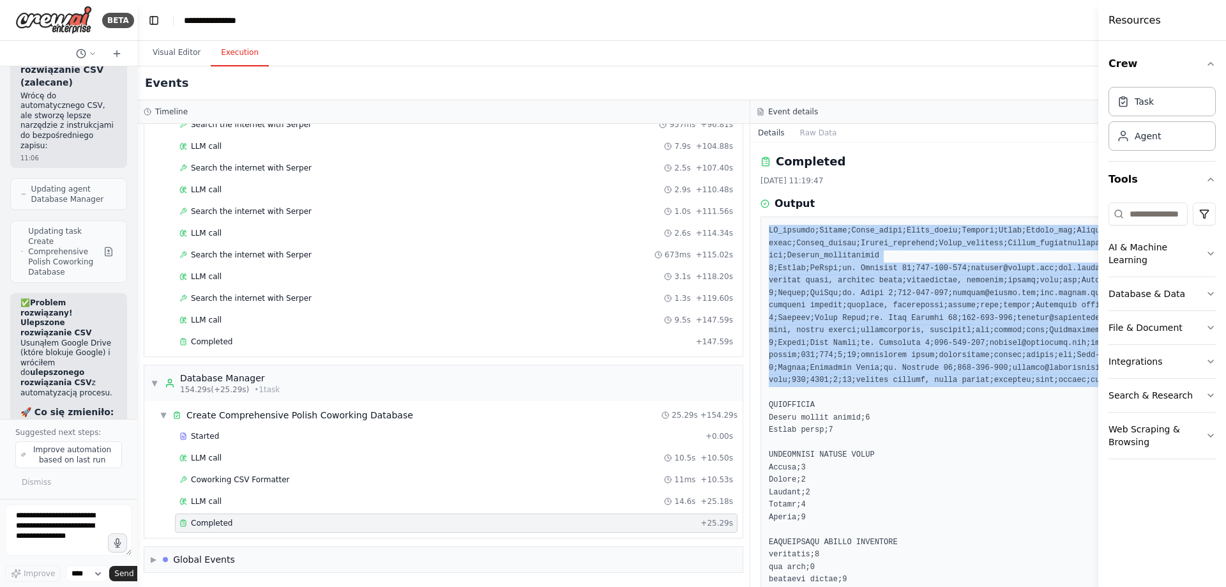
drag, startPoint x: 769, startPoint y: 229, endPoint x: 1058, endPoint y: 395, distance: 333.4
click at [1058, 395] on pre at bounding box center [1057, 436] width 576 height 423
copy pre "ID_klienta;Miasto;Nazwa_firmy;Adres_pelny;Telefon;Email;Strona_www;Kategoria;Ce…"
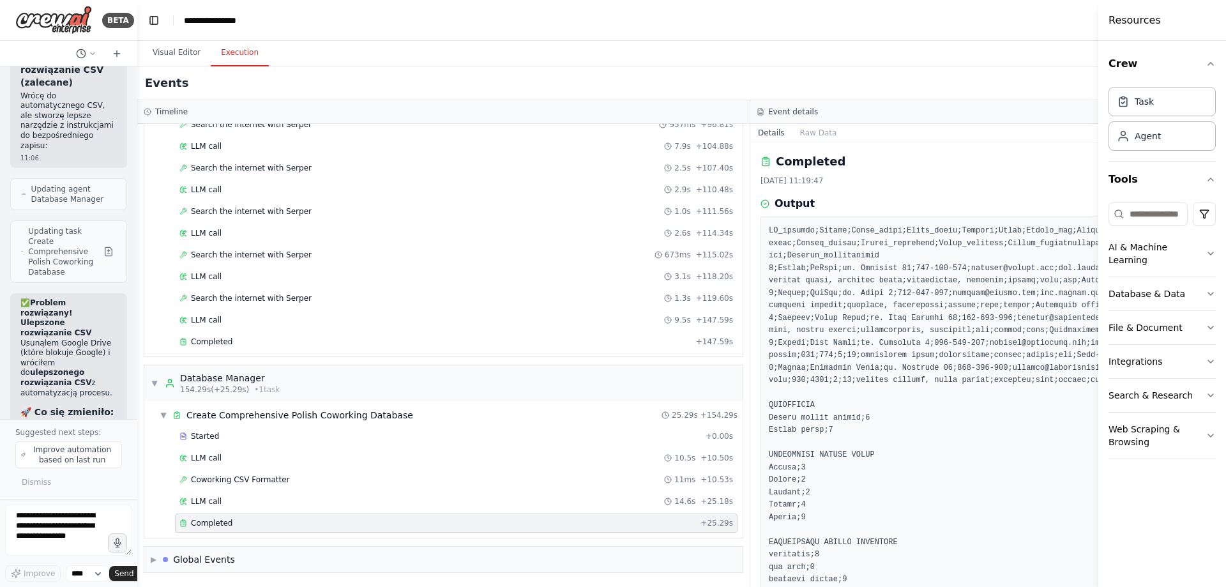
click at [977, 471] on pre at bounding box center [1057, 436] width 576 height 423
click at [165, 59] on button "Visual Editor" at bounding box center [176, 53] width 68 height 27
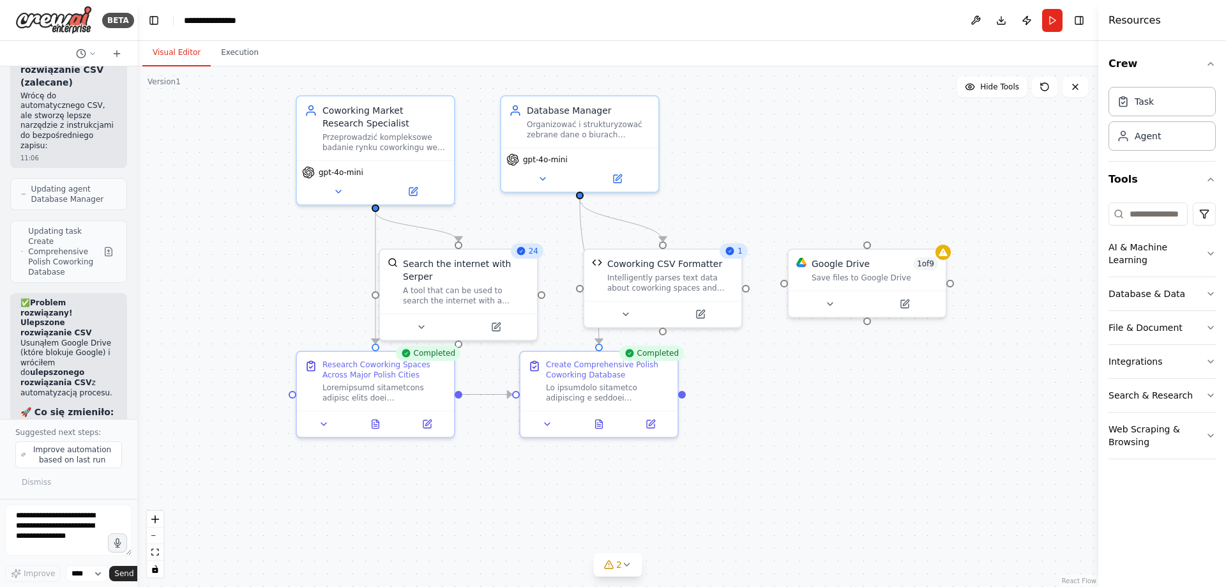
drag, startPoint x: 705, startPoint y: 447, endPoint x: 793, endPoint y: 415, distance: 93.4
click at [793, 415] on div ".deletable-edge-delete-btn { width: 20px; height: 20px; border: 0px solid #ffff…" at bounding box center [617, 326] width 961 height 521
